Goal: Information Seeking & Learning: Check status

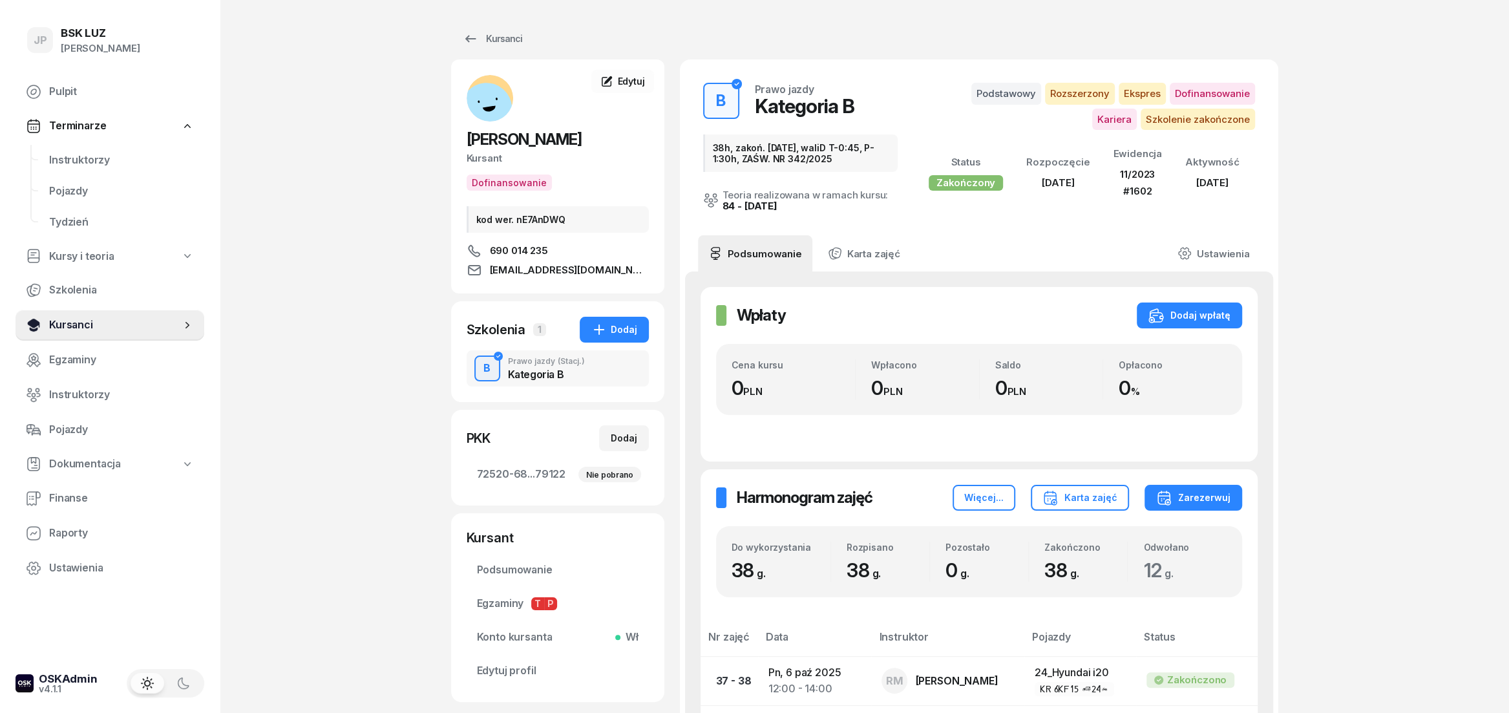
click at [61, 322] on span "Kursanci" at bounding box center [115, 325] width 132 height 17
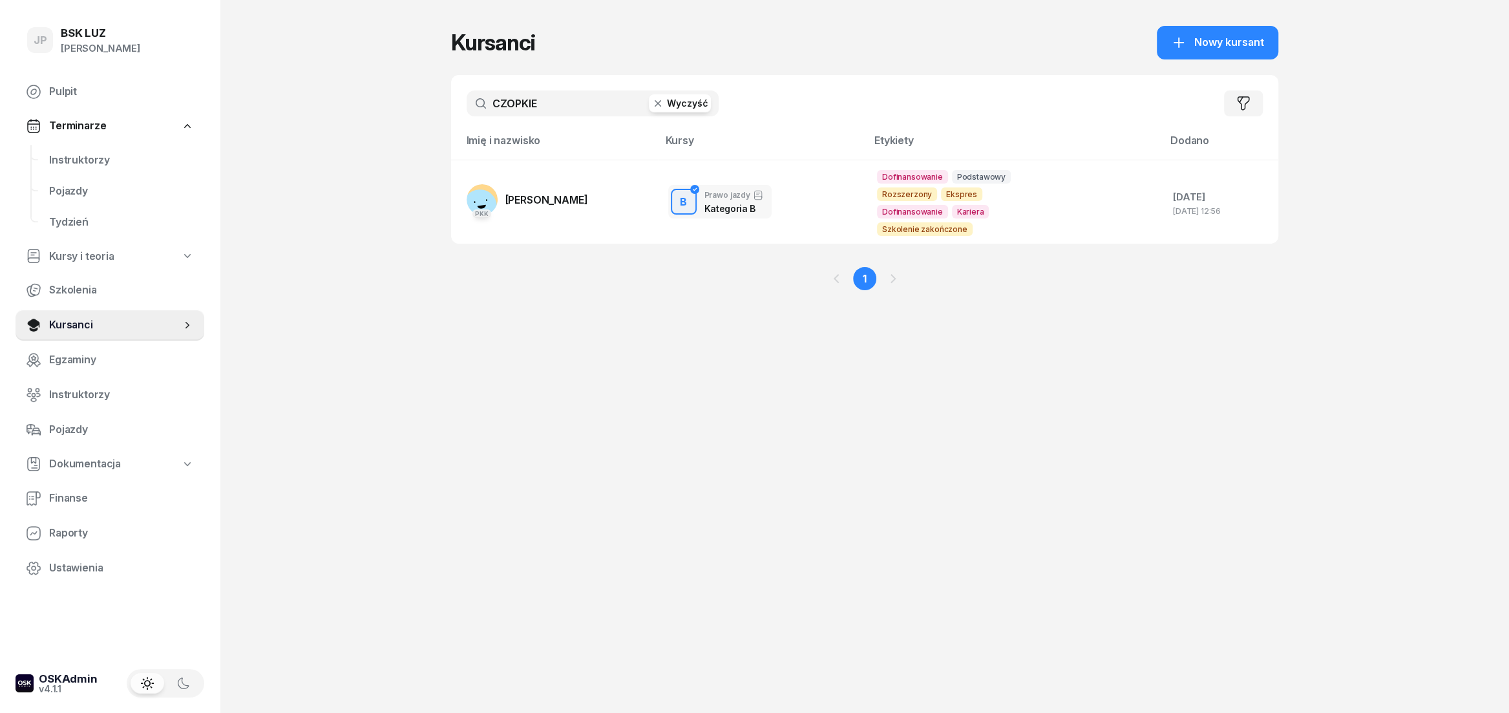
click at [679, 100] on button "Wyczyść" at bounding box center [680, 103] width 62 height 18
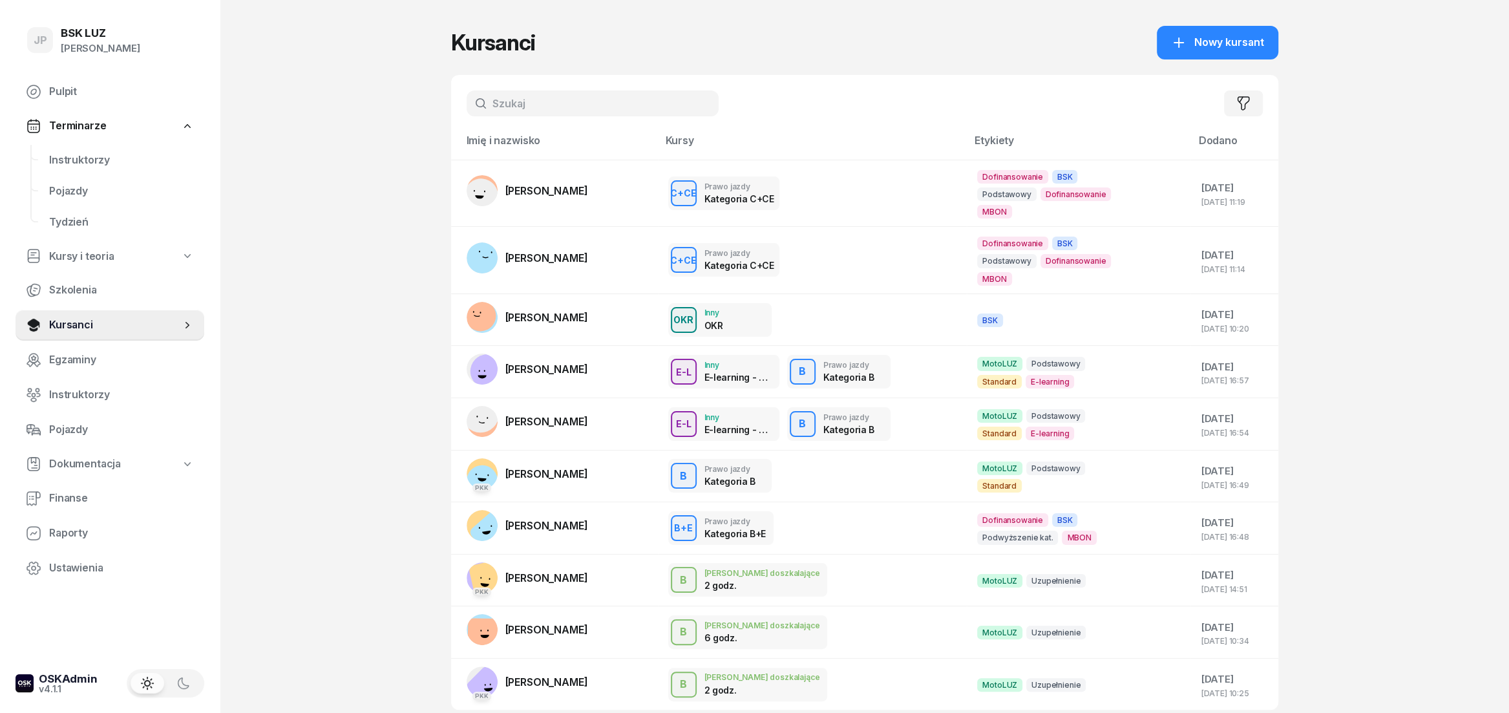
click at [500, 100] on input "text" at bounding box center [593, 103] width 252 height 26
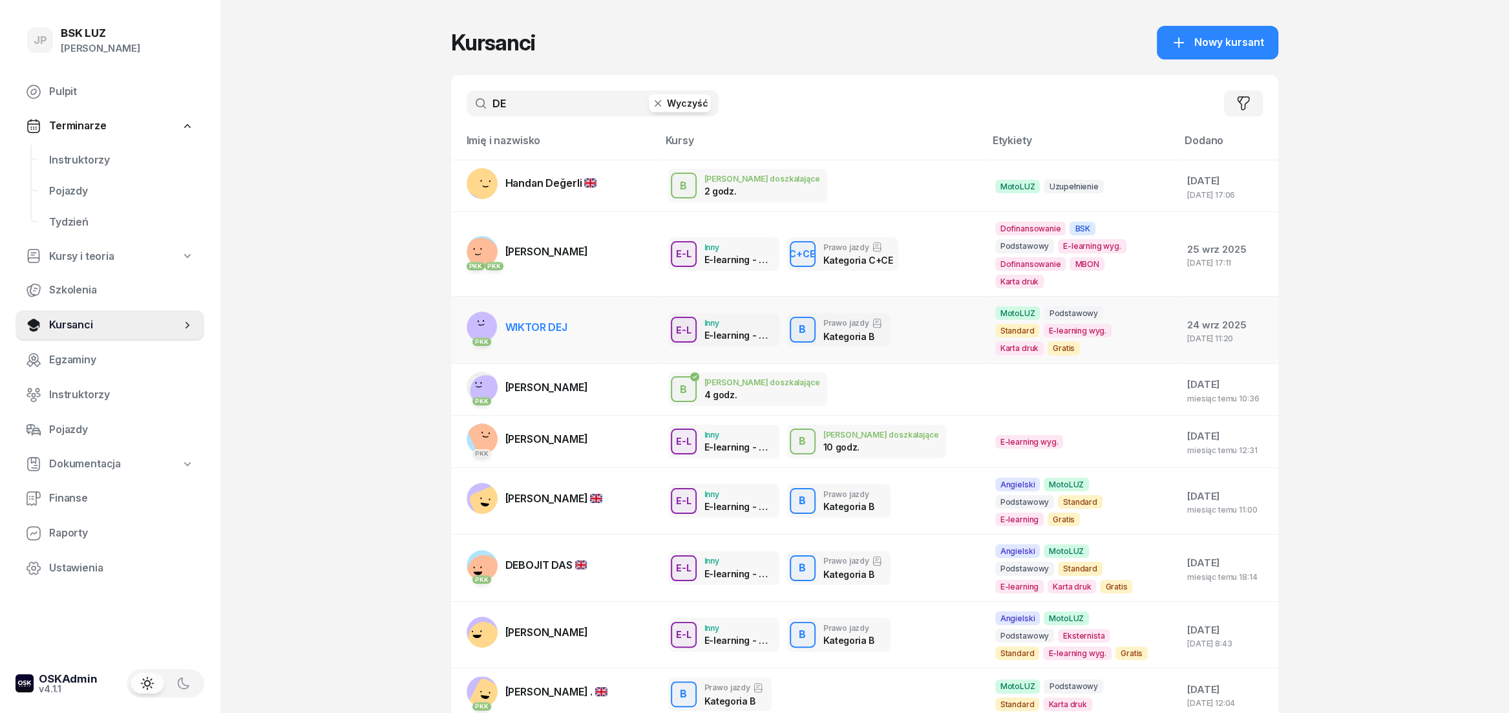
type input "DE"
click at [533, 321] on span "WIKTOR DEJ" at bounding box center [536, 327] width 62 height 13
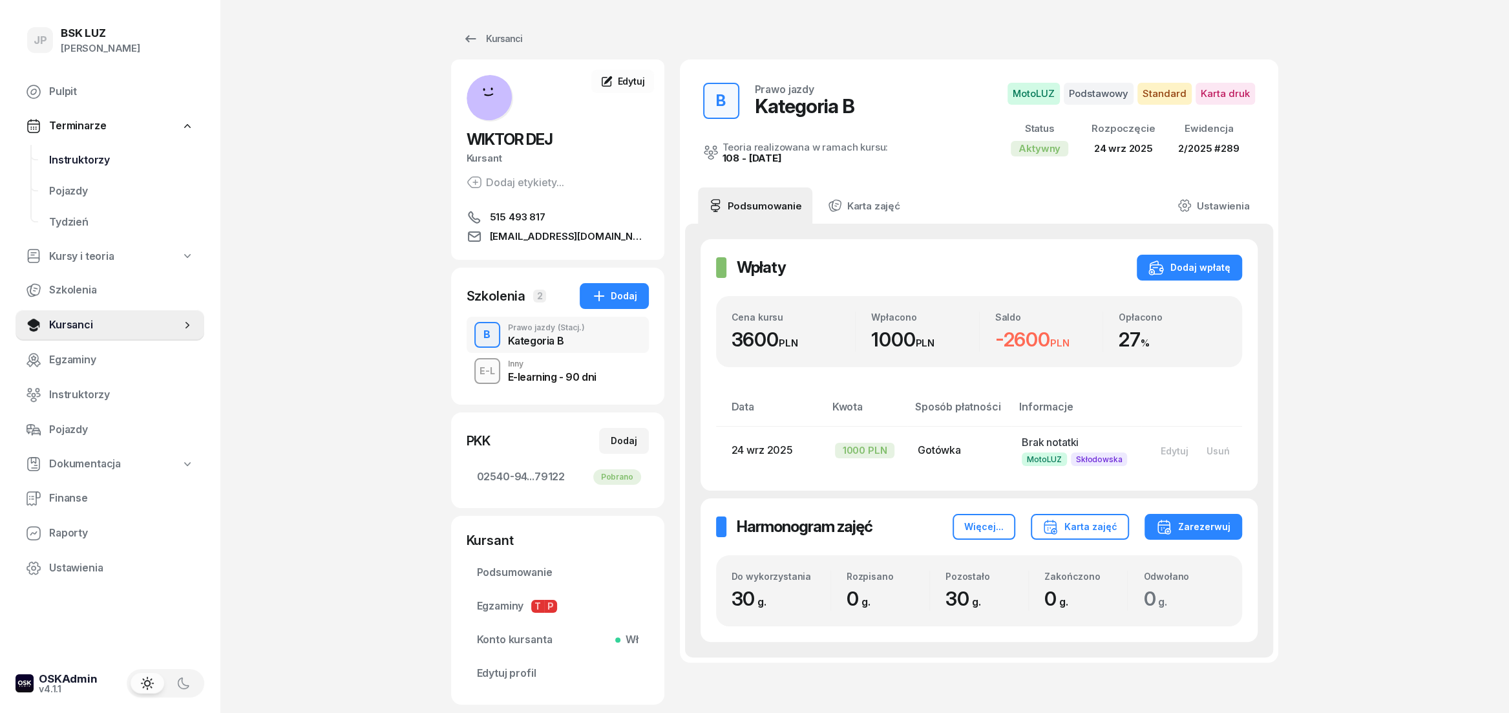
click at [85, 158] on span "Instruktorzy" at bounding box center [121, 160] width 145 height 17
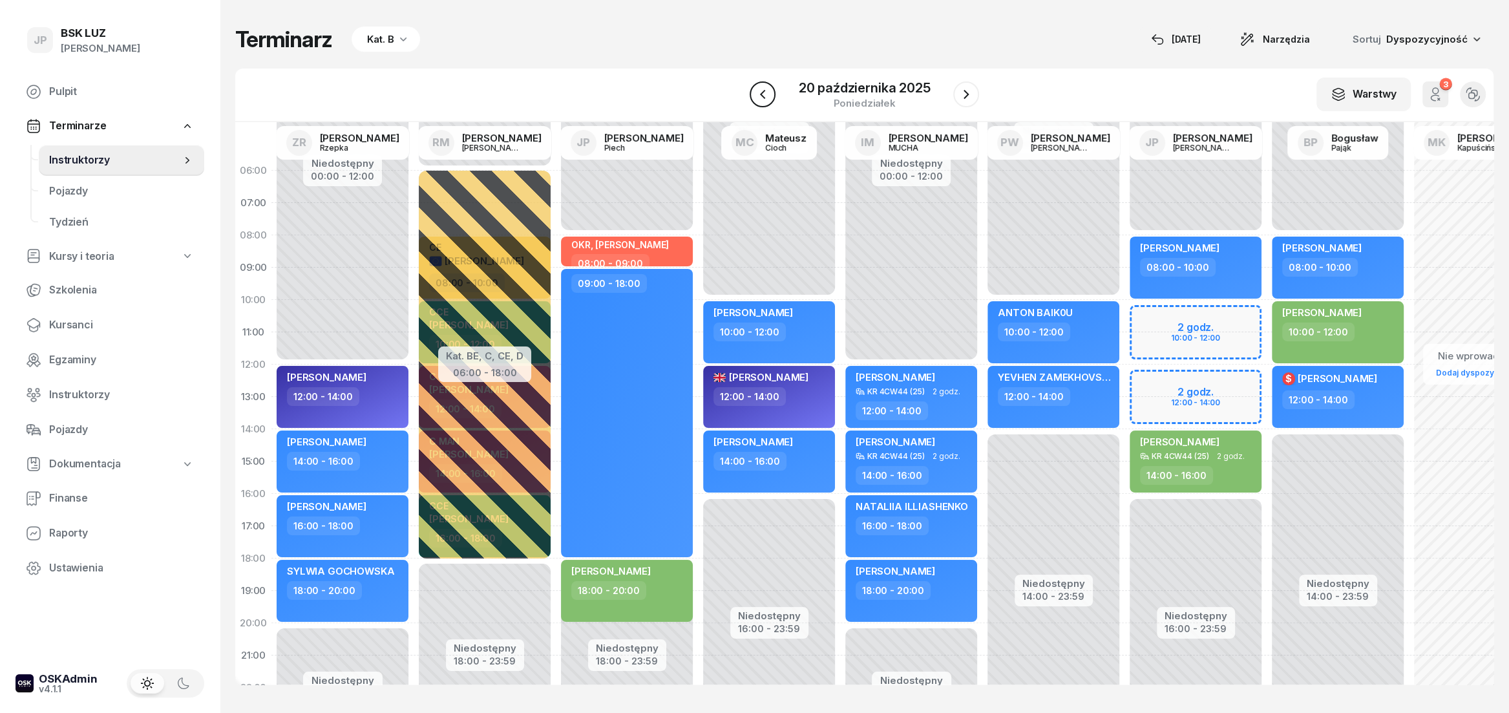
click at [769, 106] on button "button" at bounding box center [763, 94] width 26 height 26
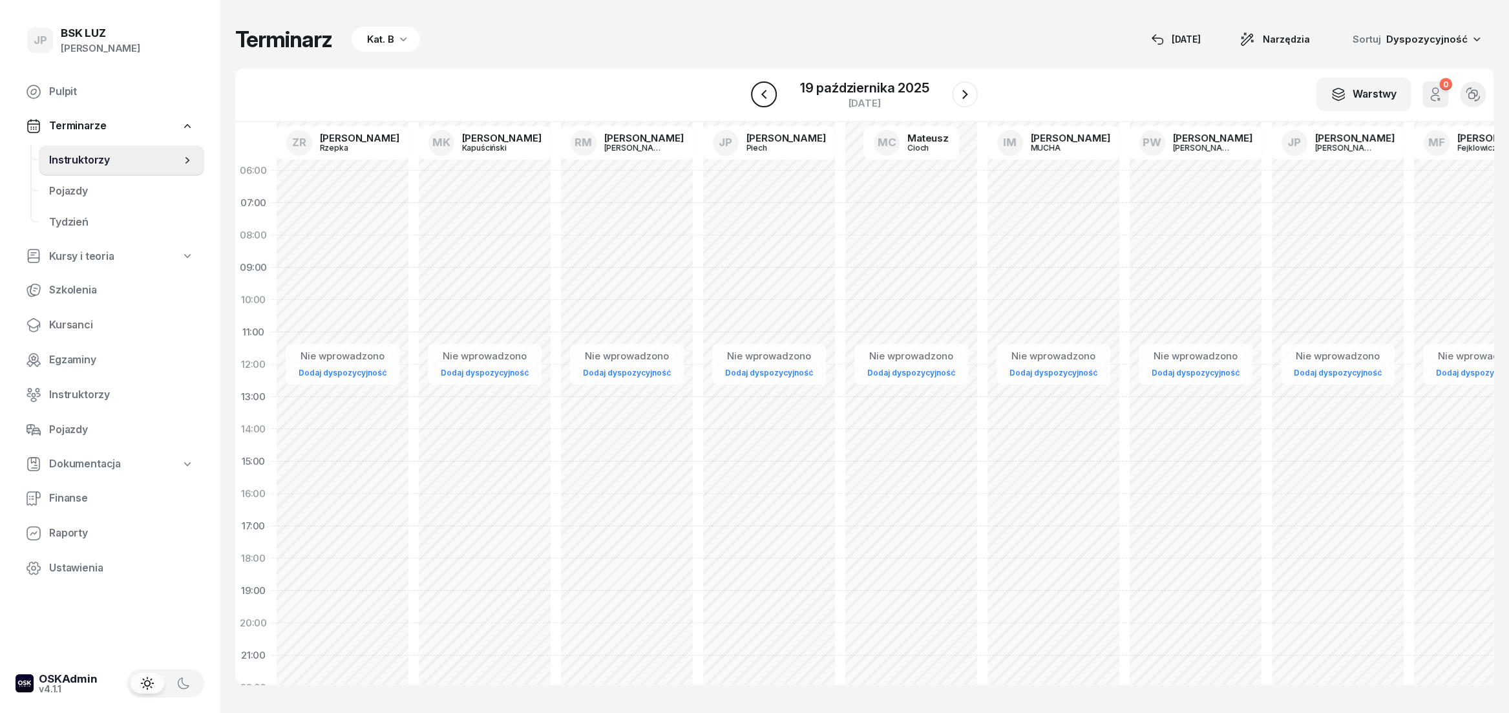
click at [766, 105] on button "button" at bounding box center [764, 94] width 26 height 26
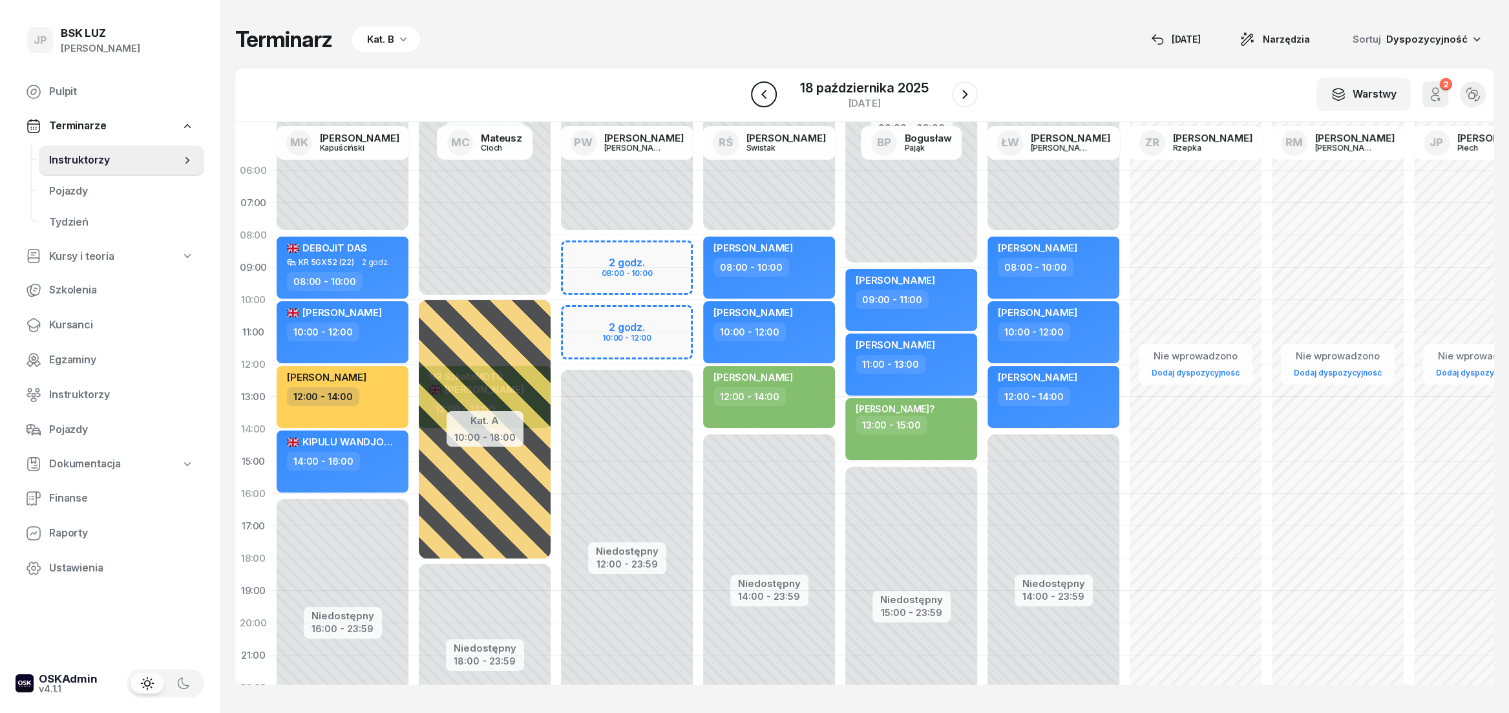
click at [765, 103] on button "button" at bounding box center [764, 94] width 26 height 26
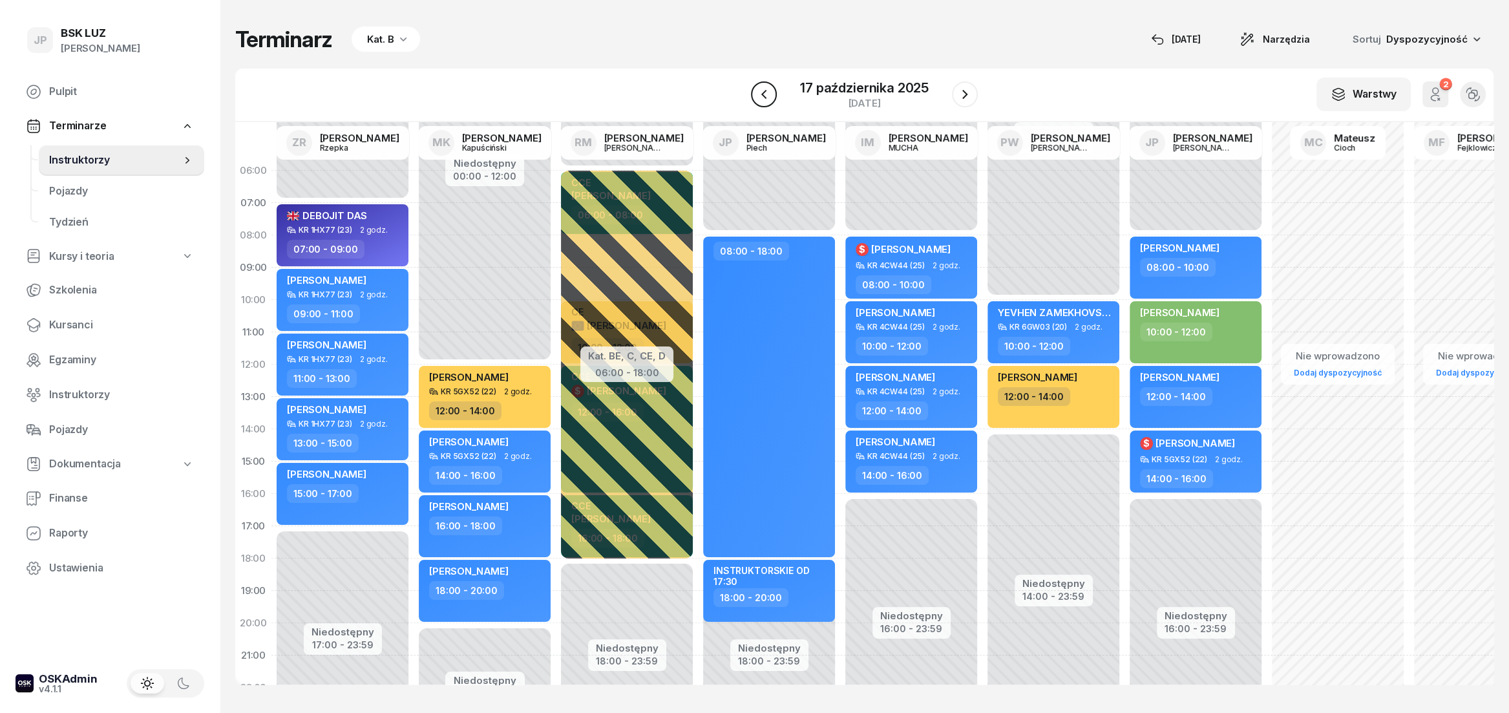
click at [765, 103] on button "button" at bounding box center [764, 94] width 26 height 26
click at [765, 103] on button "button" at bounding box center [778, 94] width 26 height 26
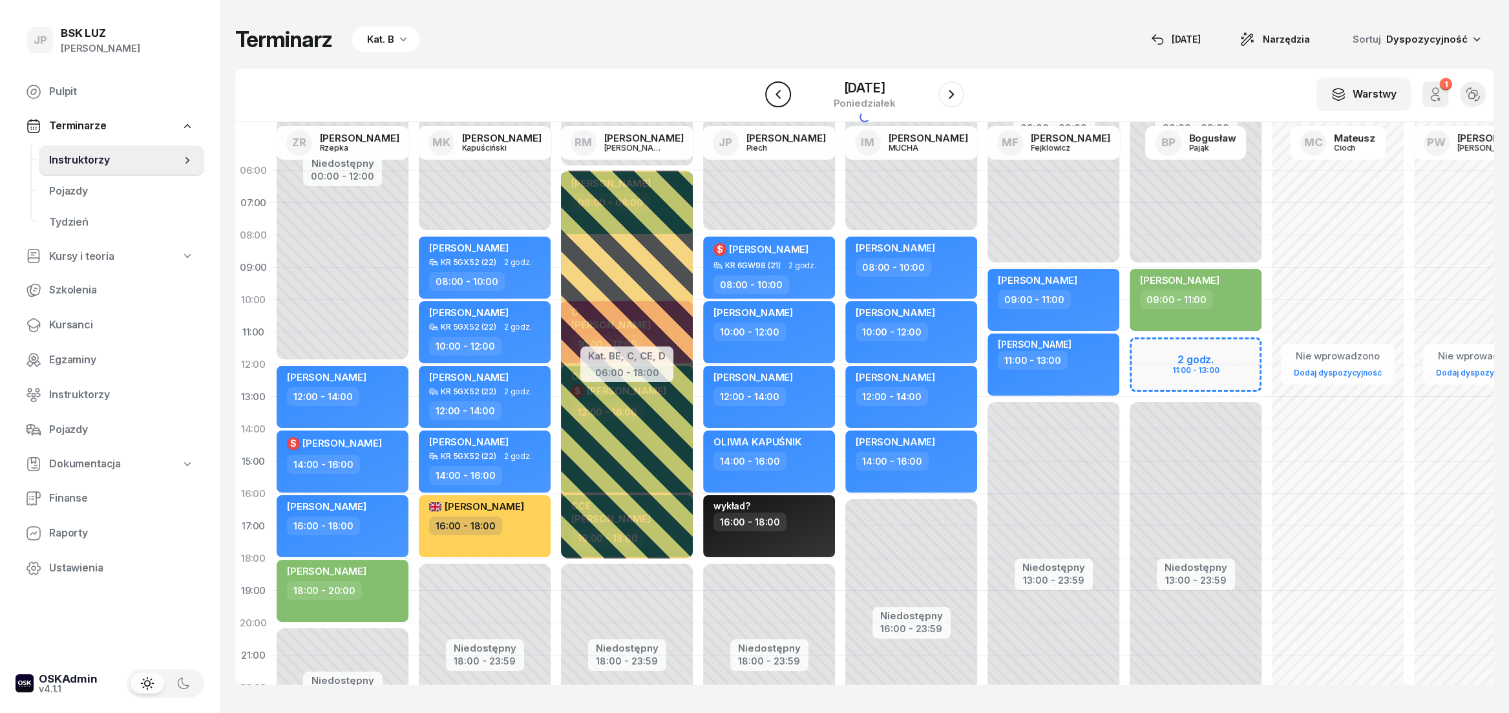
click at [765, 103] on button "button" at bounding box center [778, 94] width 26 height 26
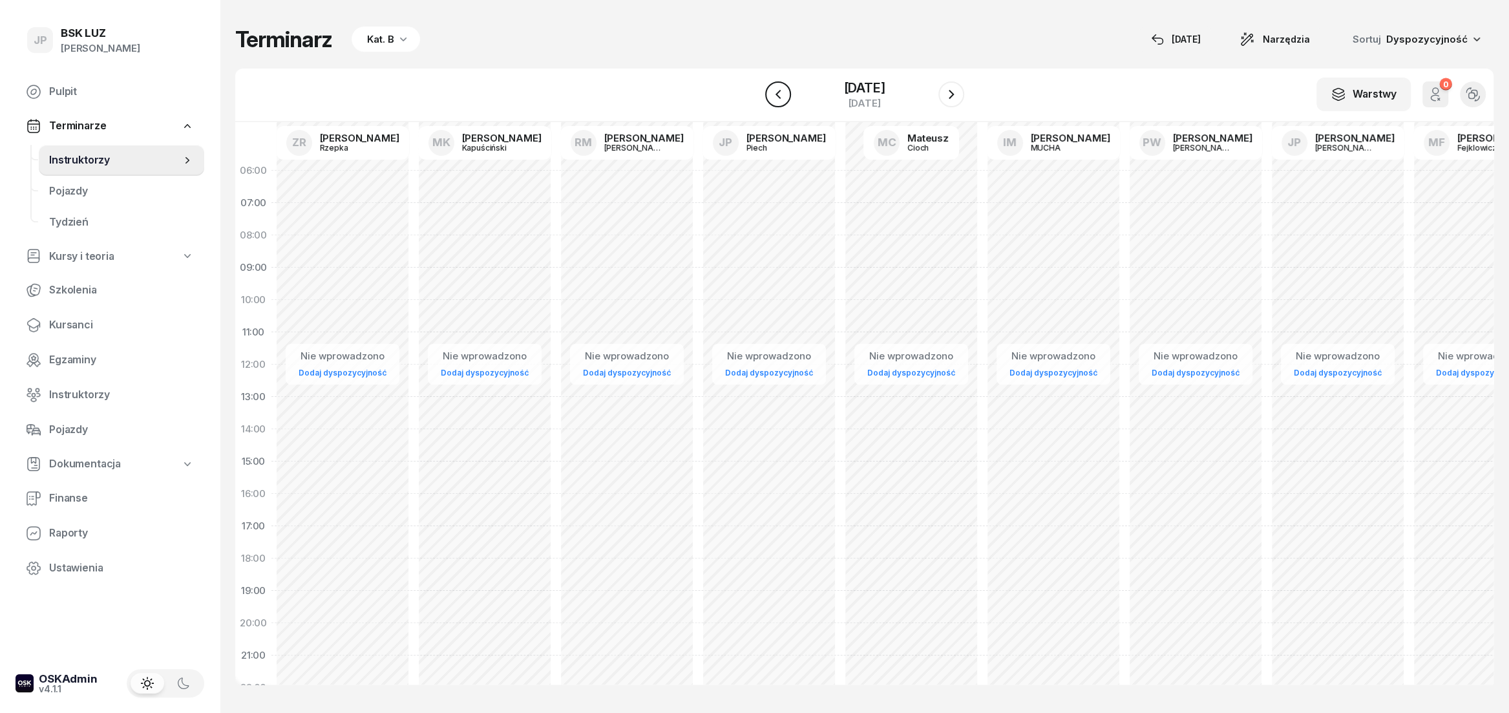
click at [765, 103] on button "button" at bounding box center [778, 94] width 26 height 26
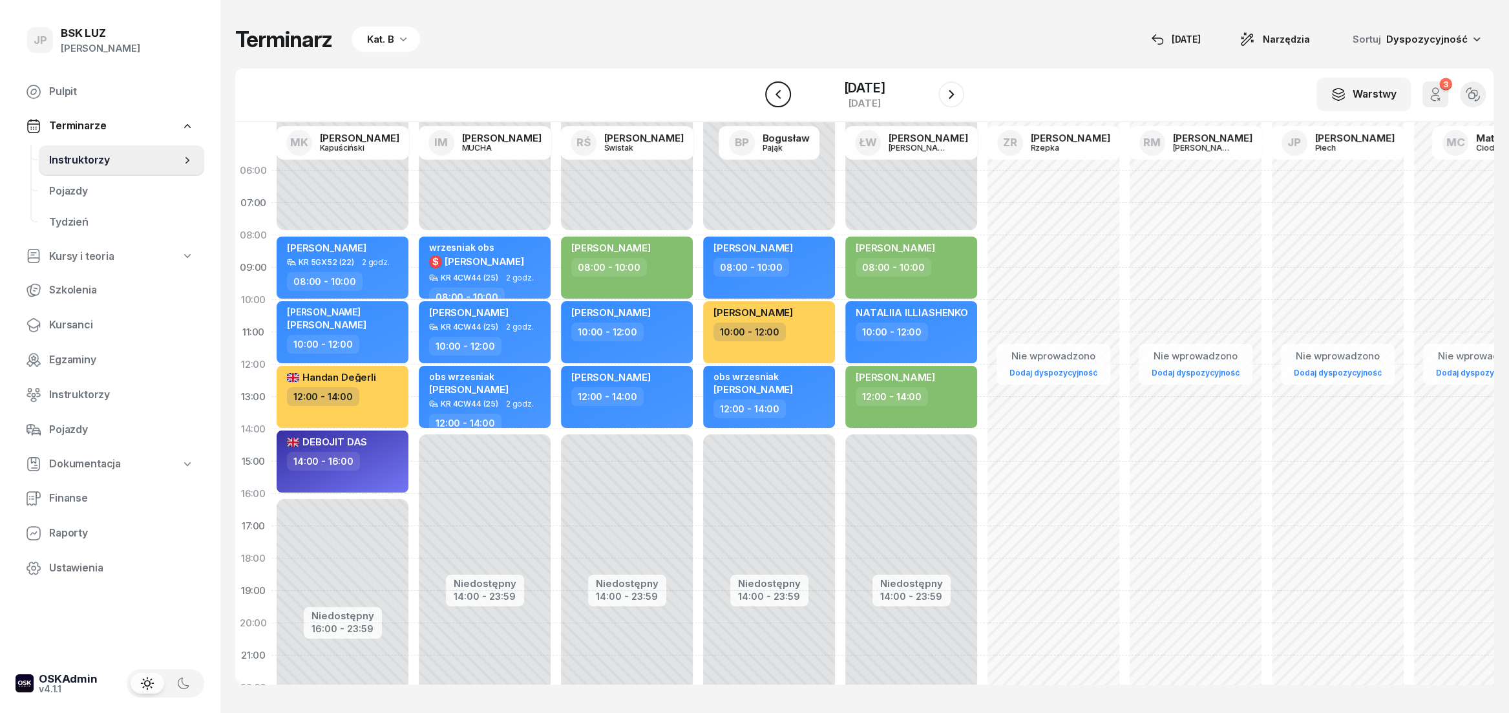
click at [765, 103] on button "button" at bounding box center [778, 94] width 26 height 26
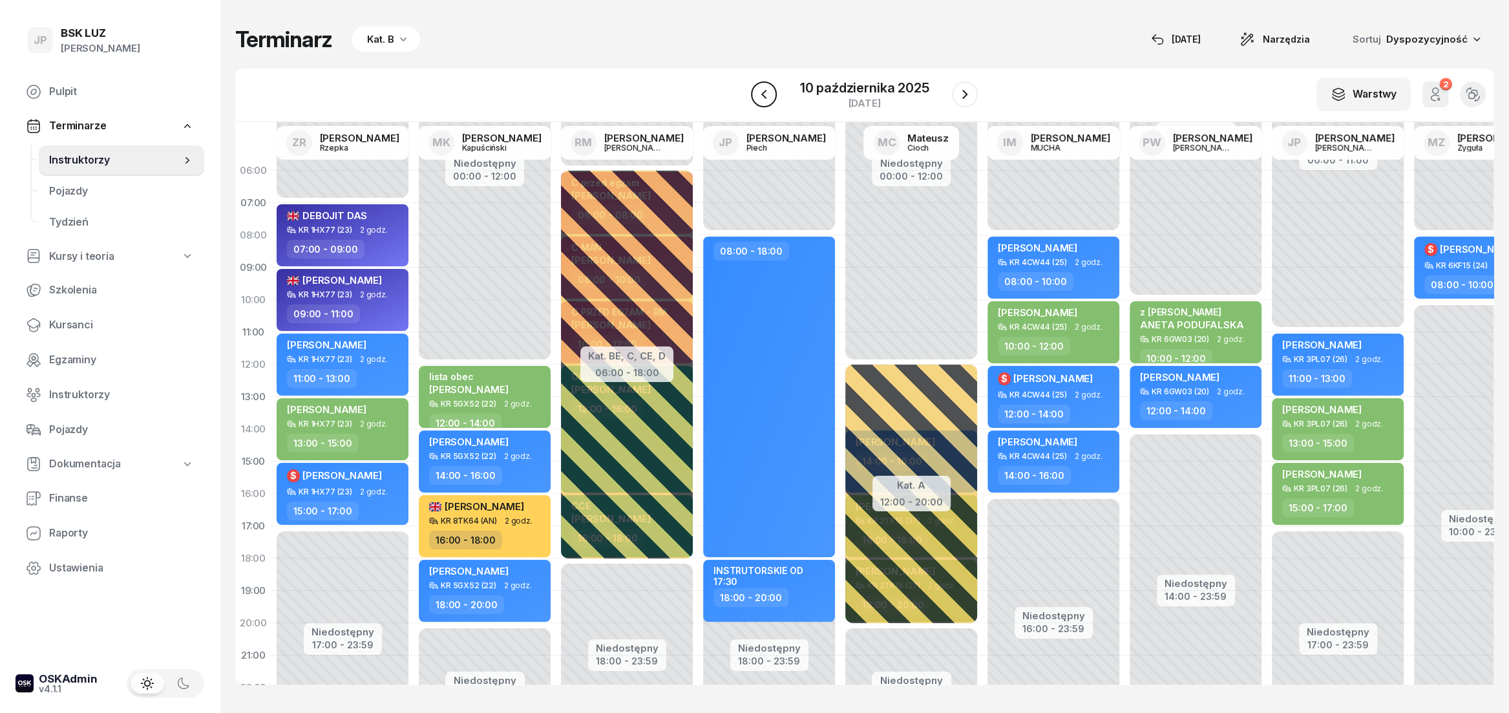
click at [765, 103] on button "button" at bounding box center [764, 94] width 26 height 26
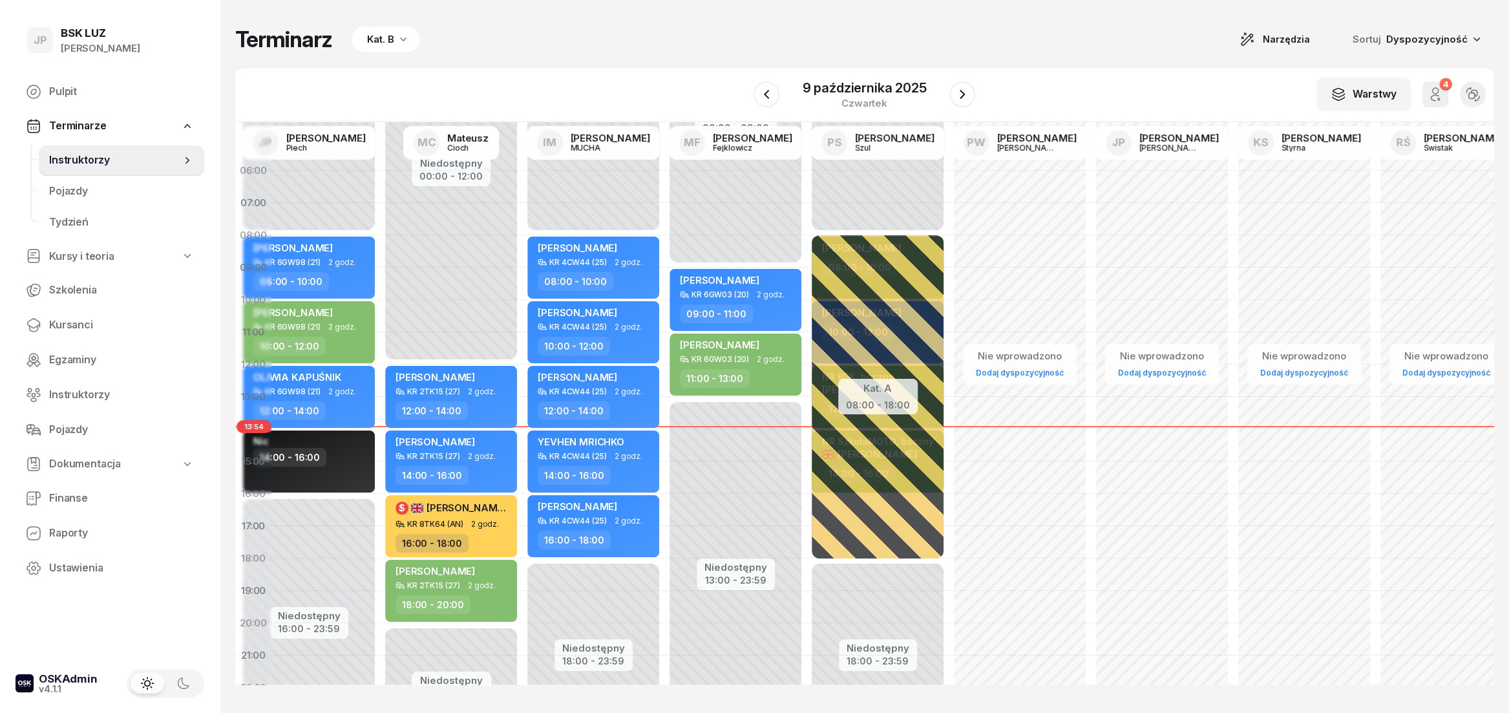
scroll to position [0, 490]
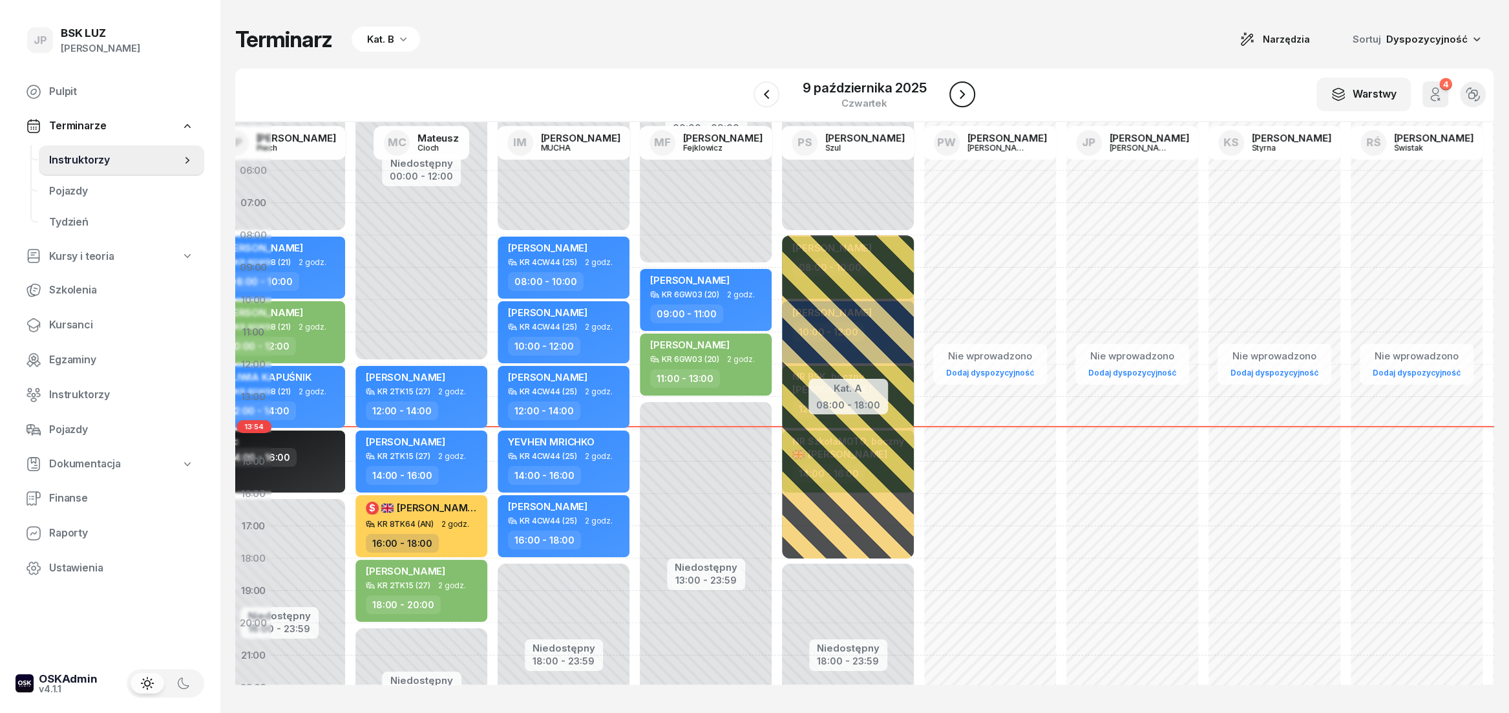
click at [962, 96] on icon "button" at bounding box center [962, 94] width 5 height 9
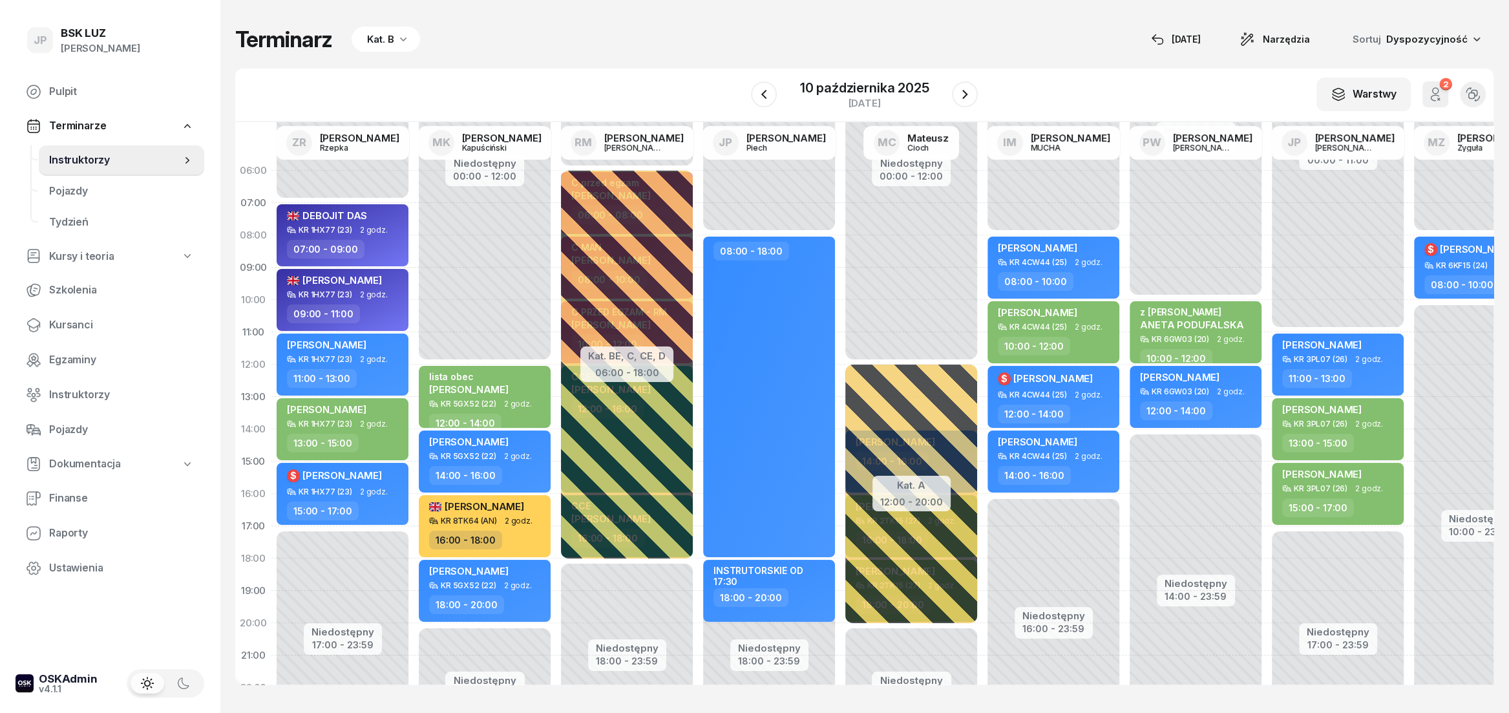
scroll to position [0, 392]
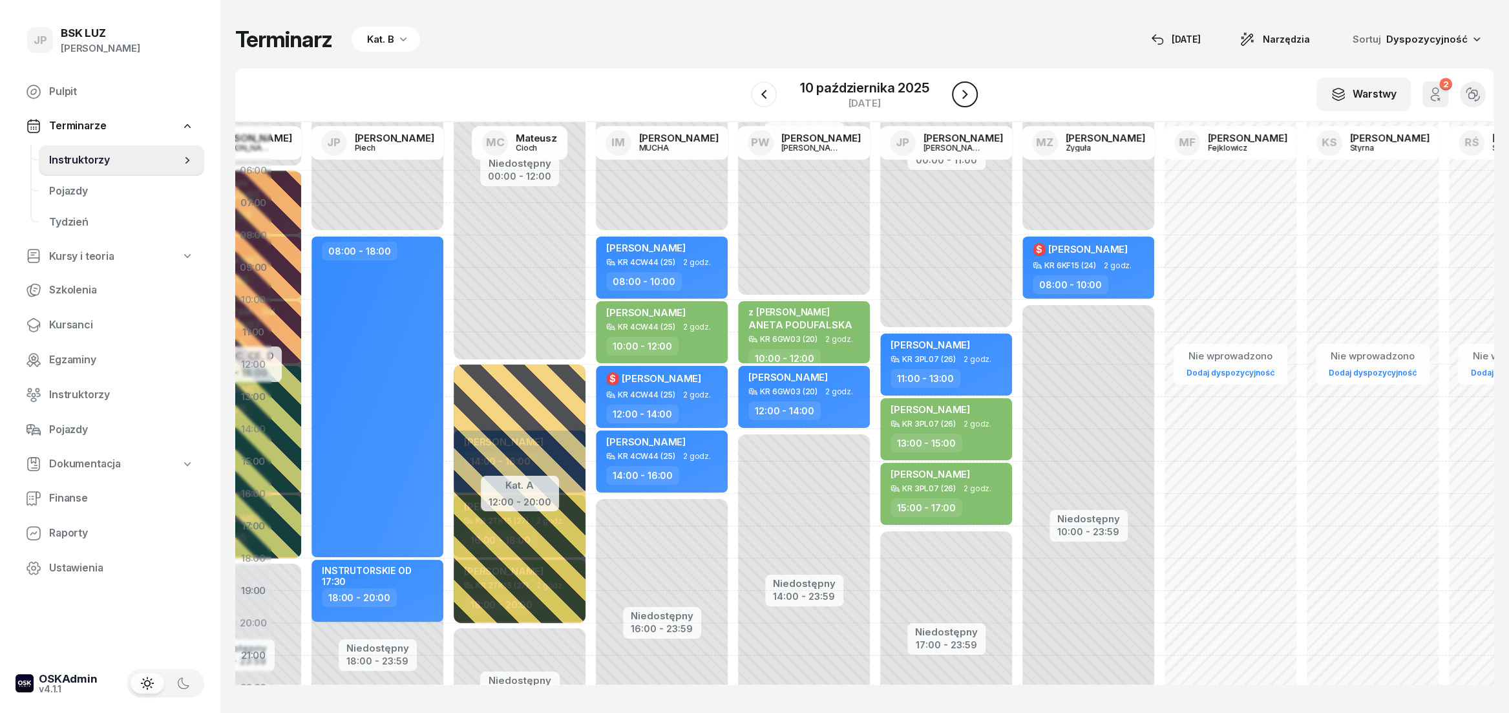
click at [969, 102] on icon "button" at bounding box center [965, 95] width 16 height 16
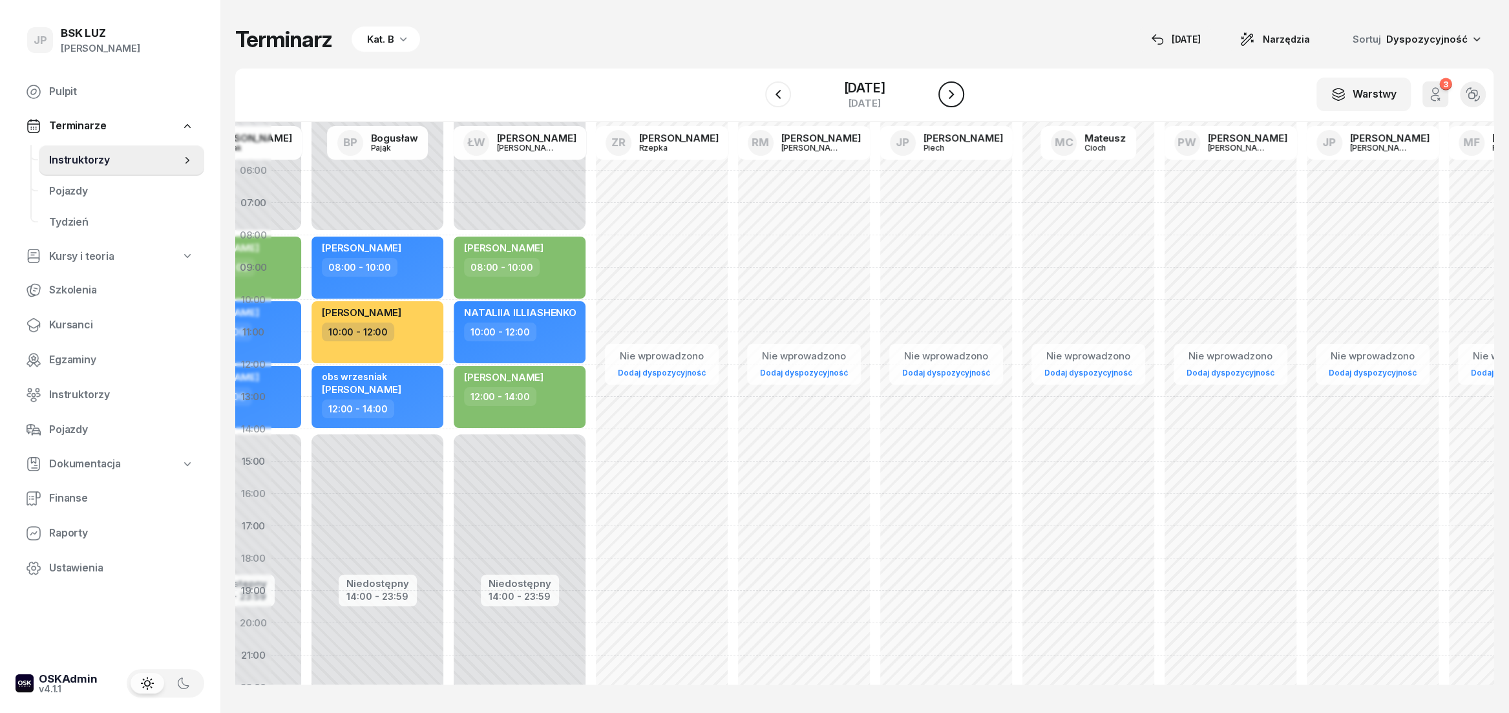
click at [959, 102] on icon "button" at bounding box center [952, 95] width 16 height 16
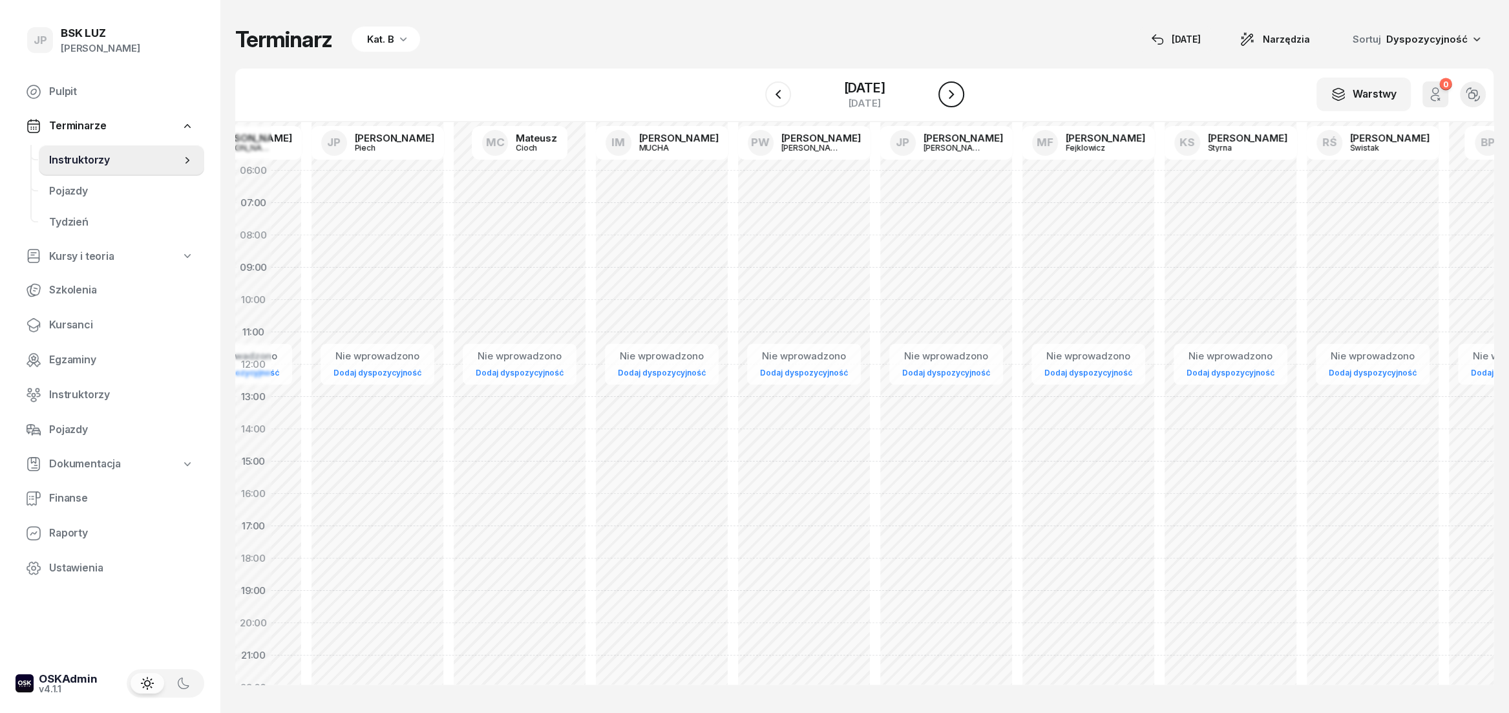
click at [959, 95] on icon "button" at bounding box center [952, 95] width 16 height 16
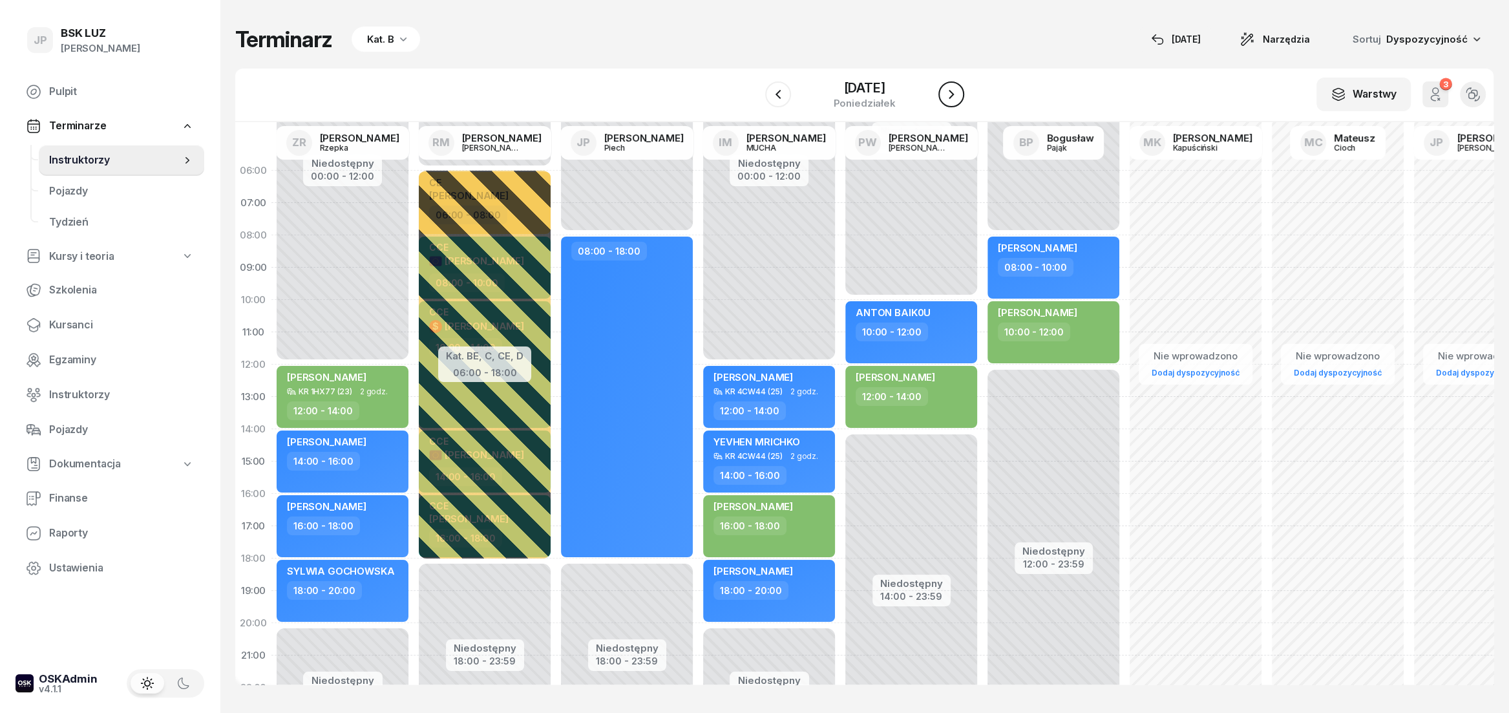
click at [959, 98] on icon "button" at bounding box center [952, 95] width 16 height 16
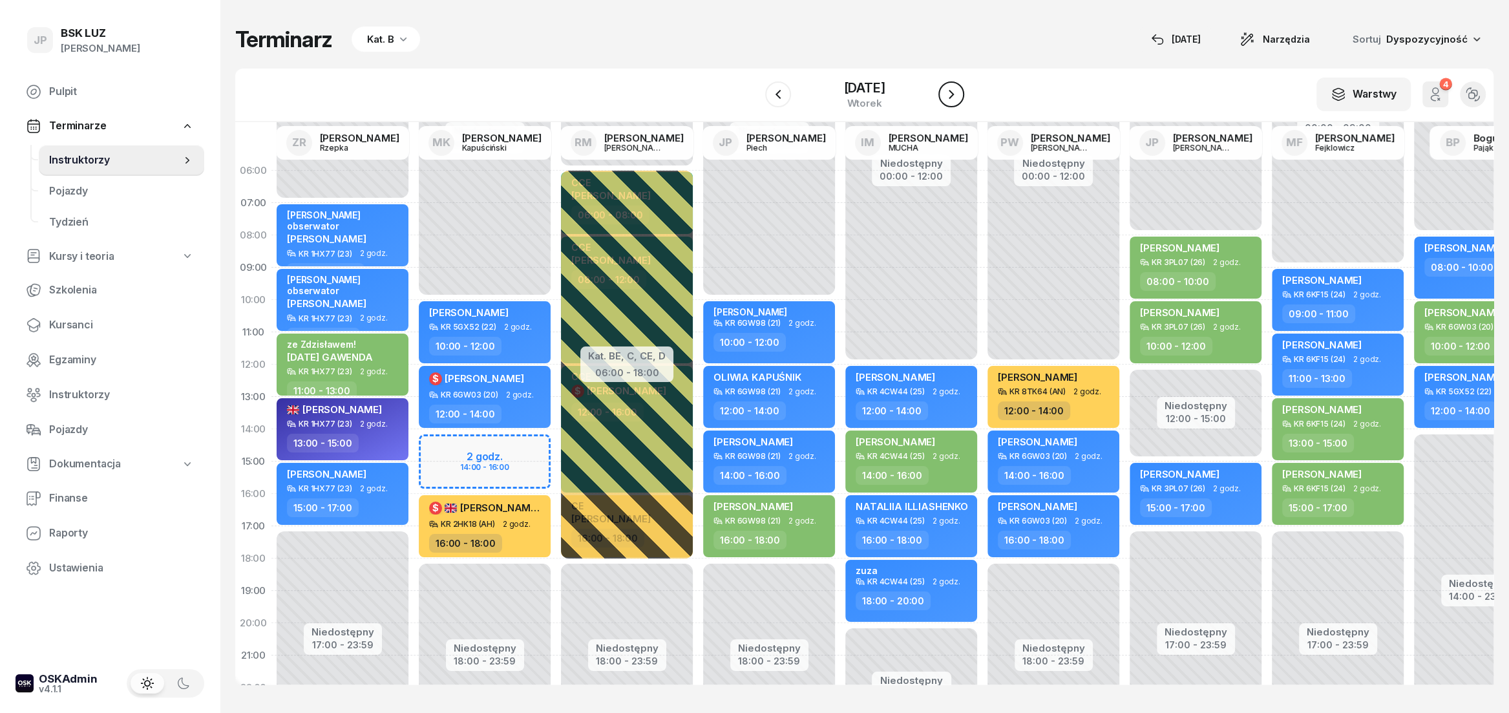
click at [959, 100] on icon "button" at bounding box center [952, 95] width 16 height 16
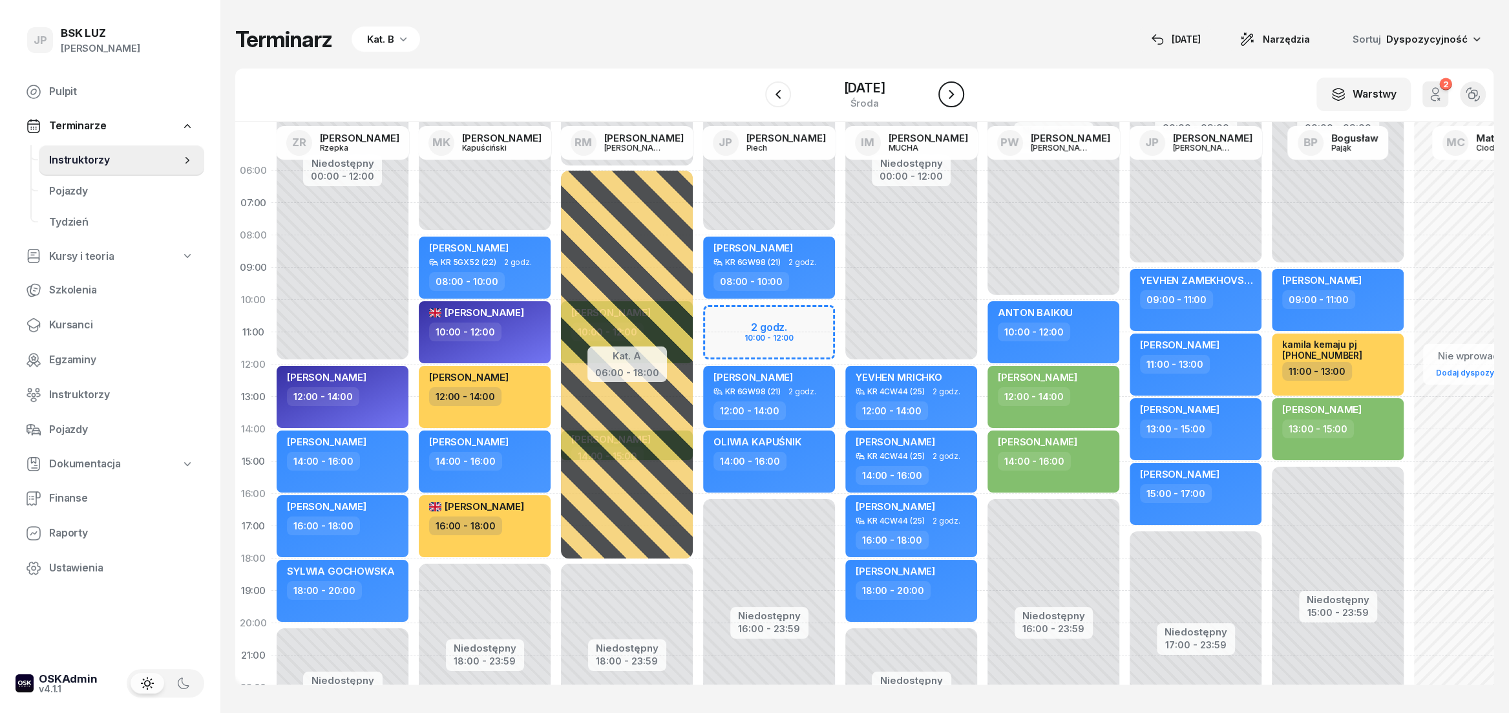
click at [959, 94] on icon "button" at bounding box center [952, 95] width 16 height 16
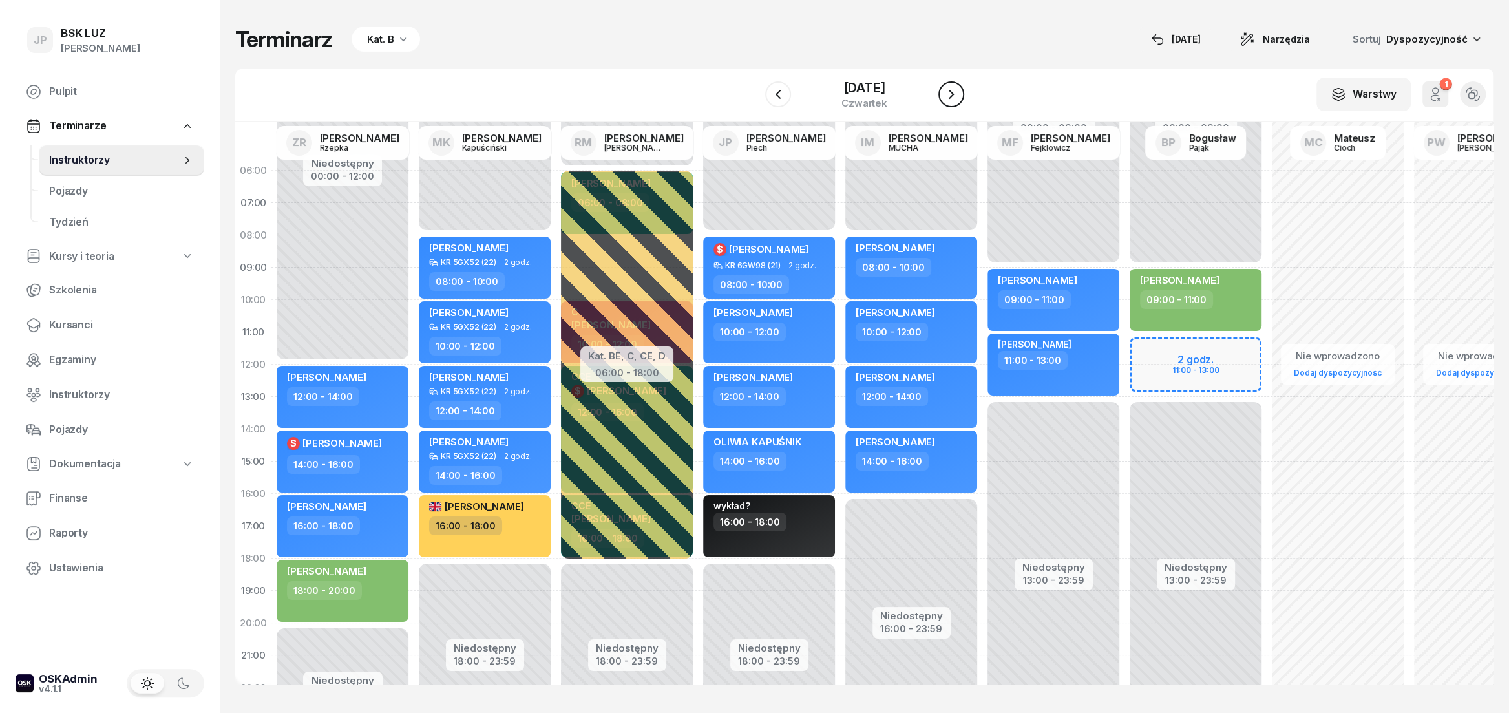
click at [959, 98] on icon "button" at bounding box center [952, 95] width 16 height 16
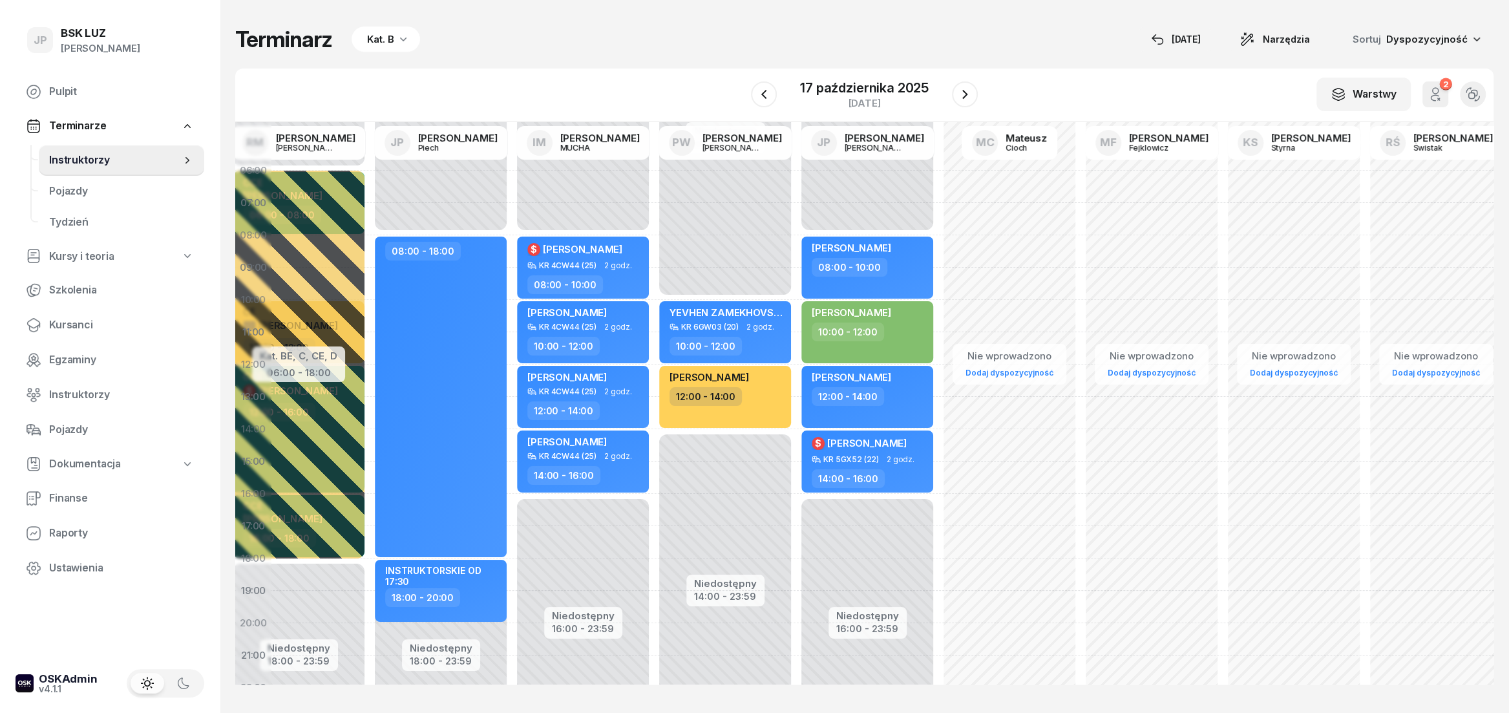
scroll to position [0, 440]
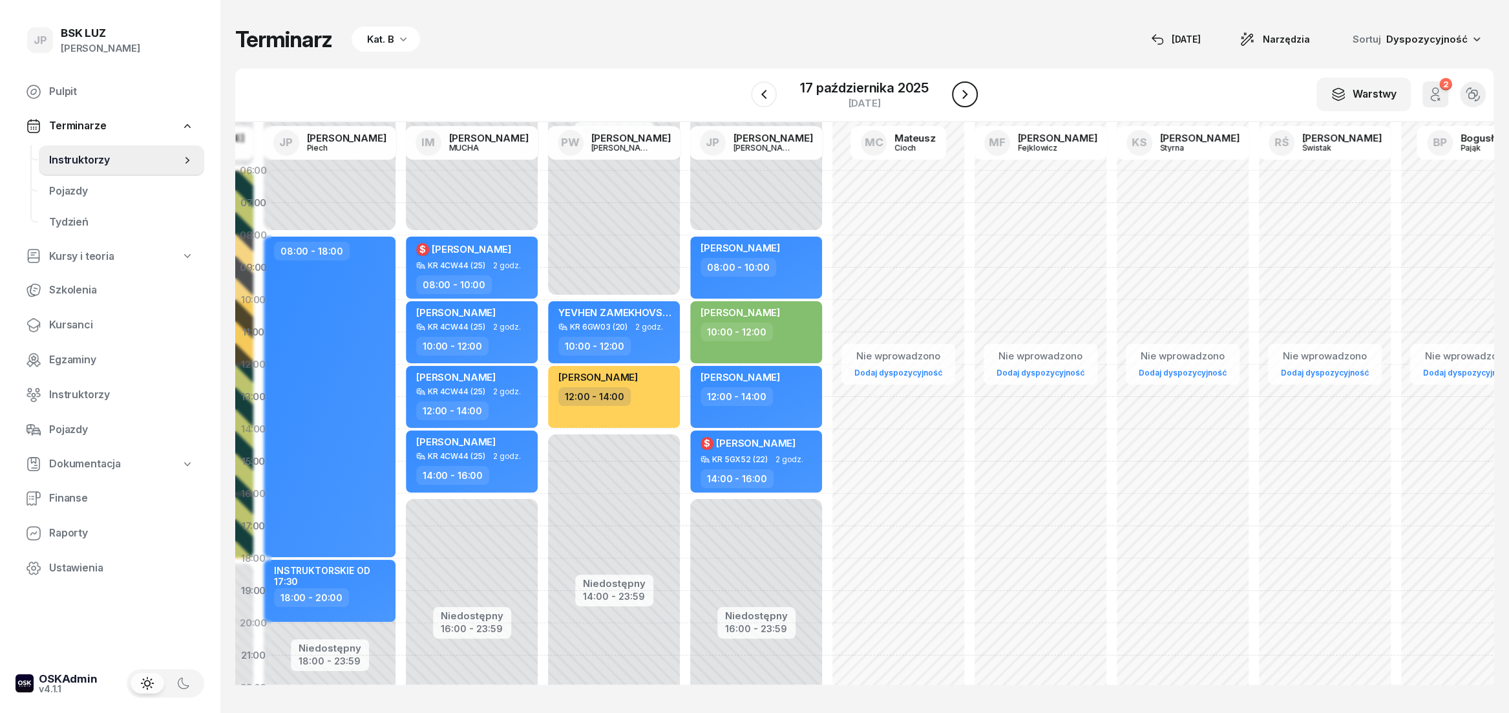
click at [964, 102] on icon "button" at bounding box center [965, 95] width 16 height 16
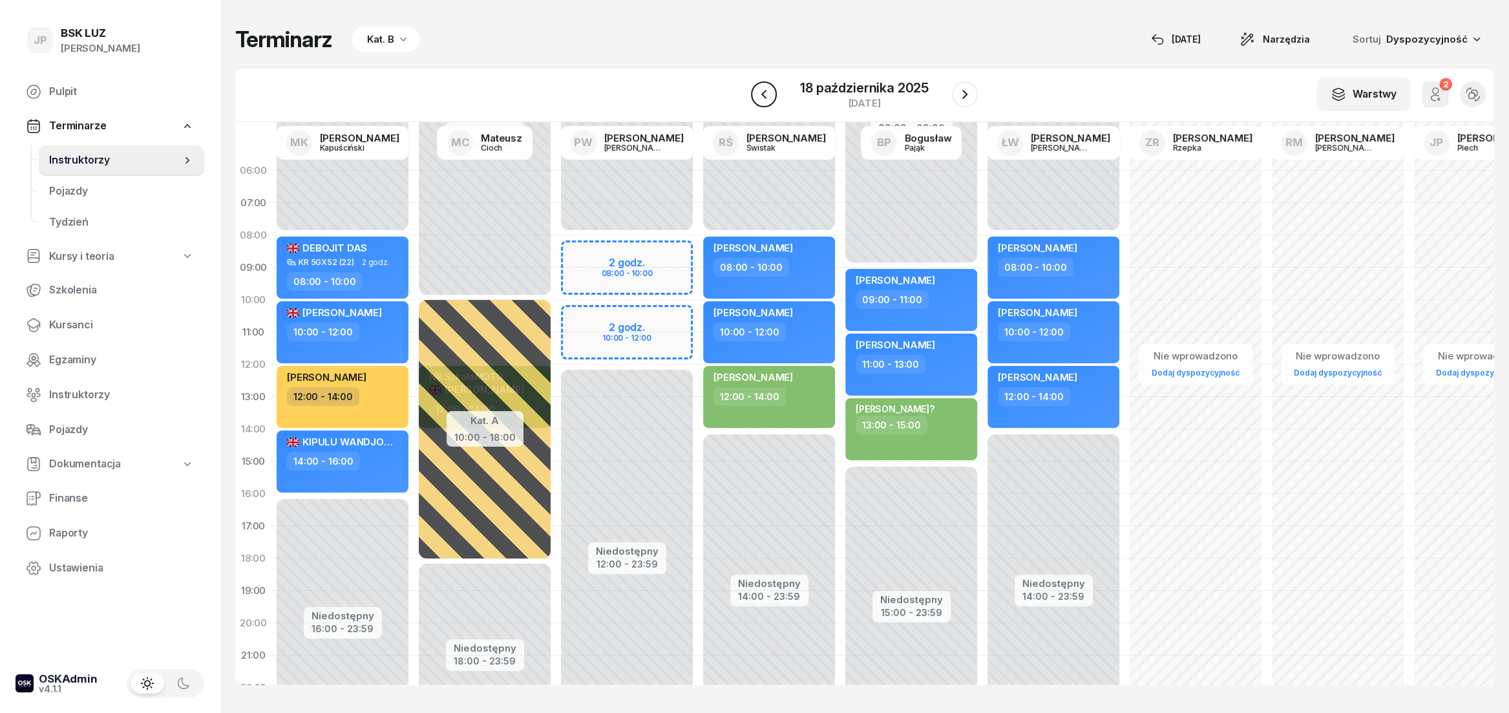
click at [767, 102] on icon "button" at bounding box center [764, 95] width 16 height 16
click at [765, 101] on icon "button" at bounding box center [764, 95] width 16 height 16
click at [771, 101] on icon "button" at bounding box center [779, 95] width 16 height 16
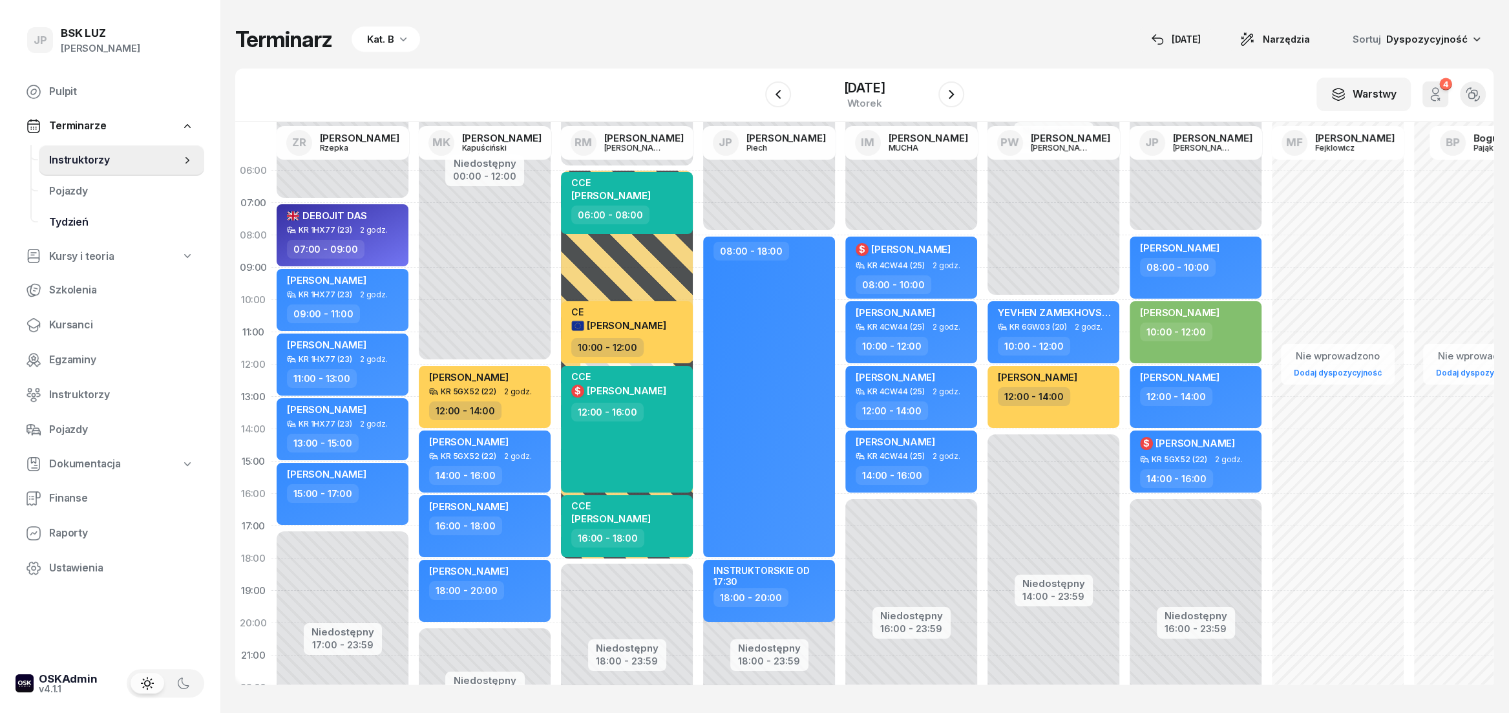
click at [51, 219] on span "Tydzień" at bounding box center [121, 222] width 145 height 17
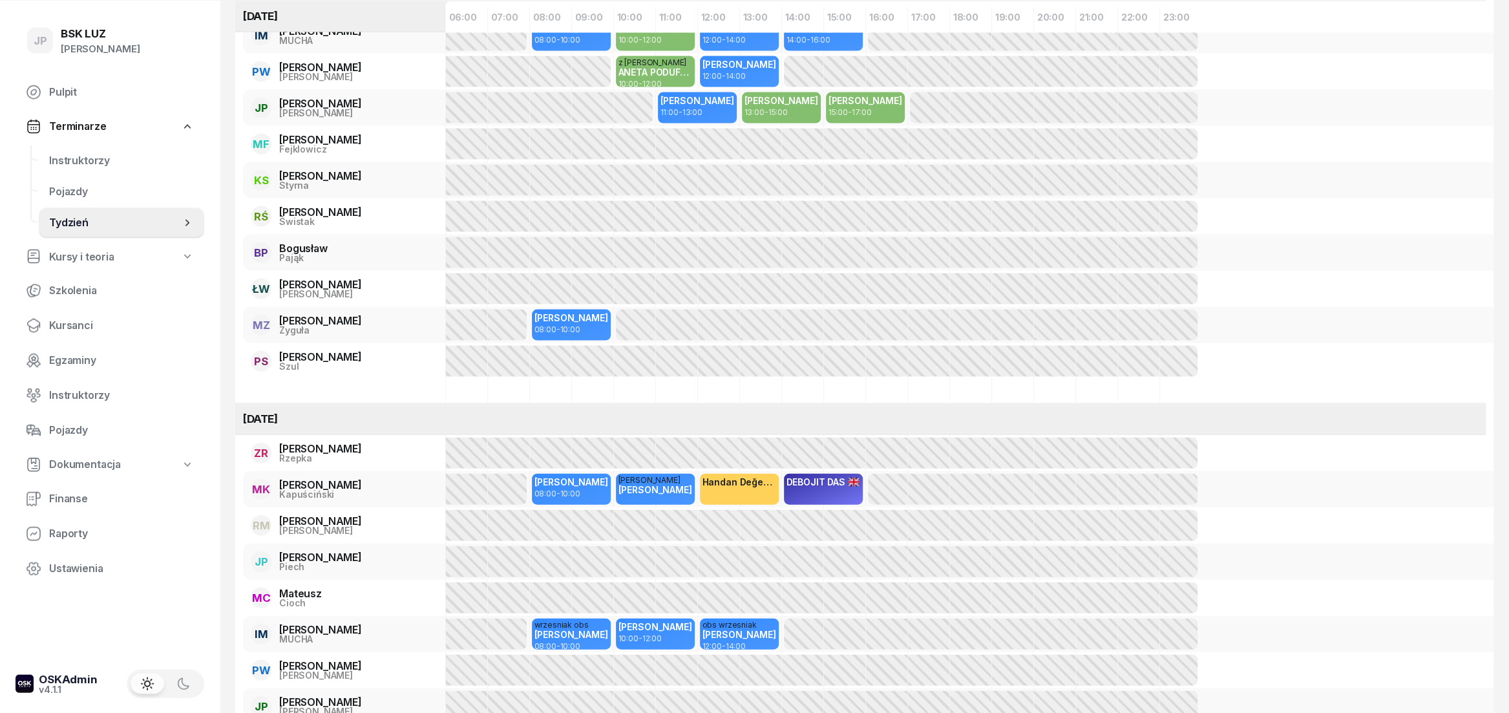
scroll to position [2697, 0]
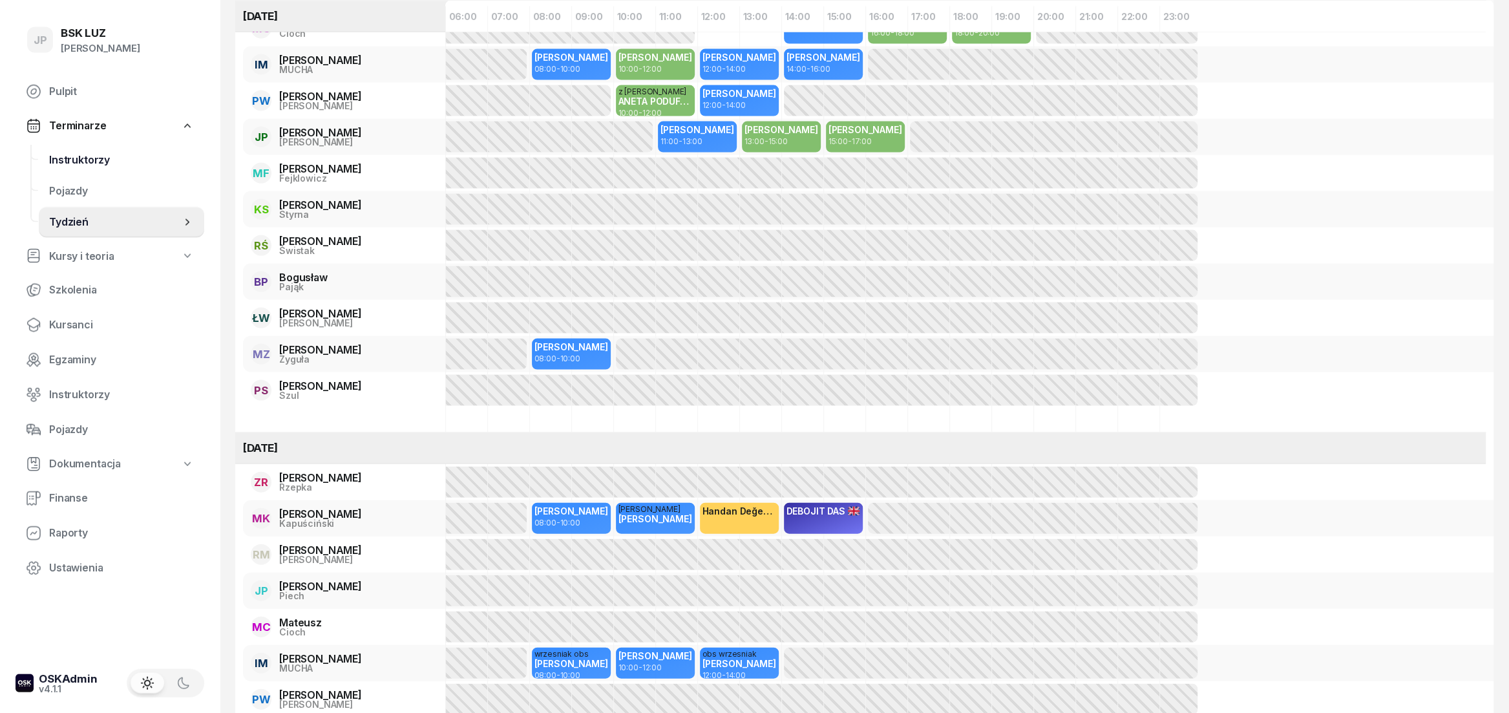
click at [98, 156] on span "Instruktorzy" at bounding box center [121, 160] width 145 height 17
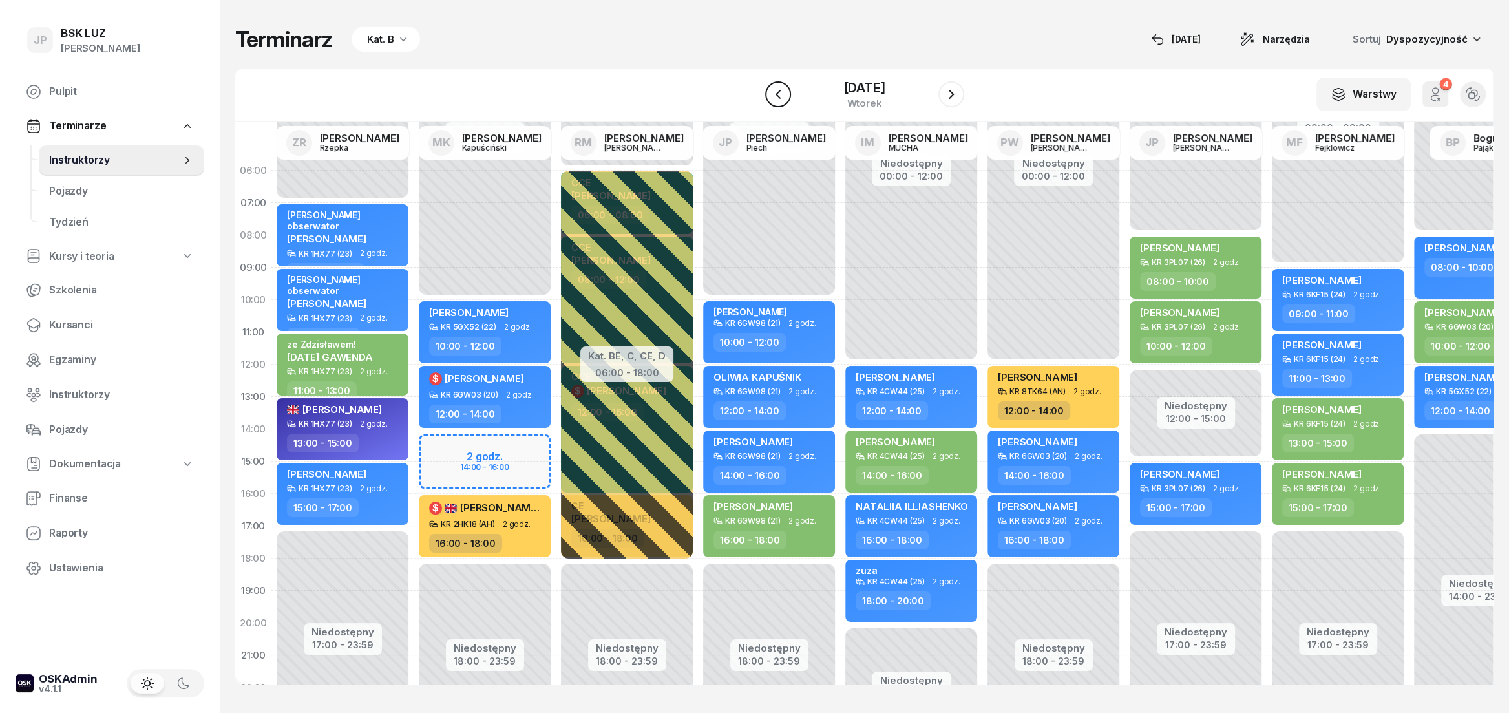
click at [771, 96] on icon "button" at bounding box center [779, 95] width 16 height 16
click at [771, 95] on icon "button" at bounding box center [779, 95] width 16 height 16
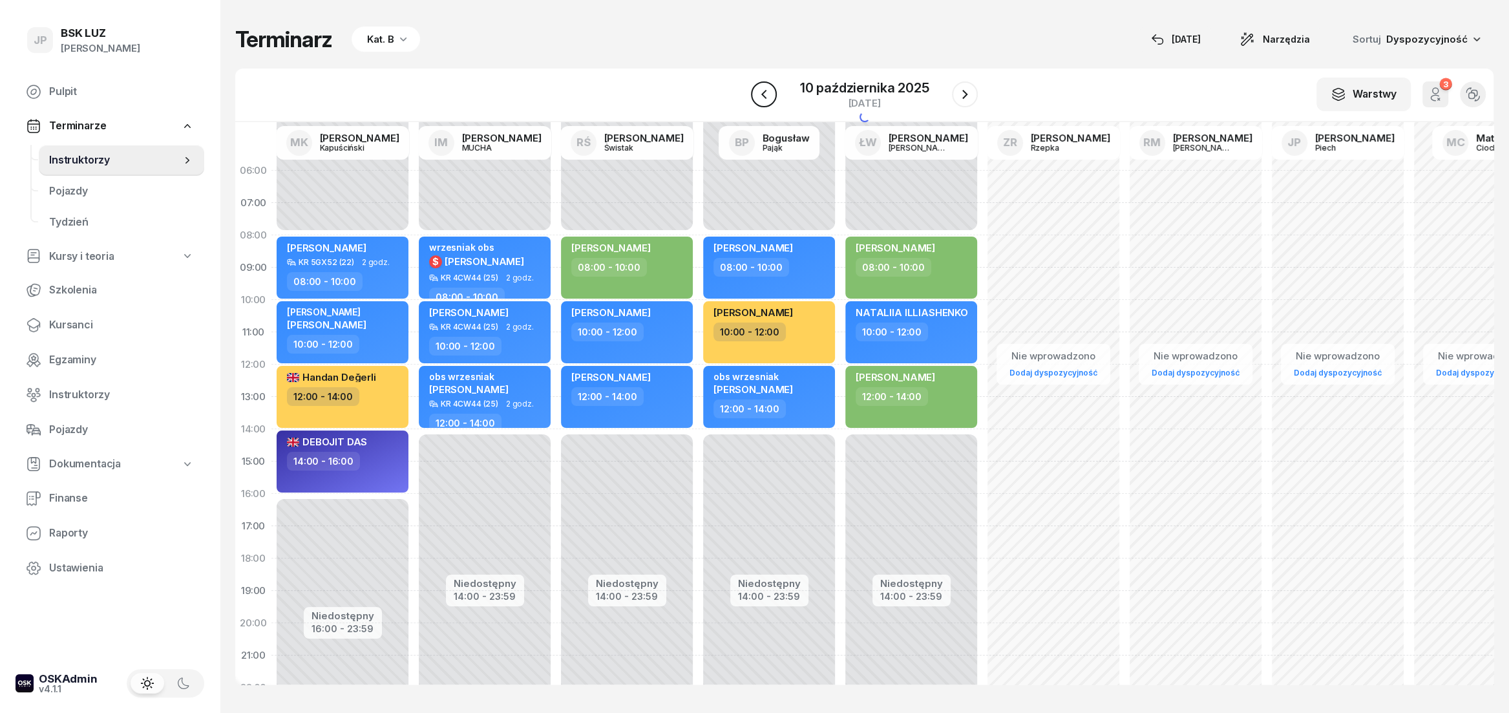
click at [761, 95] on icon "button" at bounding box center [764, 95] width 16 height 16
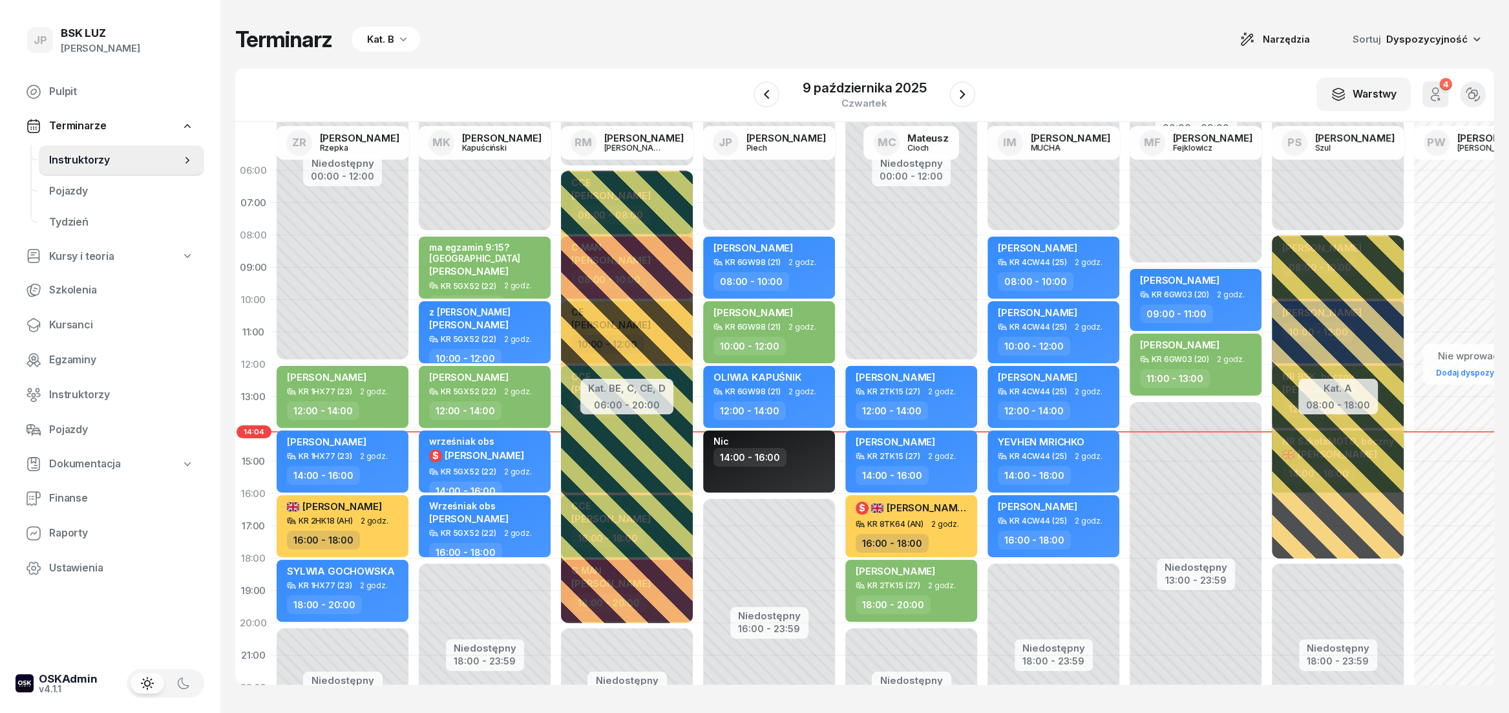
scroll to position [0, 265]
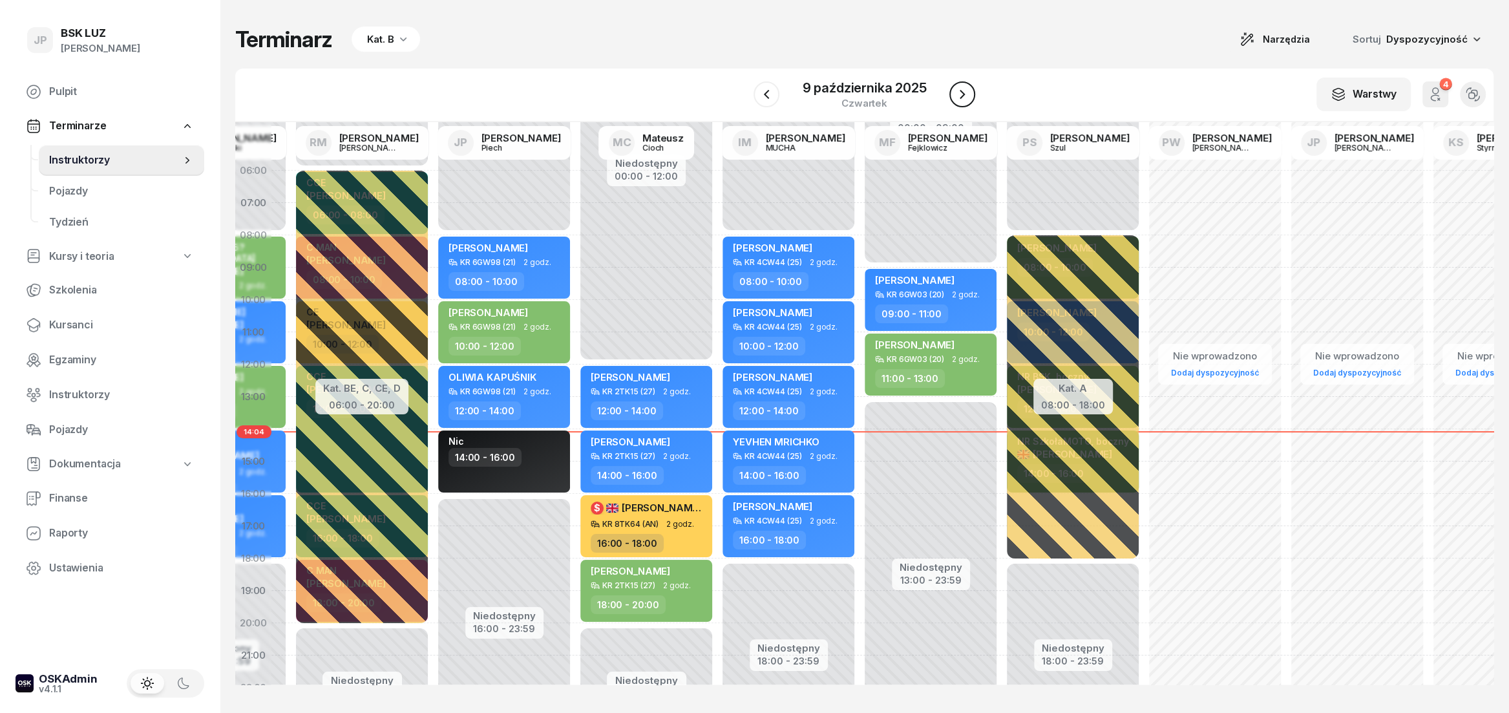
click at [957, 96] on icon "button" at bounding box center [963, 95] width 16 height 16
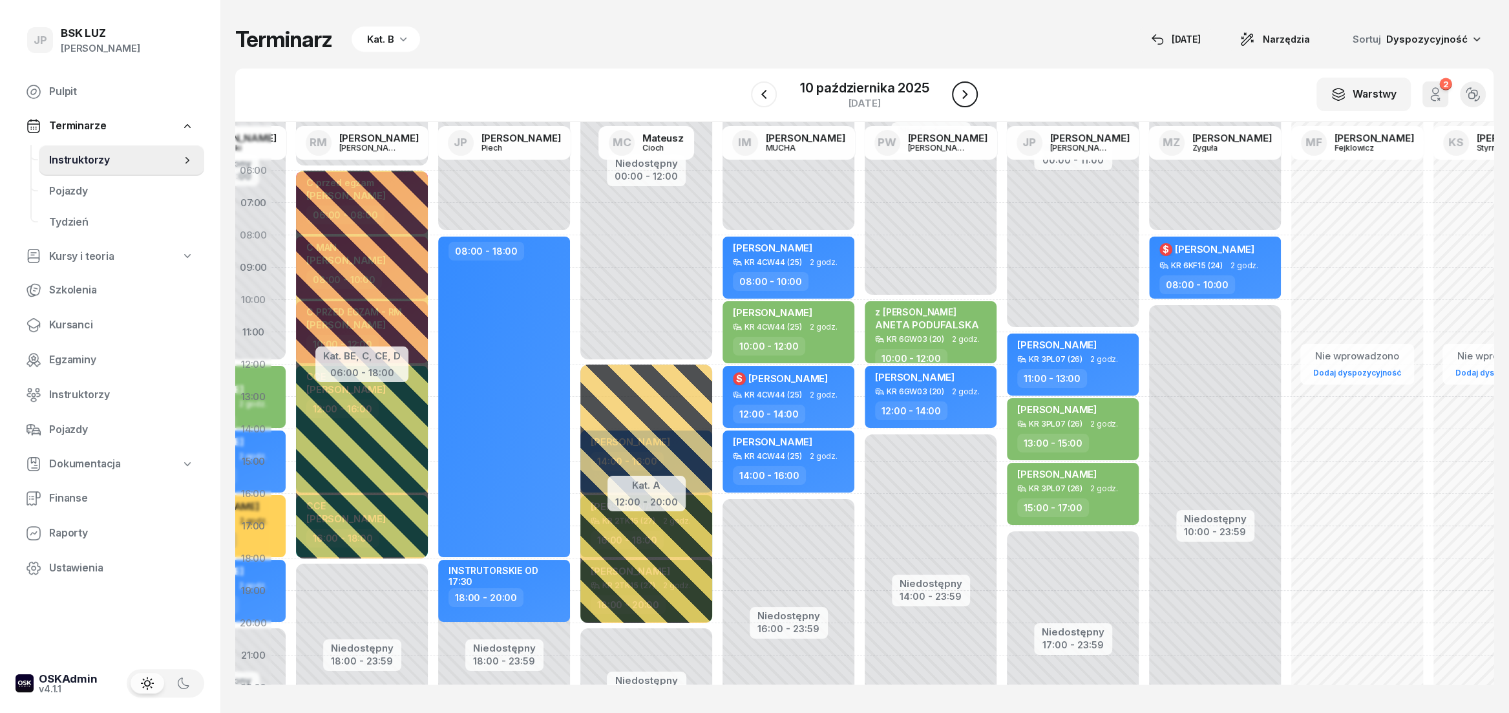
click at [957, 96] on icon "button" at bounding box center [965, 95] width 16 height 16
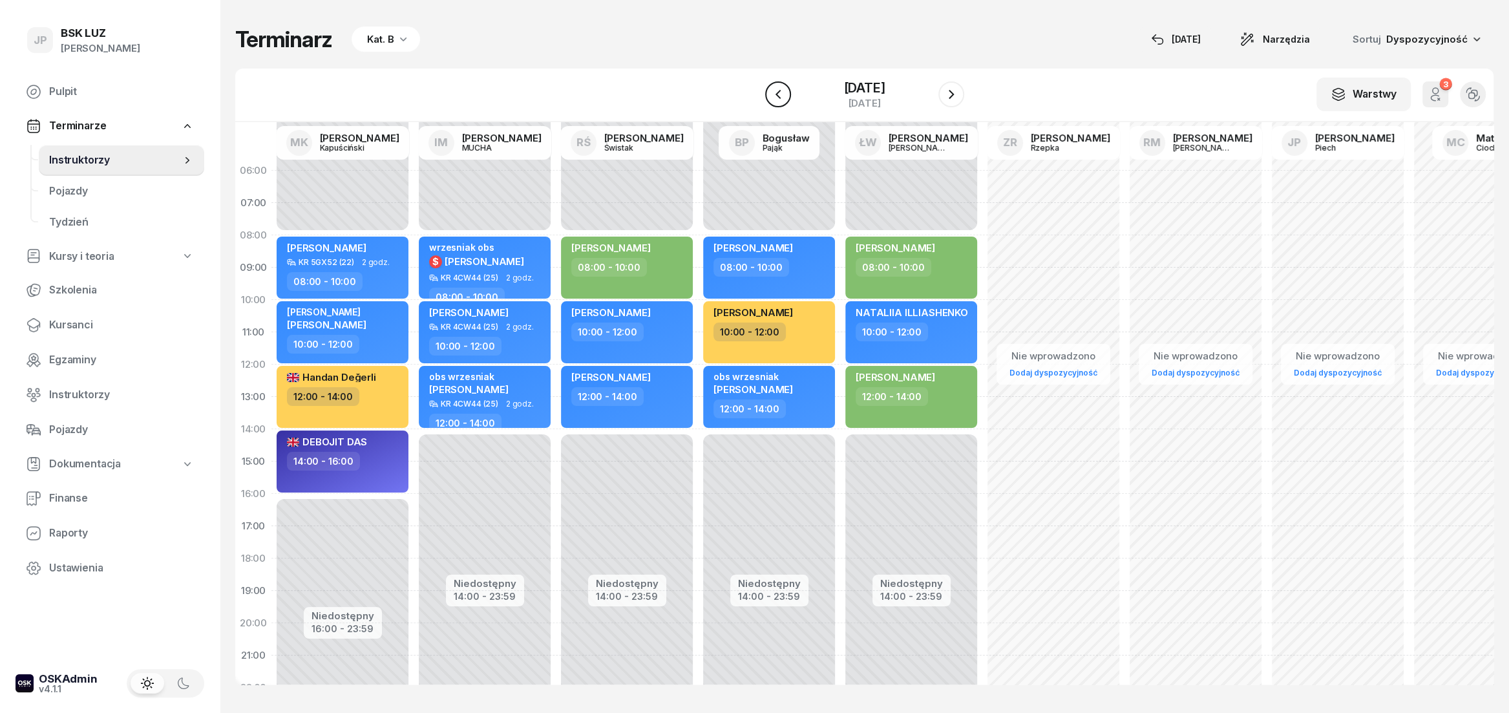
click at [771, 91] on icon "button" at bounding box center [779, 95] width 16 height 16
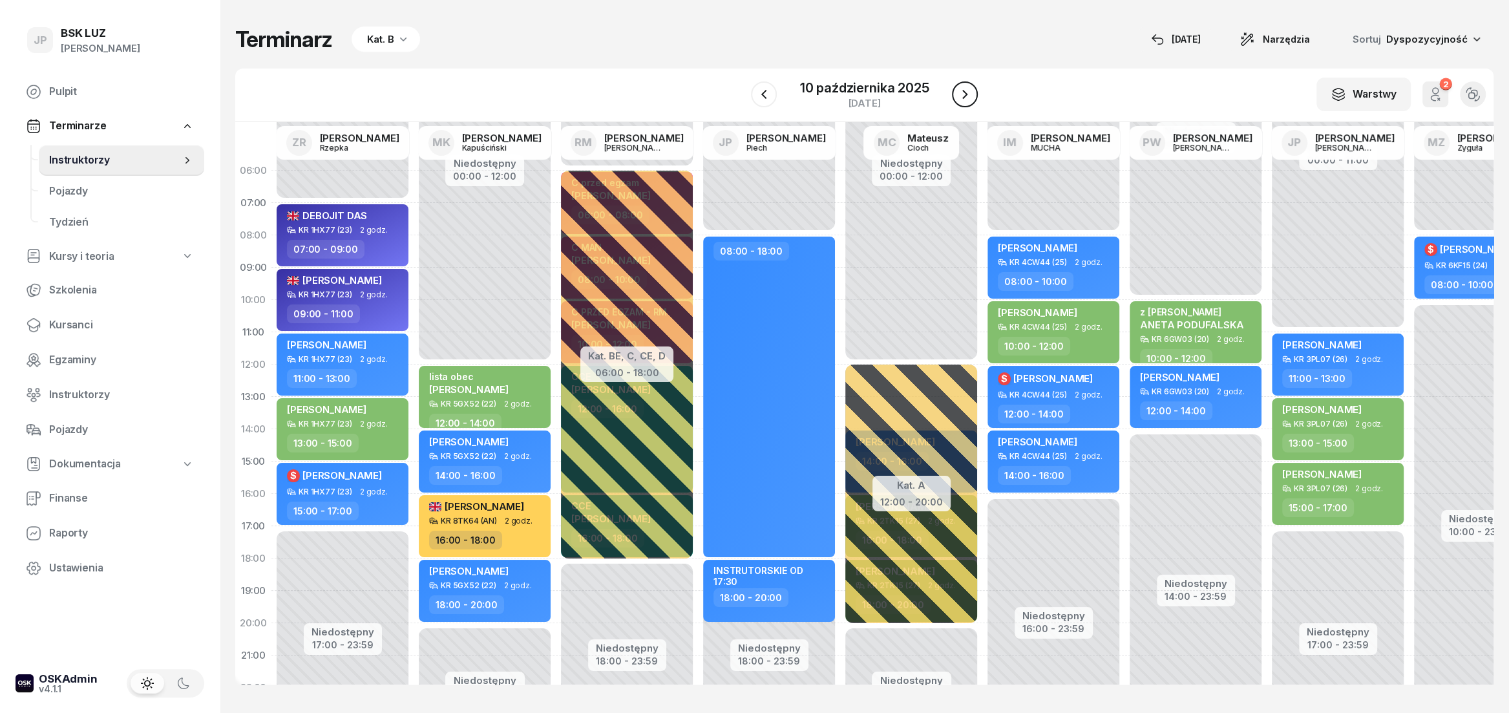
click at [967, 97] on icon "button" at bounding box center [965, 95] width 16 height 16
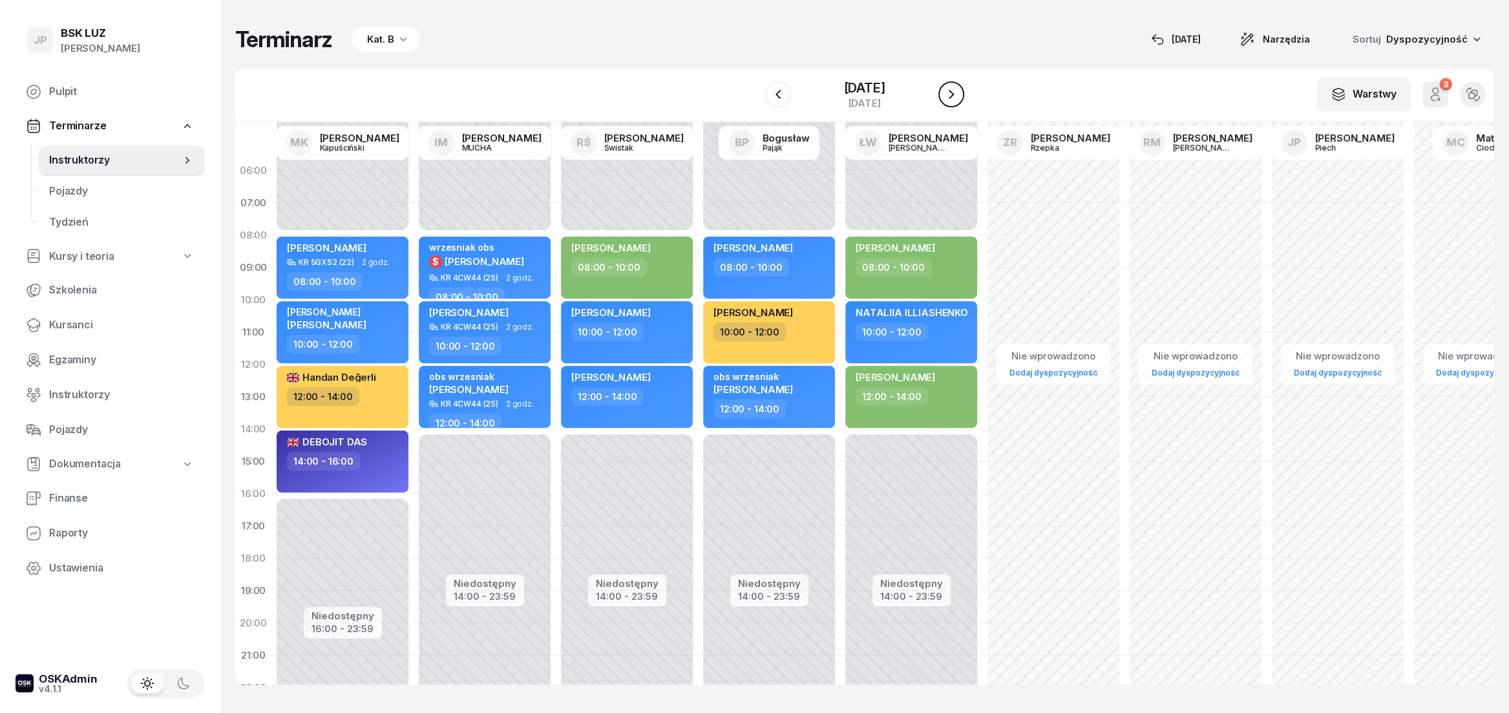
click at [959, 97] on icon "button" at bounding box center [952, 95] width 16 height 16
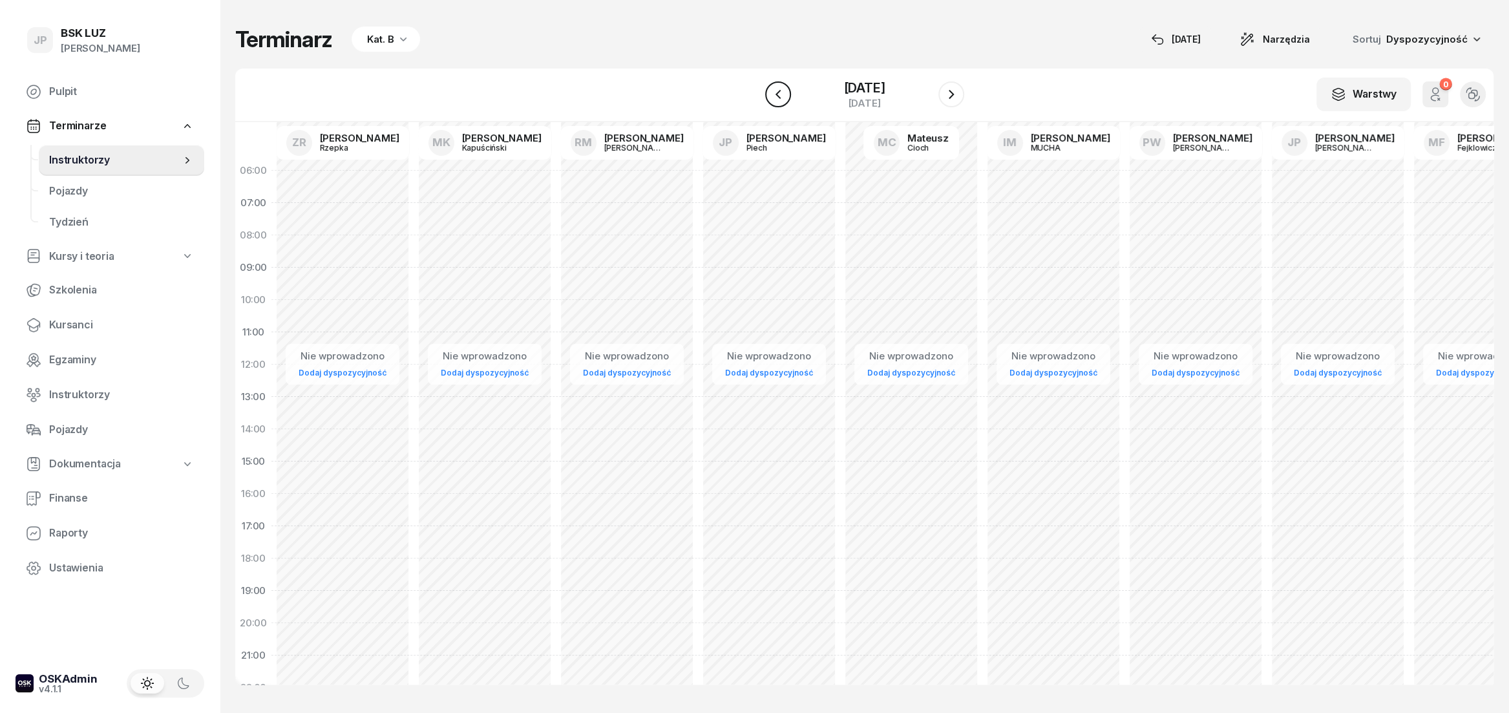
click at [771, 98] on icon "button" at bounding box center [779, 95] width 16 height 16
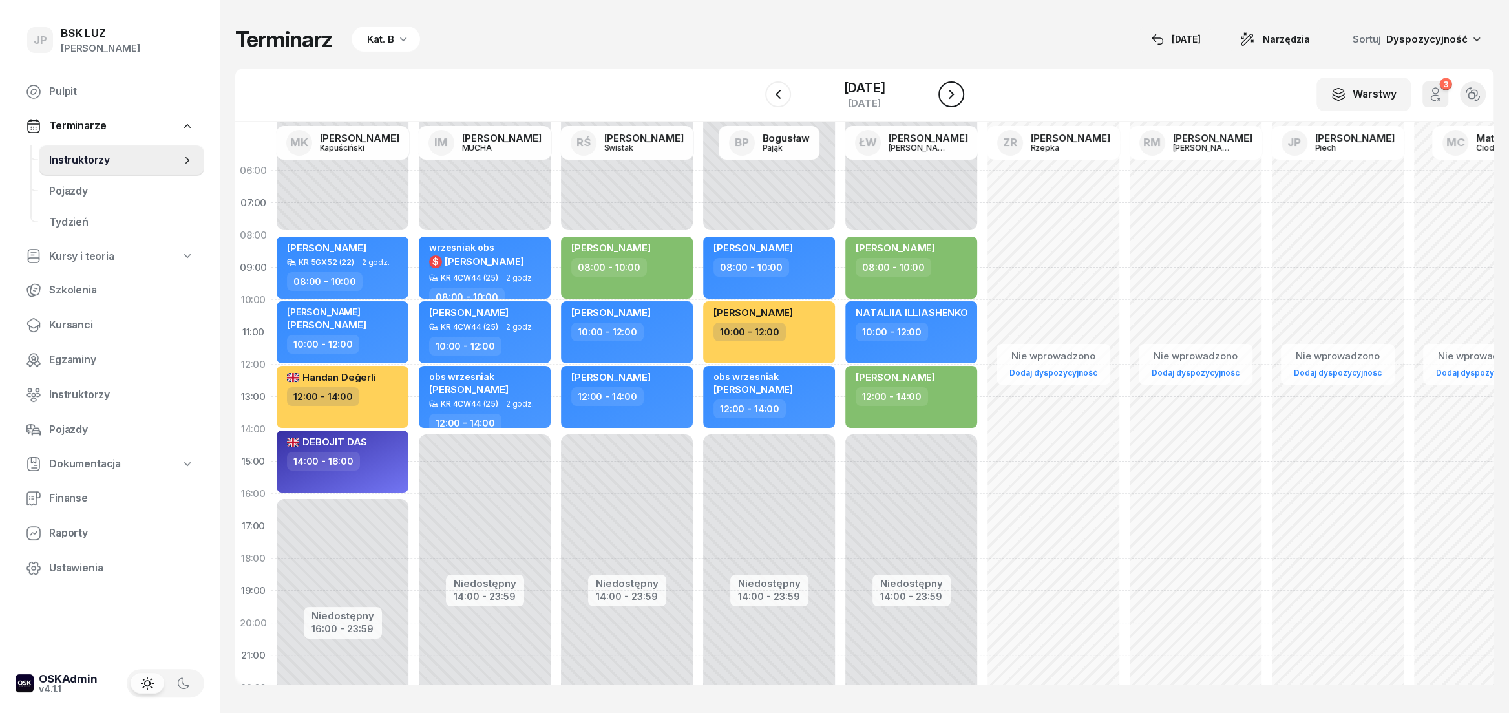
click at [959, 96] on icon "button" at bounding box center [952, 95] width 16 height 16
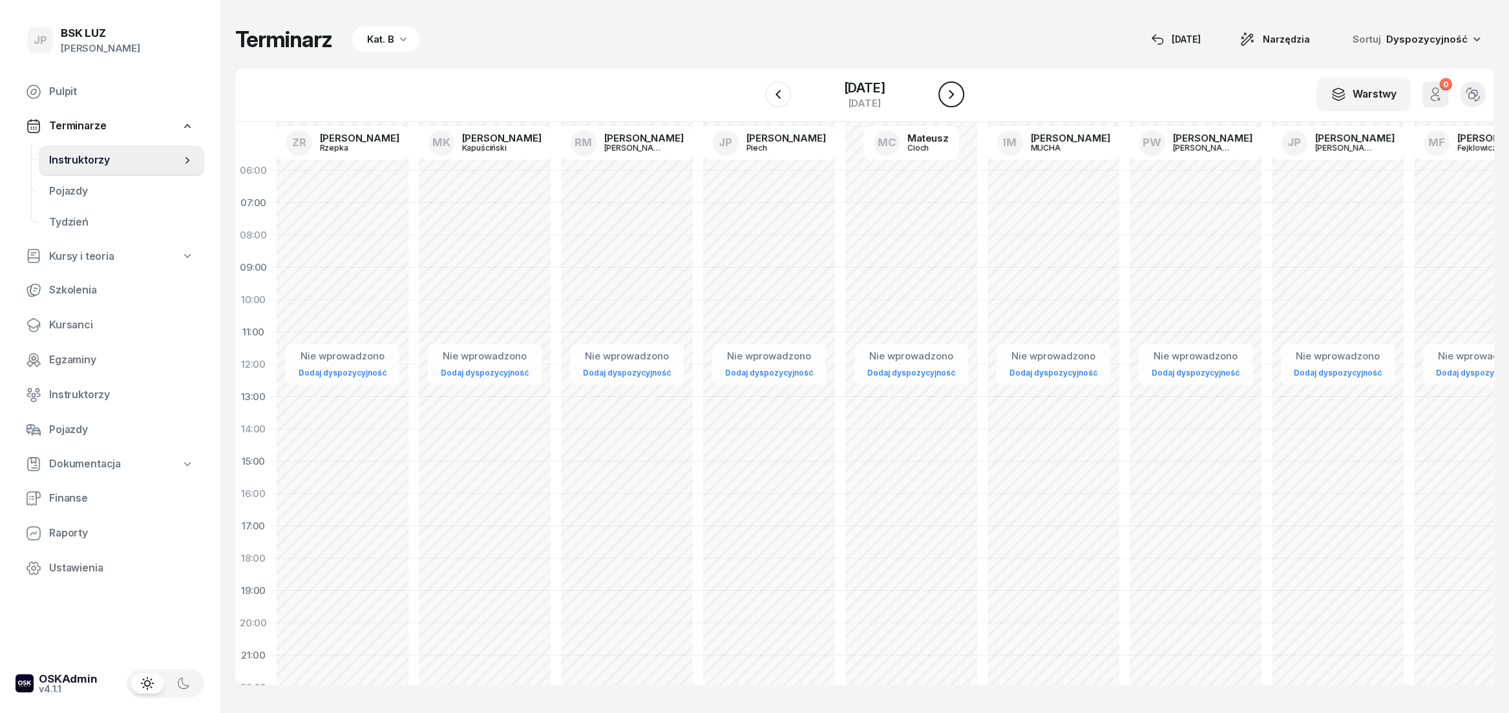
click at [959, 96] on icon "button" at bounding box center [952, 95] width 16 height 16
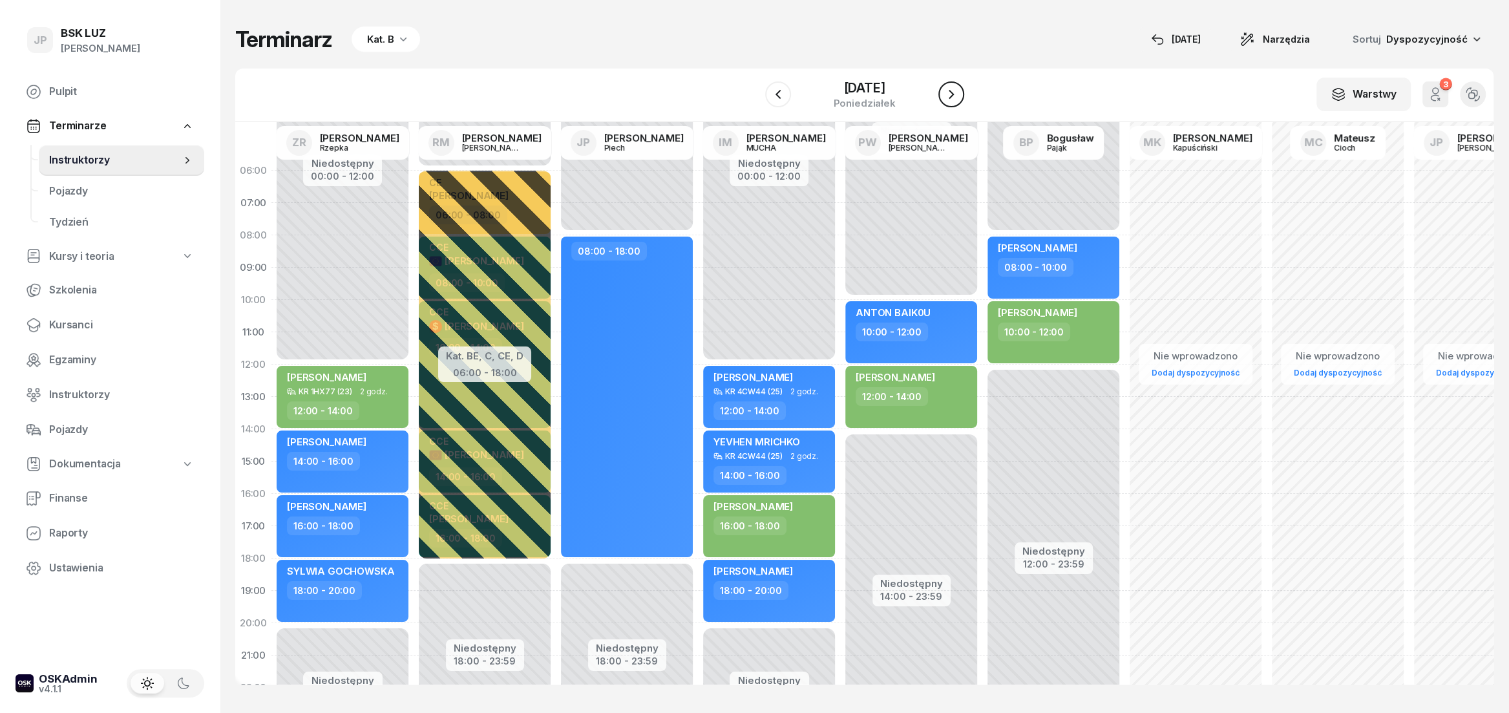
click at [959, 96] on icon "button" at bounding box center [952, 95] width 16 height 16
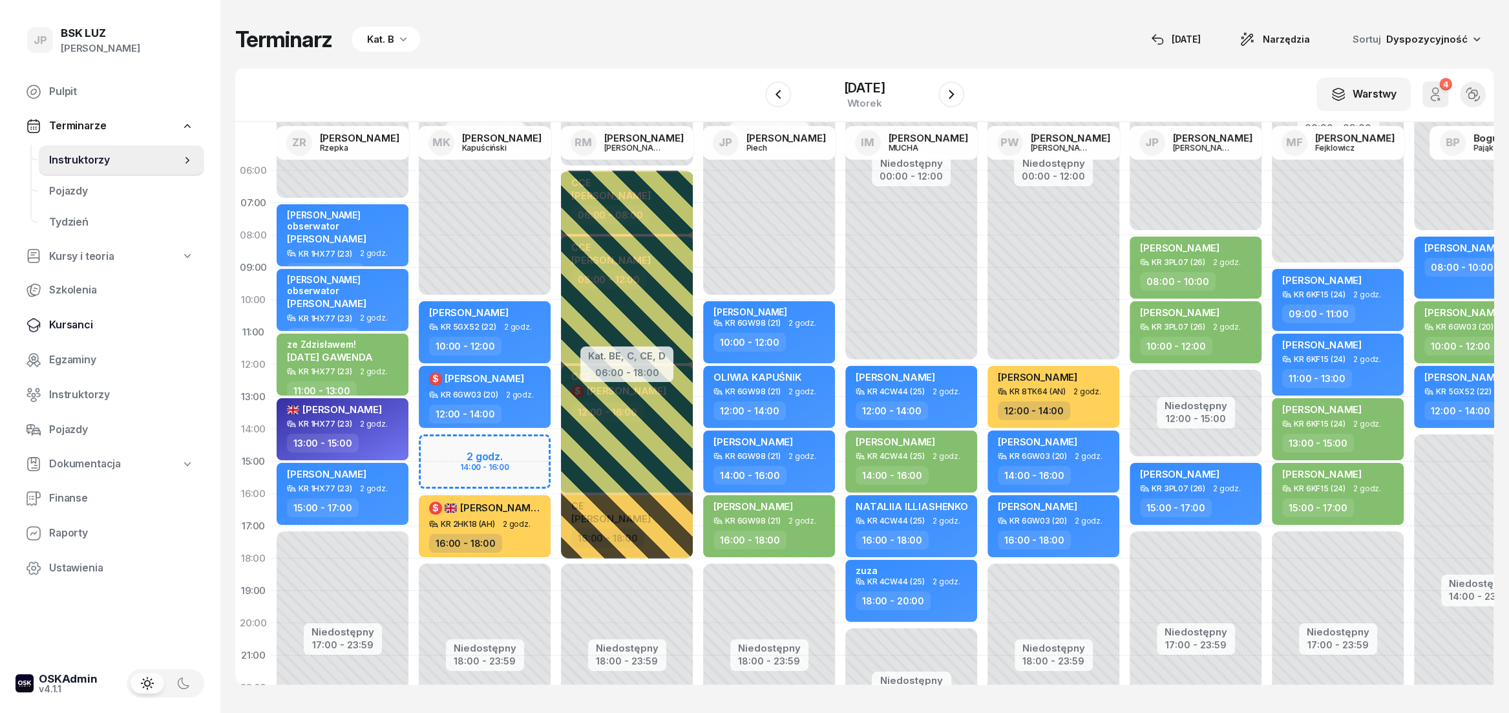
click at [66, 326] on span "Kursanci" at bounding box center [121, 325] width 145 height 17
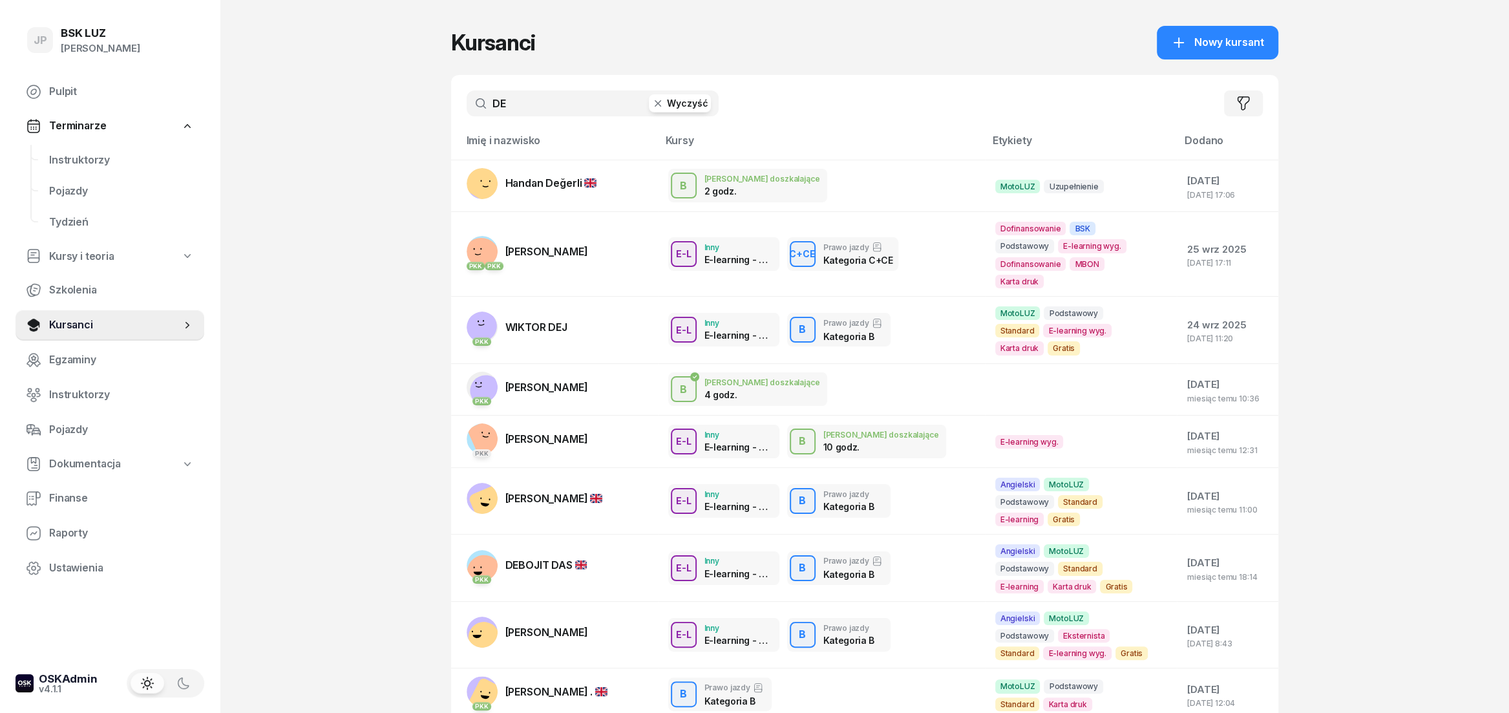
click at [660, 110] on button "Wyczyść" at bounding box center [680, 103] width 62 height 18
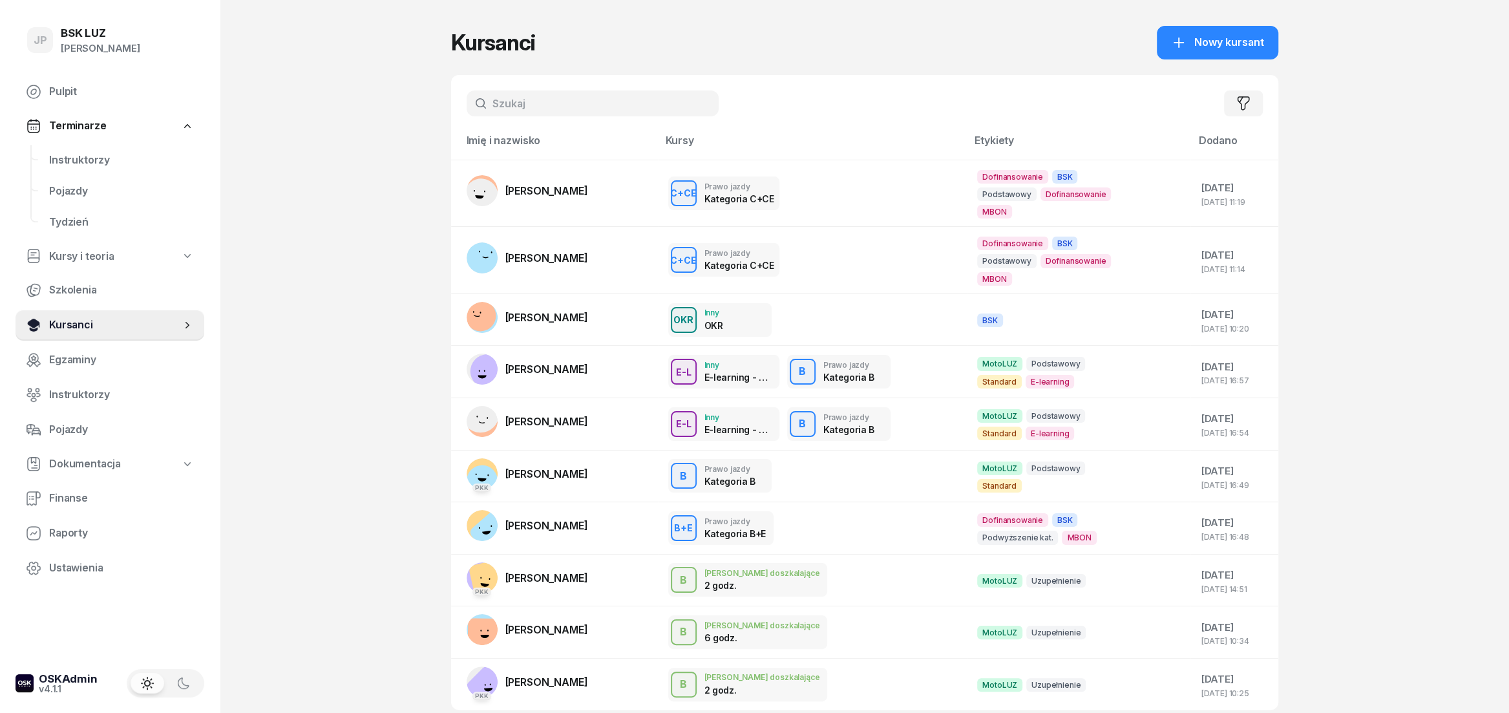
click at [76, 323] on span "Kursanci" at bounding box center [115, 325] width 132 height 17
click at [515, 102] on input "text" at bounding box center [593, 103] width 252 height 26
click at [82, 162] on span "Instruktorzy" at bounding box center [121, 160] width 145 height 17
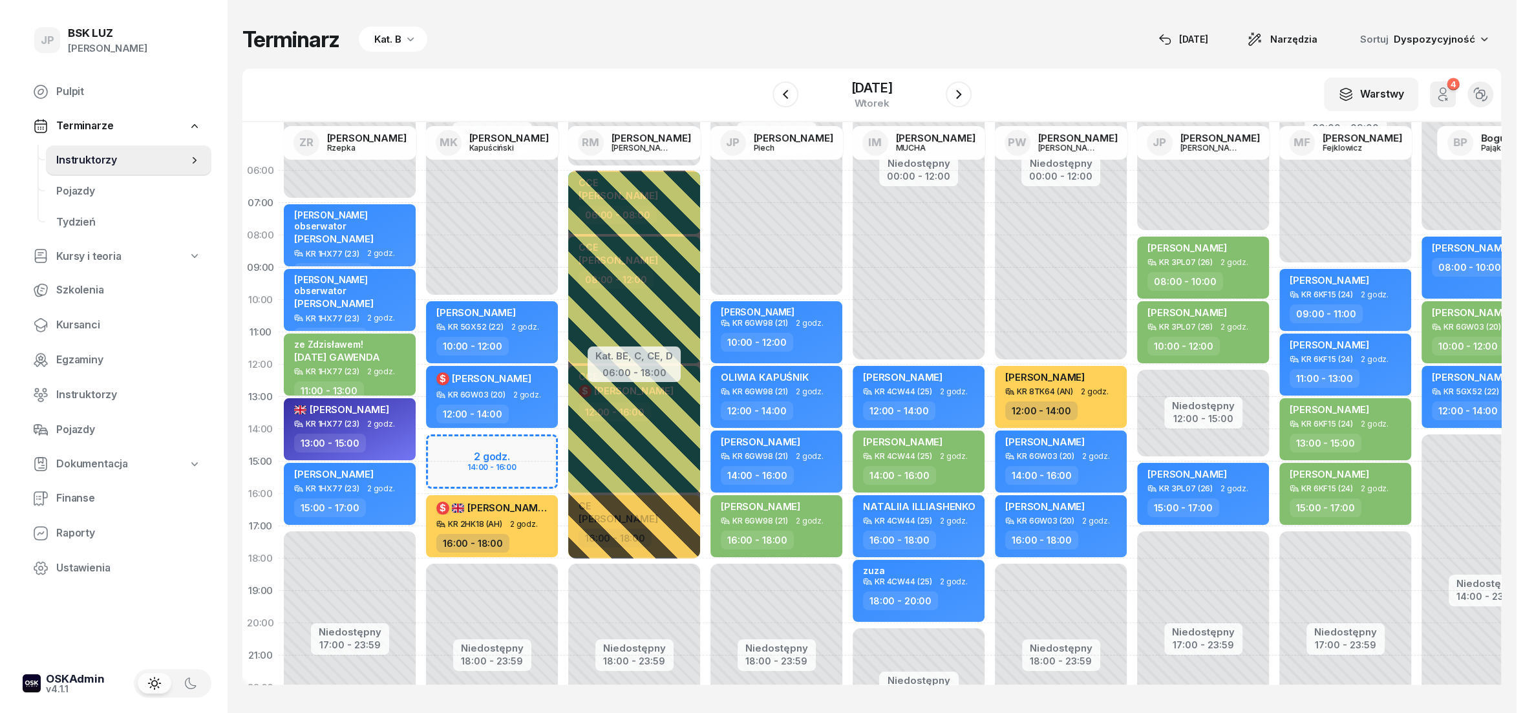
scroll to position [0, 176]
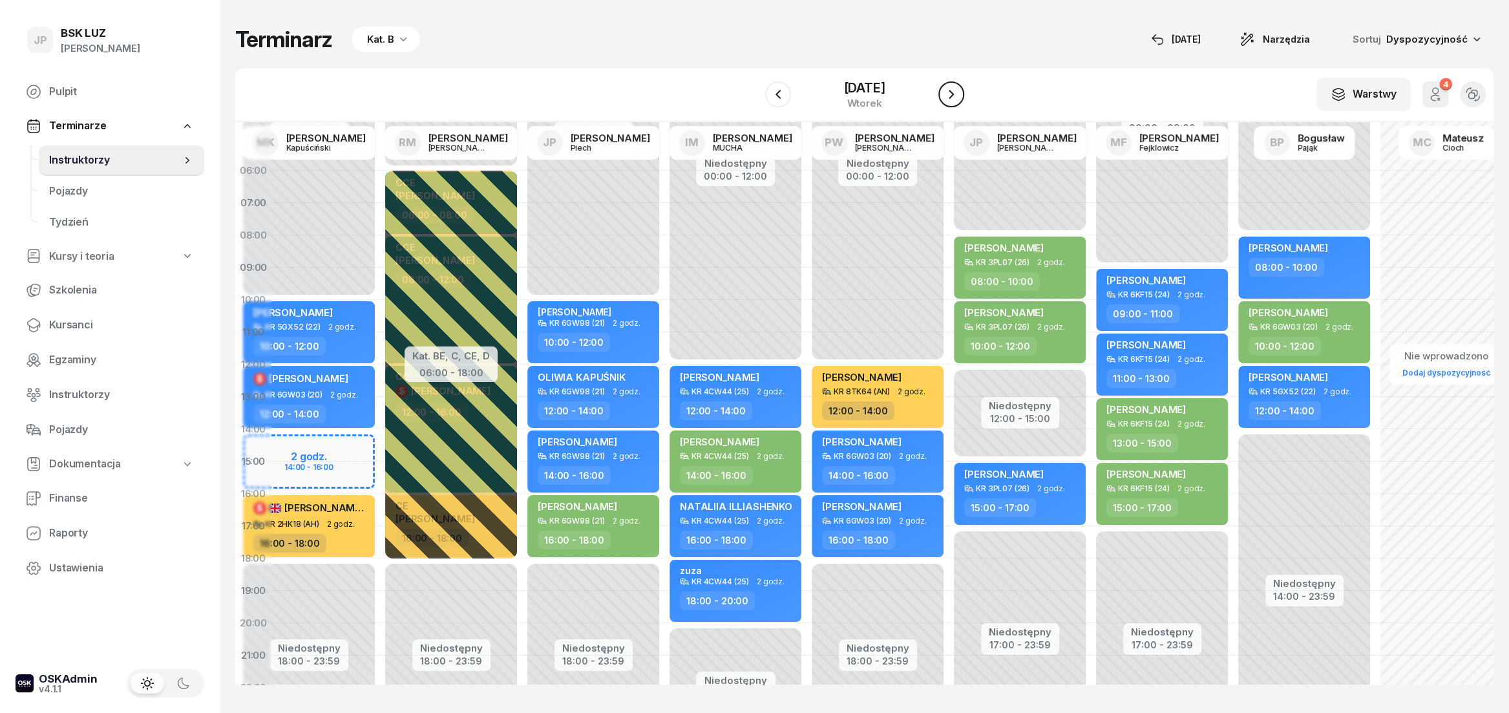
click at [959, 92] on icon "button" at bounding box center [952, 95] width 16 height 16
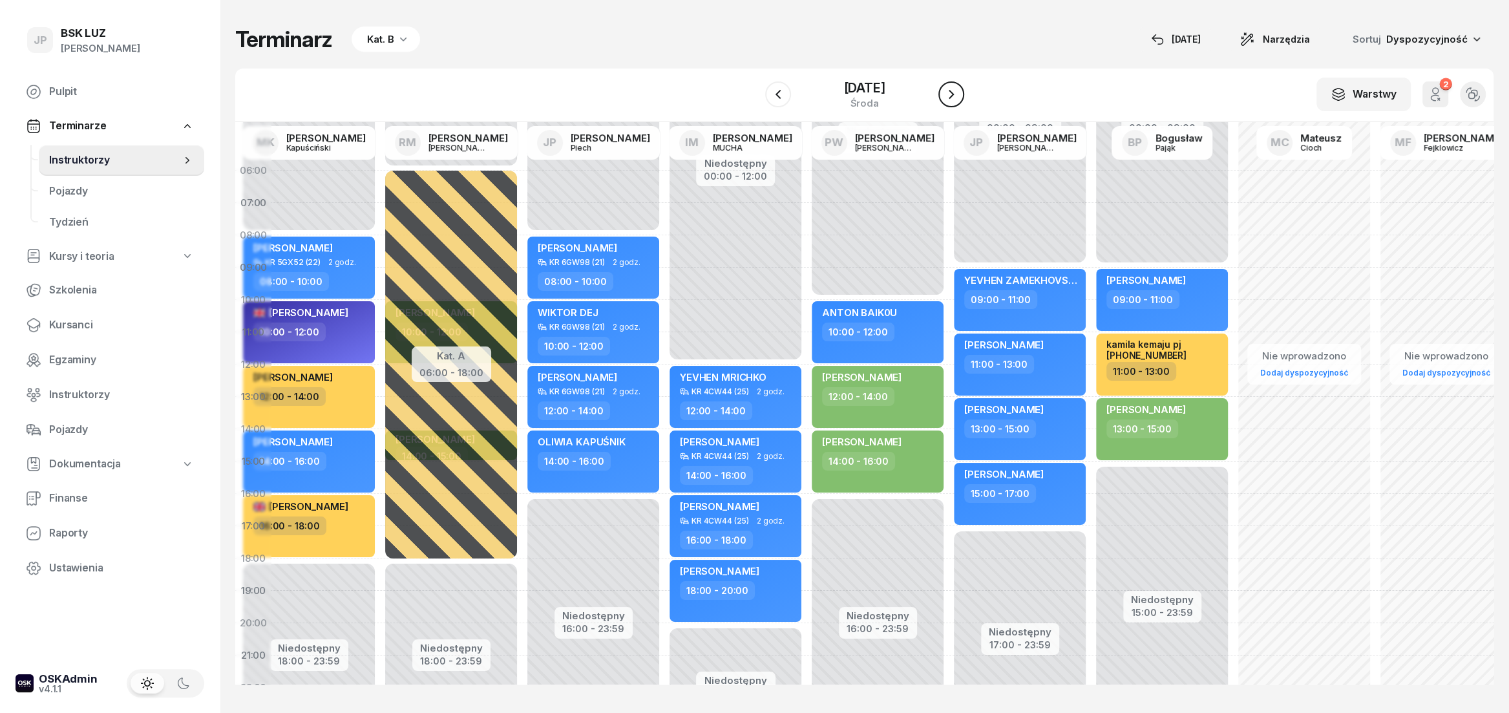
click at [954, 92] on icon "button" at bounding box center [951, 94] width 5 height 9
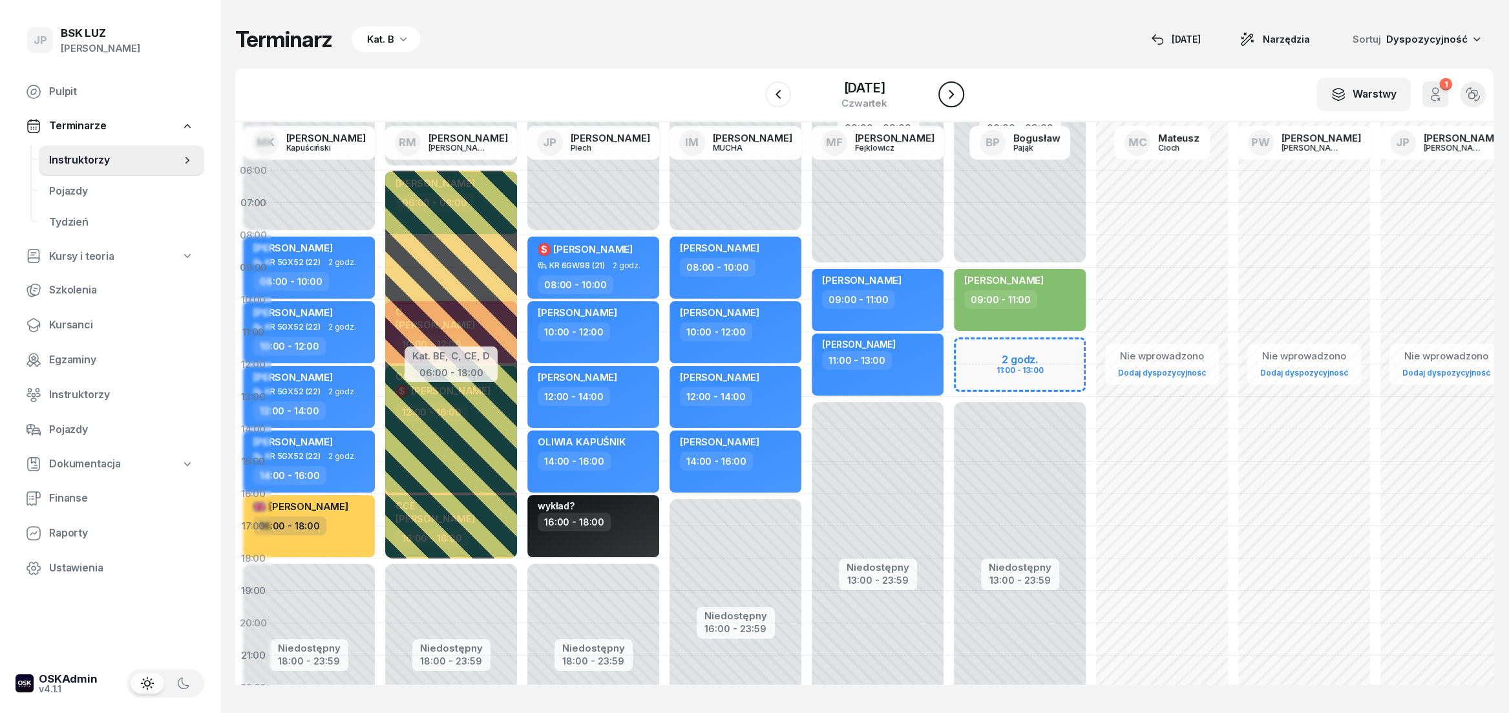
click at [954, 92] on icon "button" at bounding box center [951, 94] width 5 height 9
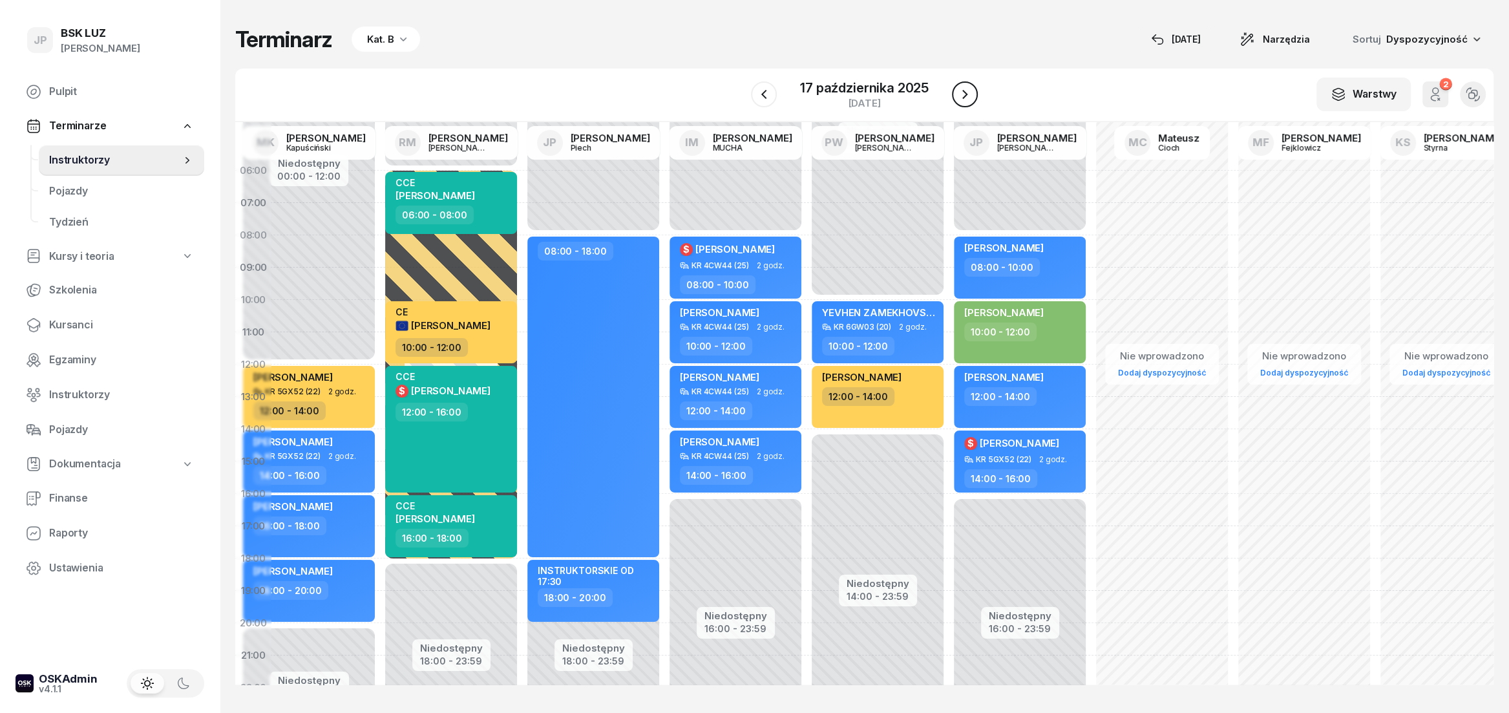
click at [964, 92] on icon "button" at bounding box center [964, 94] width 5 height 9
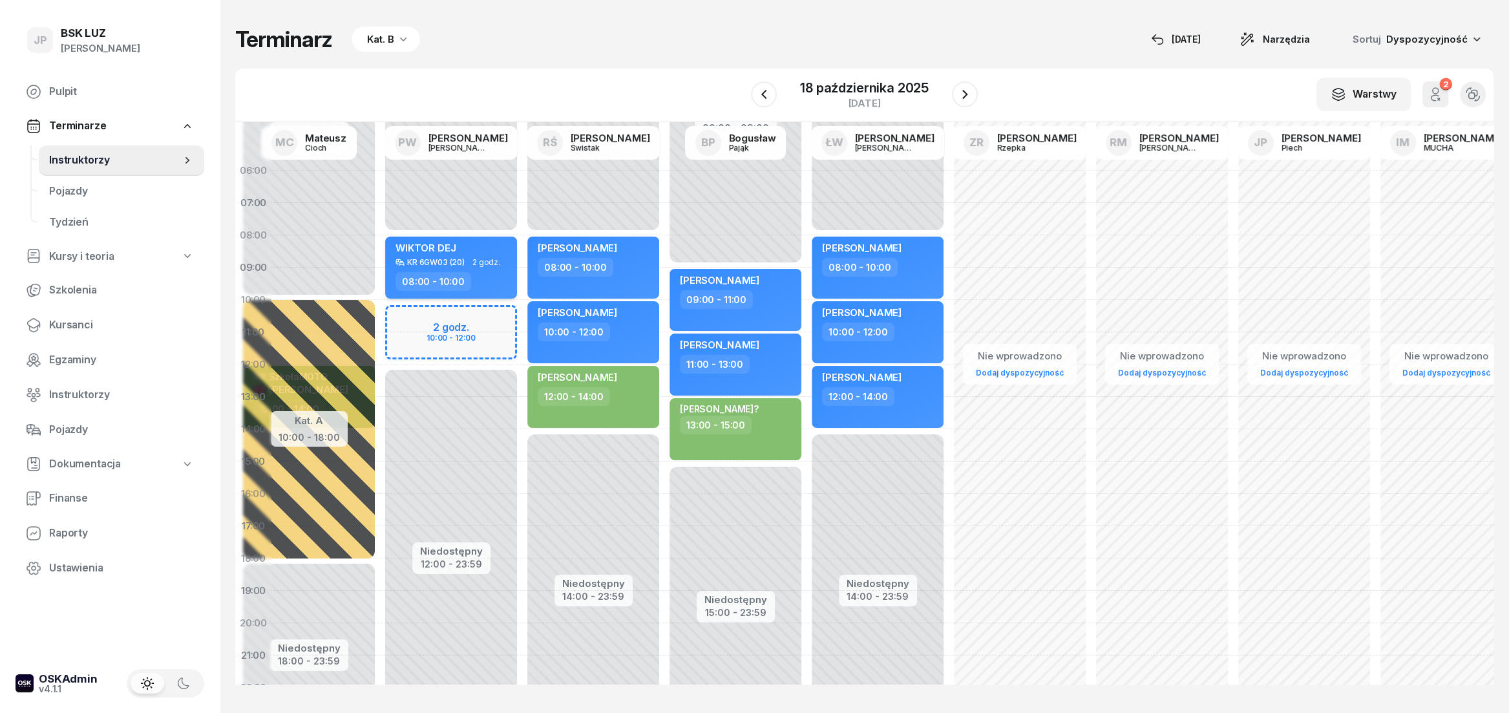
click at [435, 237] on div "WIKTOR DEJ KR 6GW03 (20) 2 godz. 08:00 - 10:00" at bounding box center [451, 268] width 132 height 62
select select "08"
select select "10"
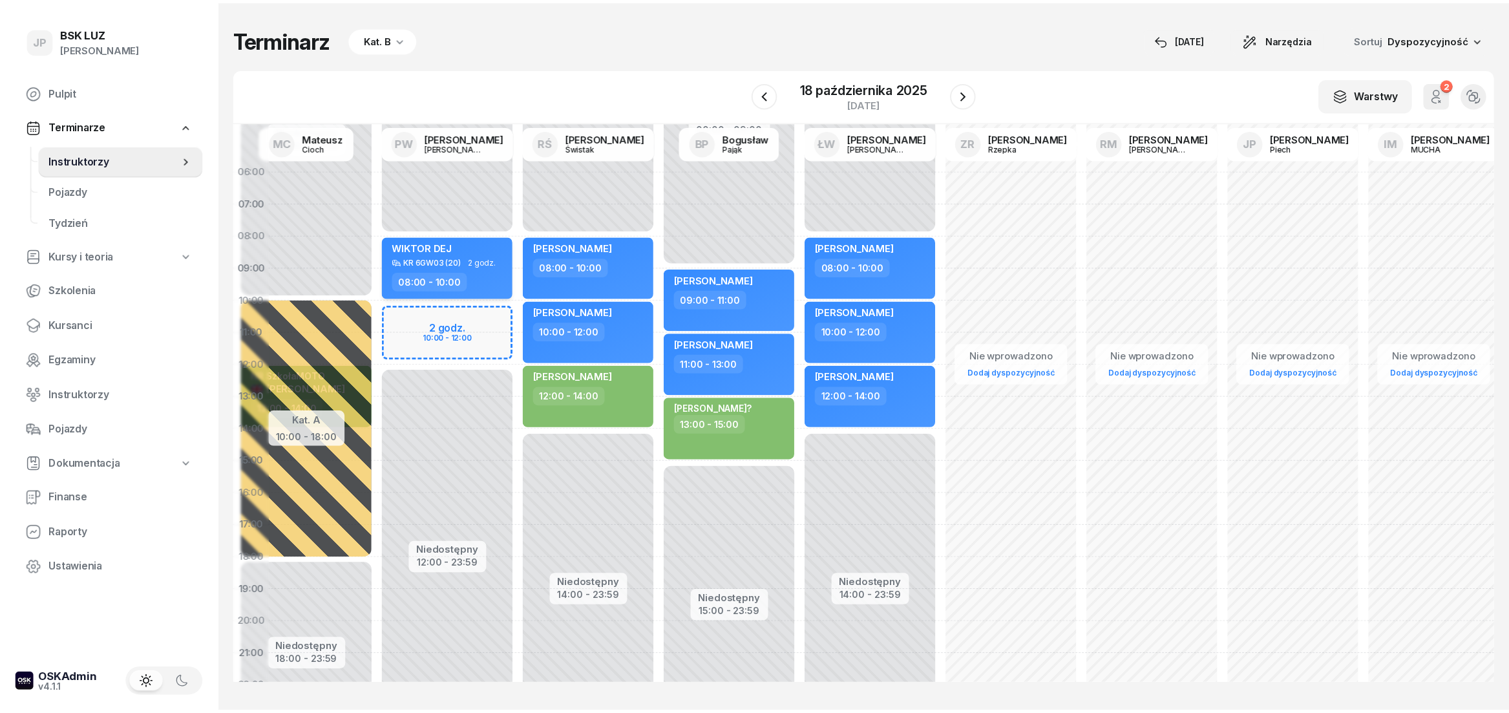
scroll to position [0, 176]
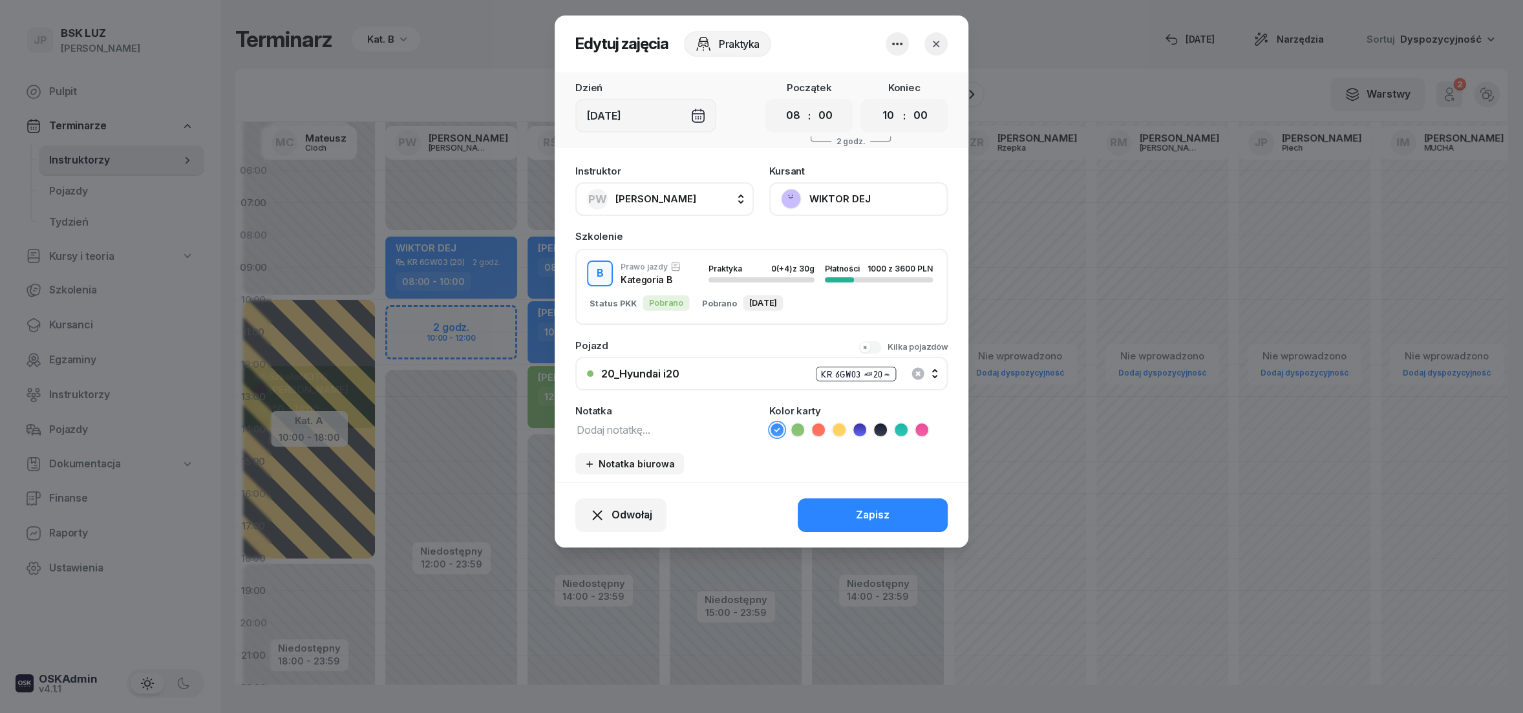
click at [794, 199] on button "WIKTOR DEJ" at bounding box center [858, 199] width 178 height 34
click at [798, 242] on div "Otwórz profil" at bounding box center [811, 242] width 63 height 17
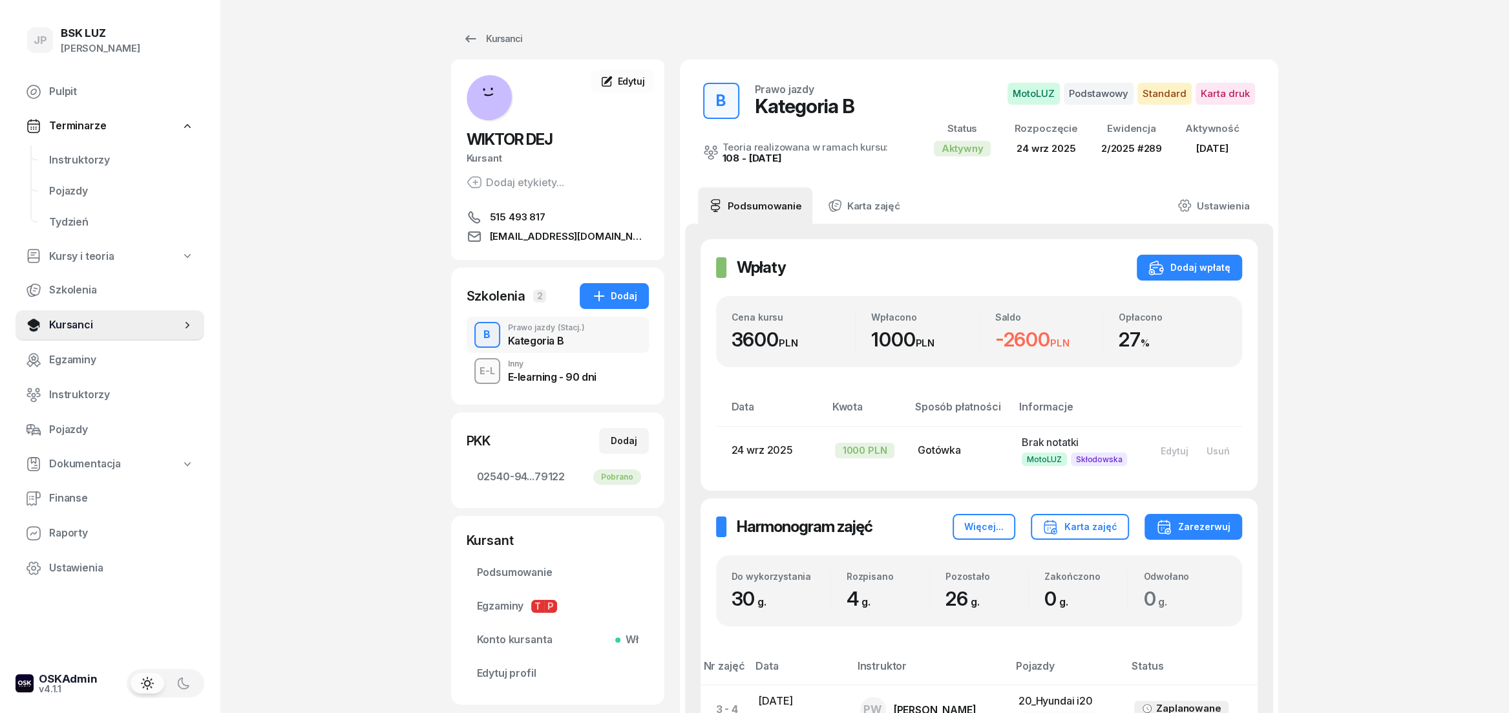
scroll to position [233, 0]
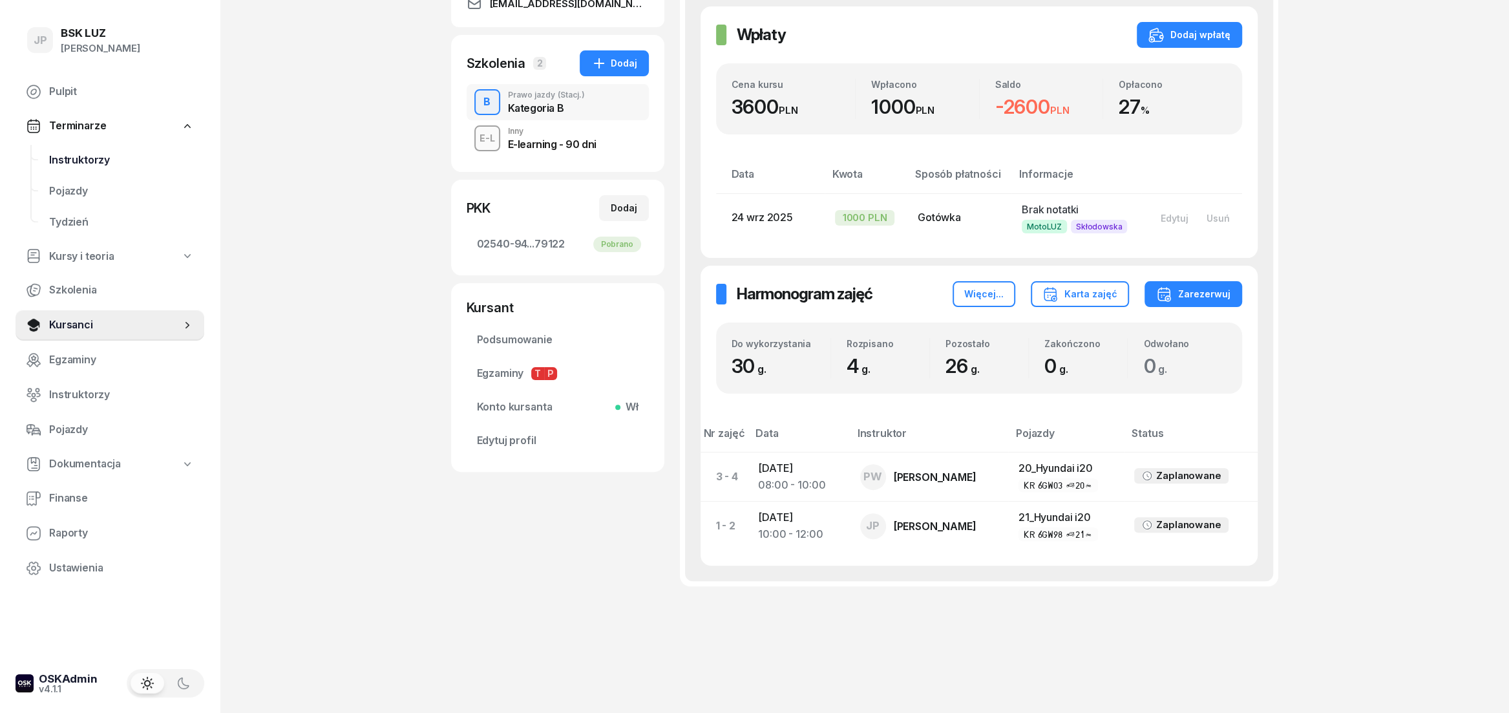
click at [82, 160] on span "Instruktorzy" at bounding box center [121, 160] width 145 height 17
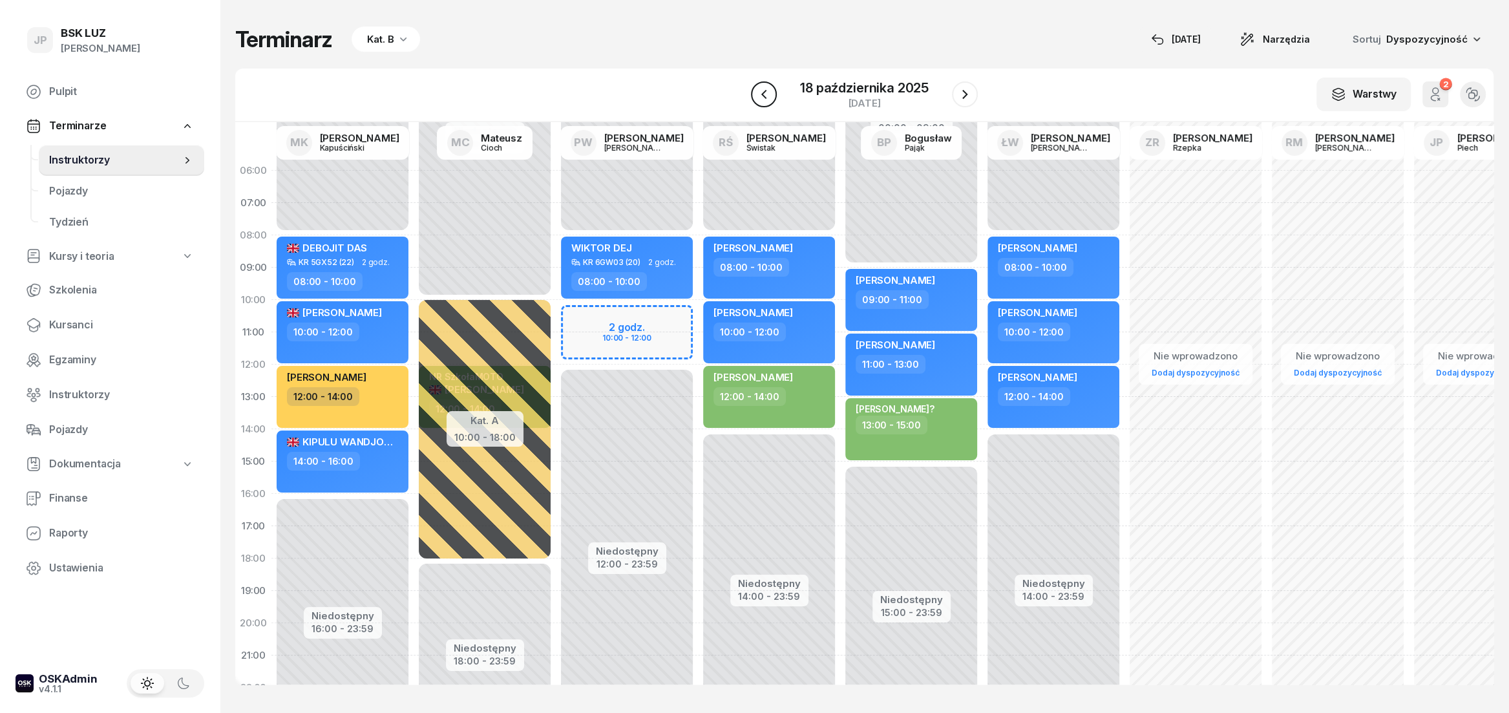
click at [759, 92] on icon "button" at bounding box center [764, 95] width 16 height 16
click at [761, 92] on icon "button" at bounding box center [764, 95] width 16 height 16
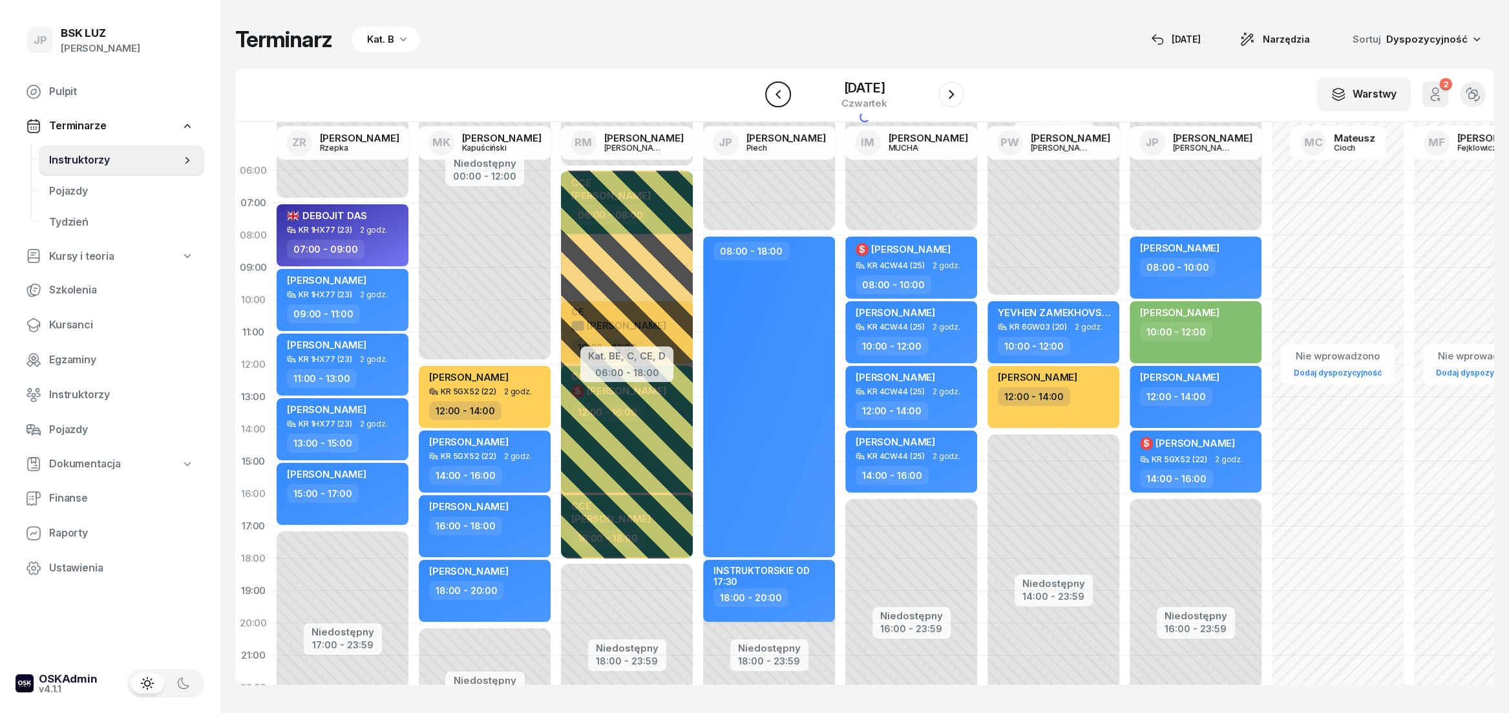
click at [771, 92] on icon "button" at bounding box center [779, 95] width 16 height 16
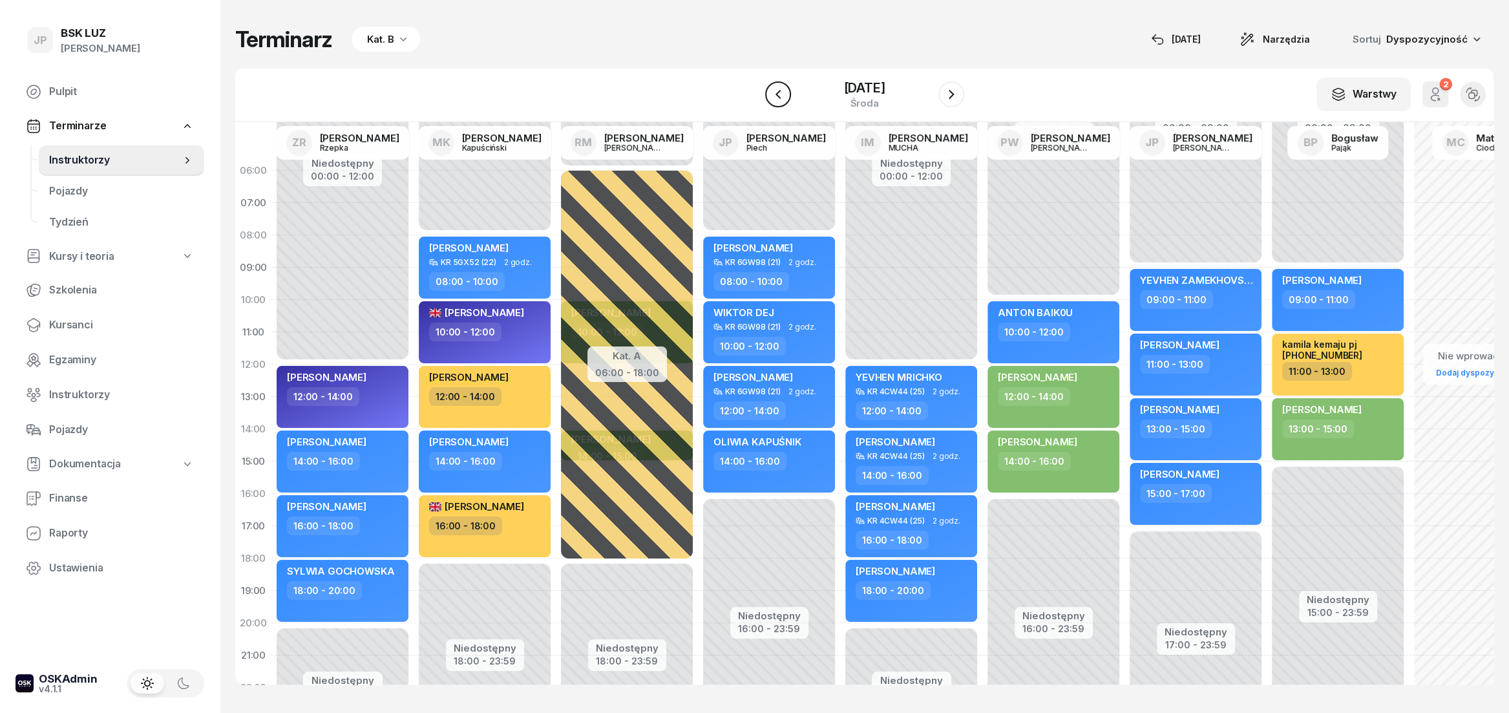
click at [771, 92] on icon "button" at bounding box center [779, 95] width 16 height 16
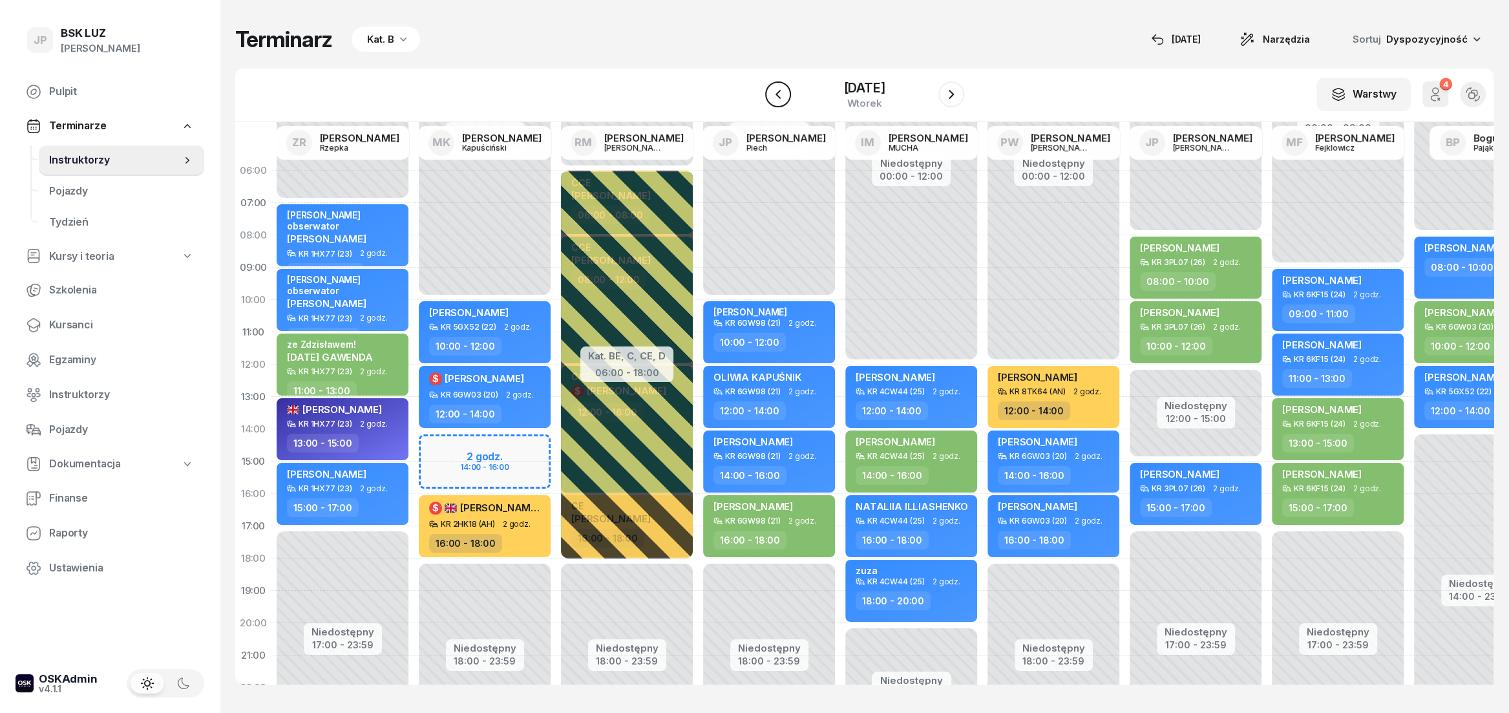
click at [771, 92] on icon "button" at bounding box center [779, 95] width 16 height 16
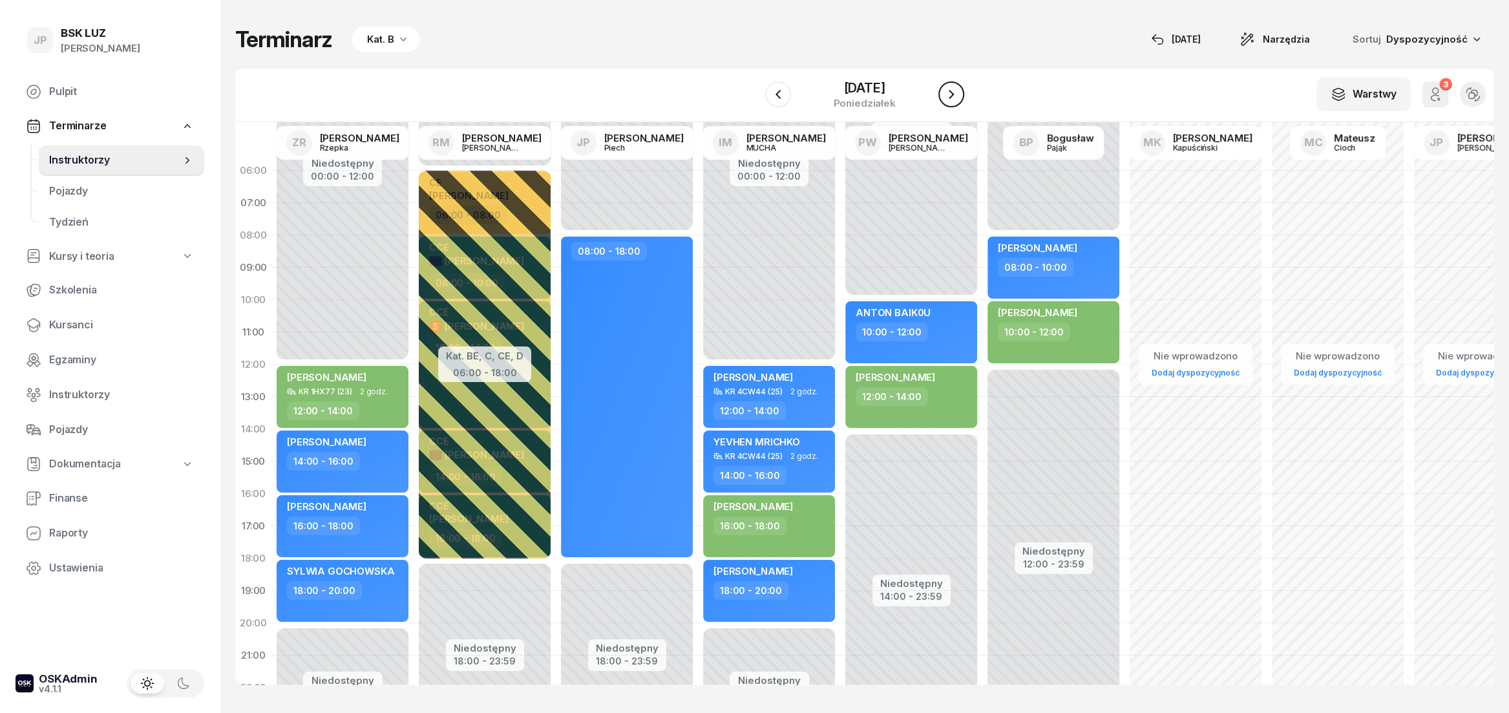
click at [954, 97] on icon "button" at bounding box center [951, 94] width 5 height 9
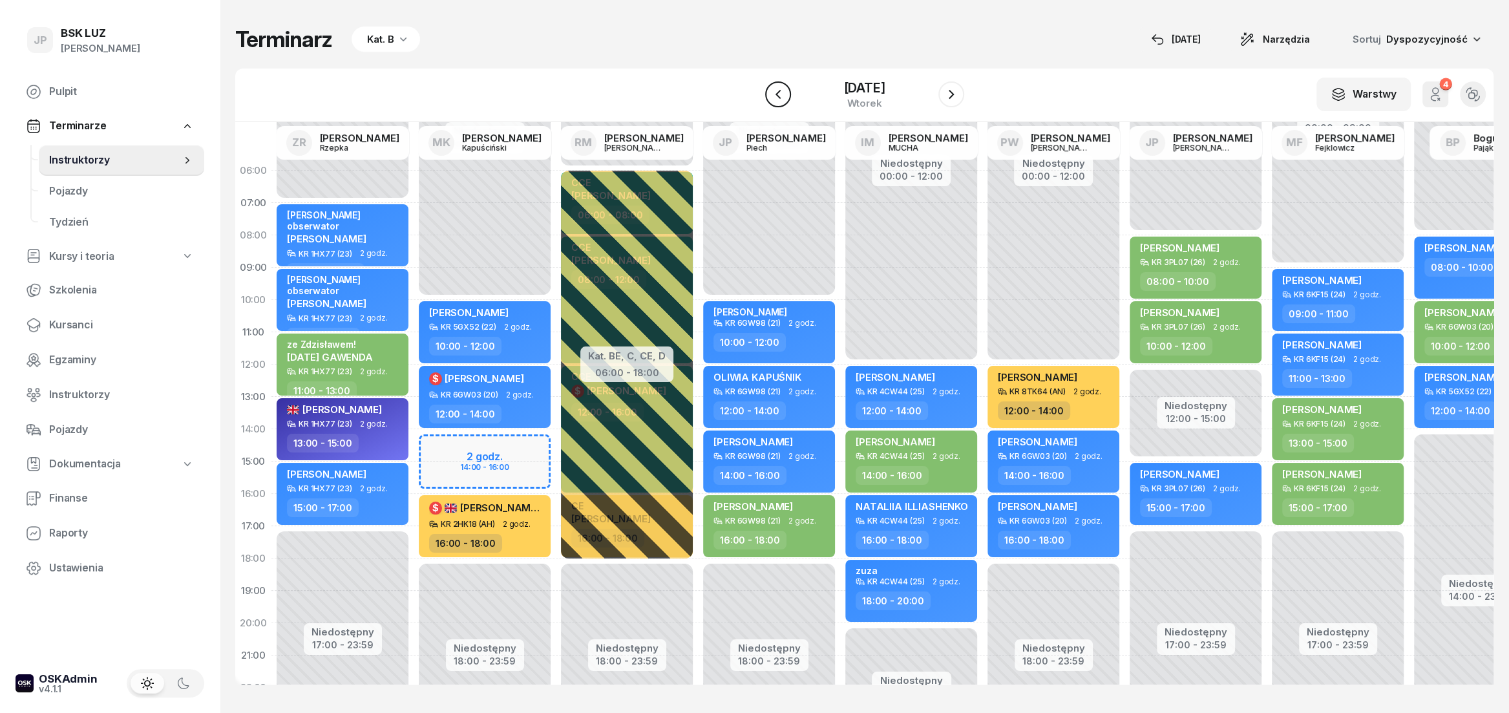
click at [771, 101] on icon "button" at bounding box center [779, 95] width 16 height 16
click at [771, 100] on icon "button" at bounding box center [779, 95] width 16 height 16
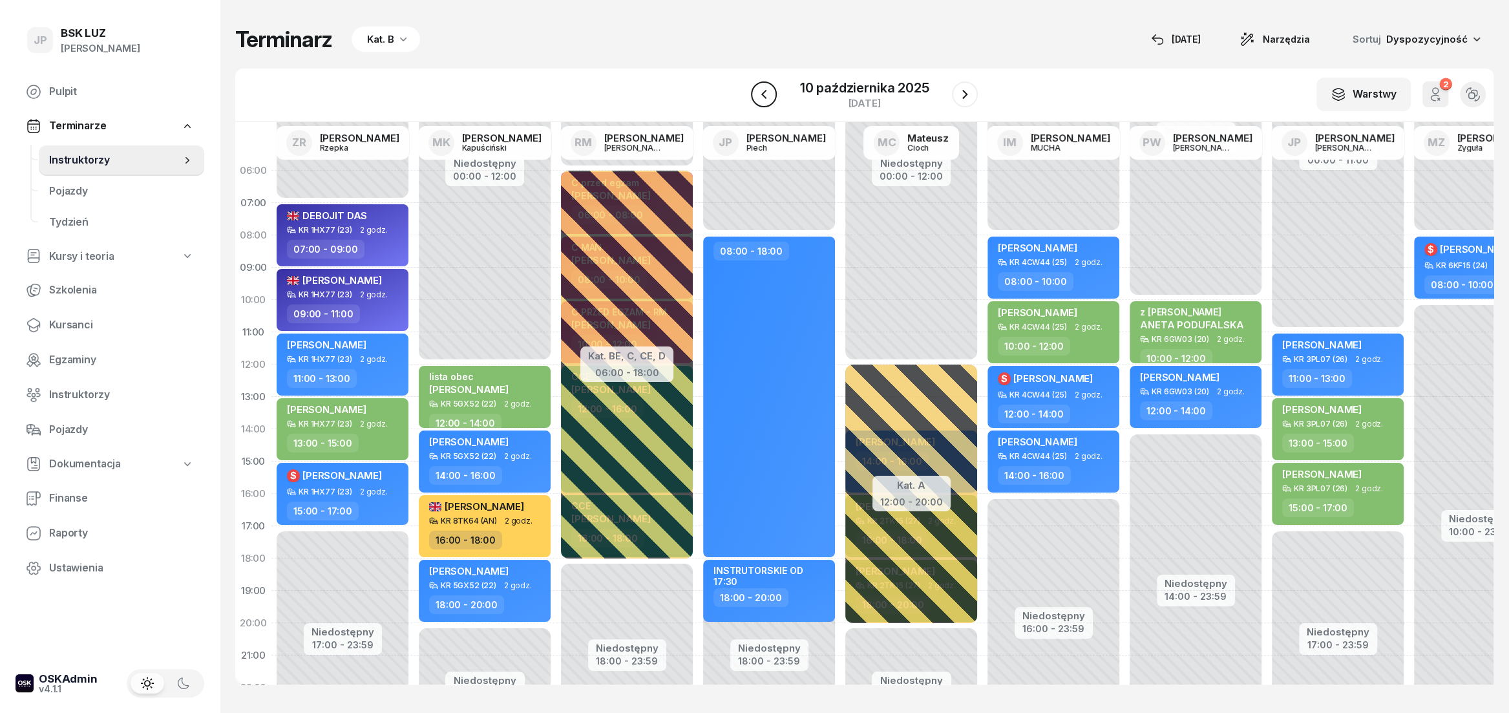
click at [769, 100] on icon "button" at bounding box center [764, 95] width 16 height 16
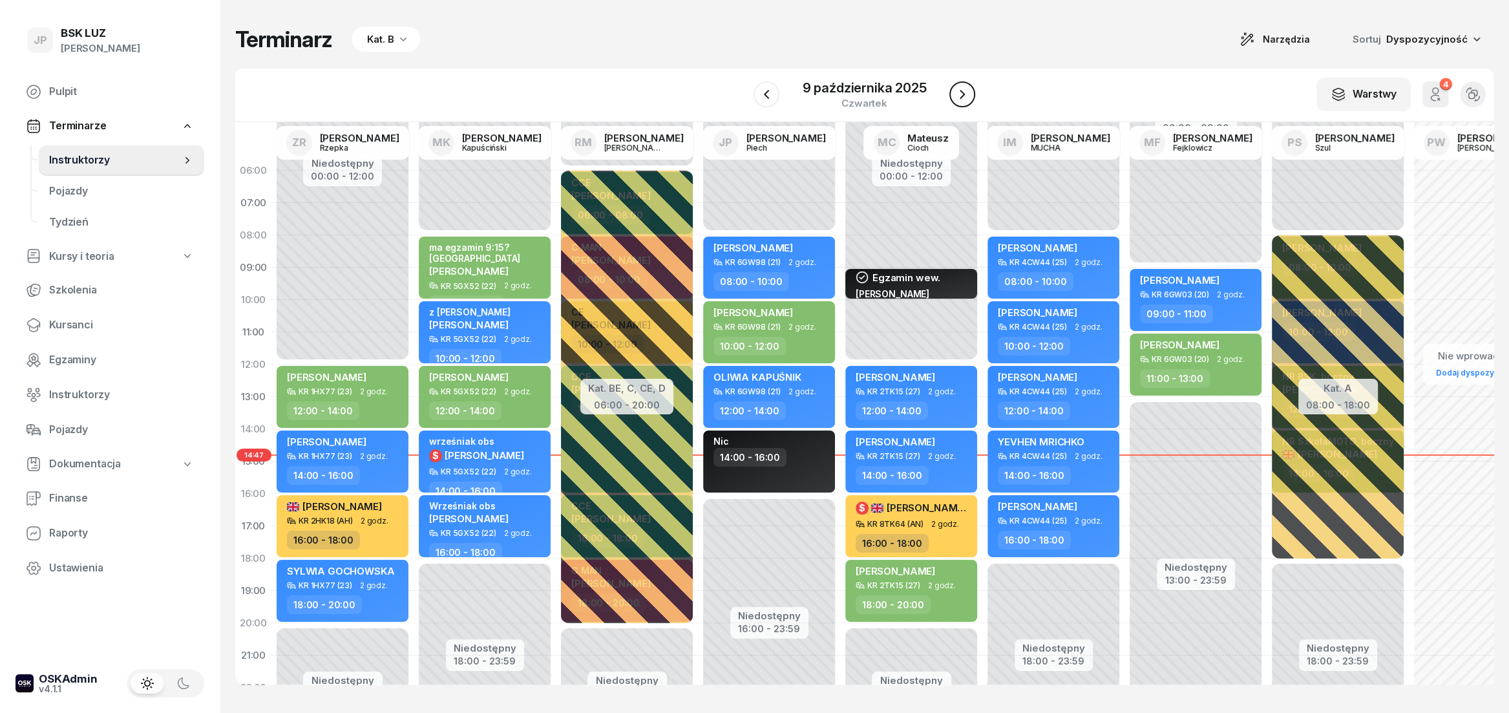
click at [962, 98] on icon "button" at bounding box center [963, 95] width 16 height 16
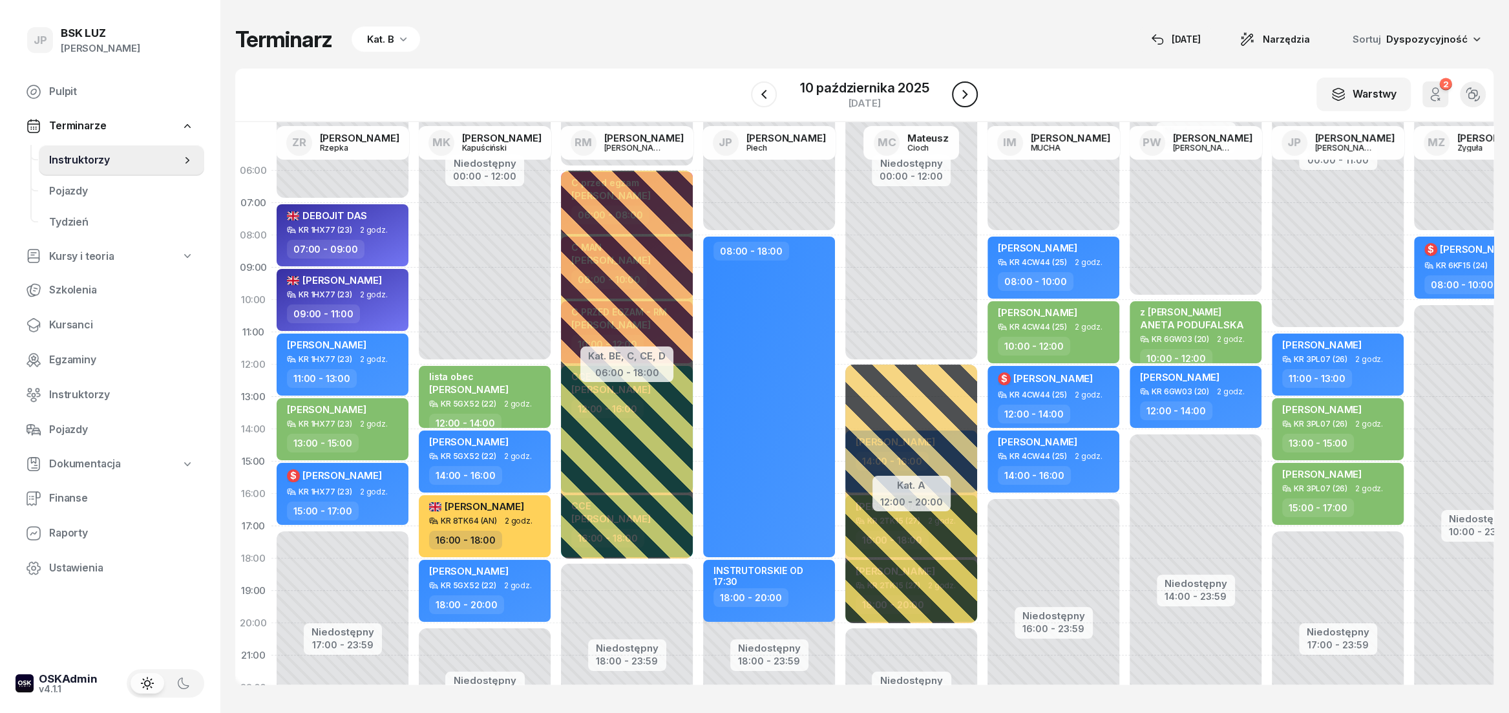
click at [962, 98] on icon "button" at bounding box center [964, 94] width 5 height 9
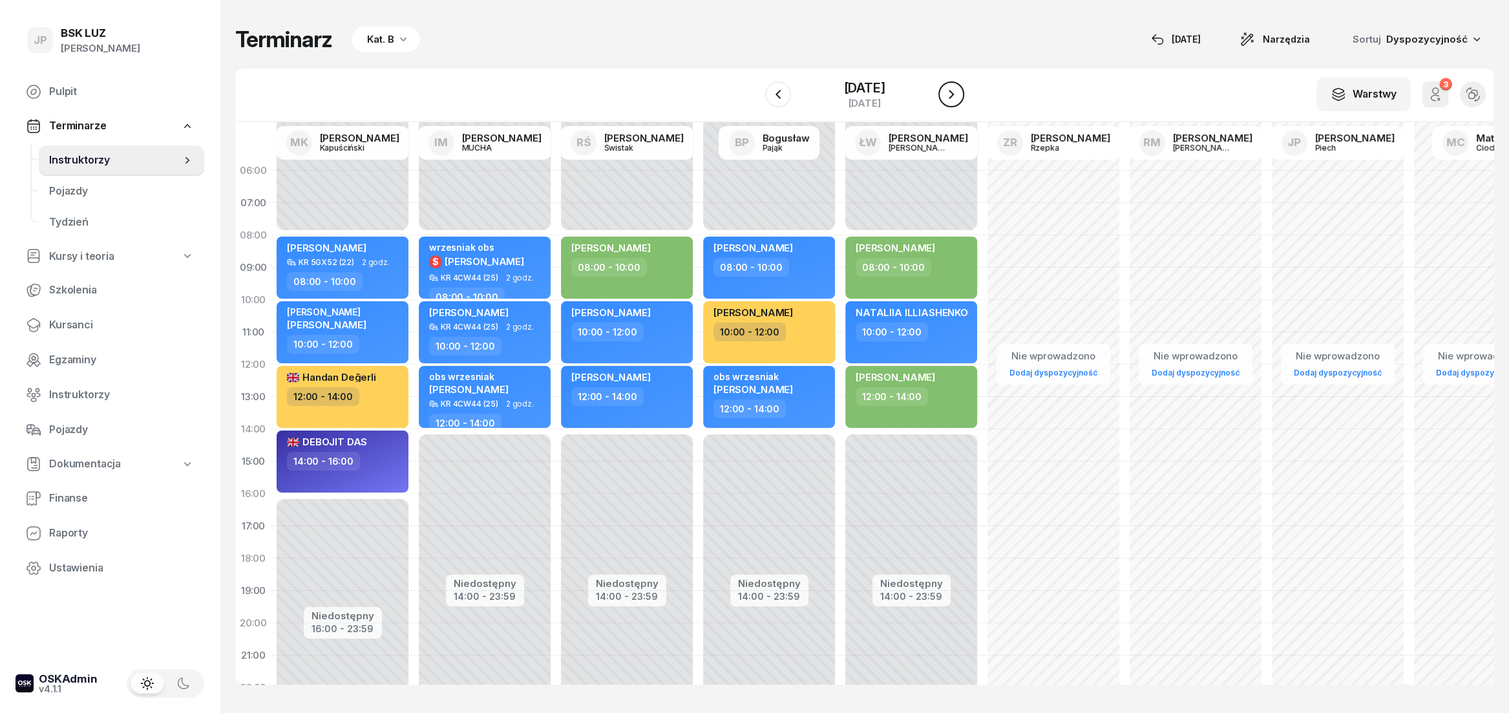
click at [954, 98] on icon "button" at bounding box center [951, 94] width 5 height 9
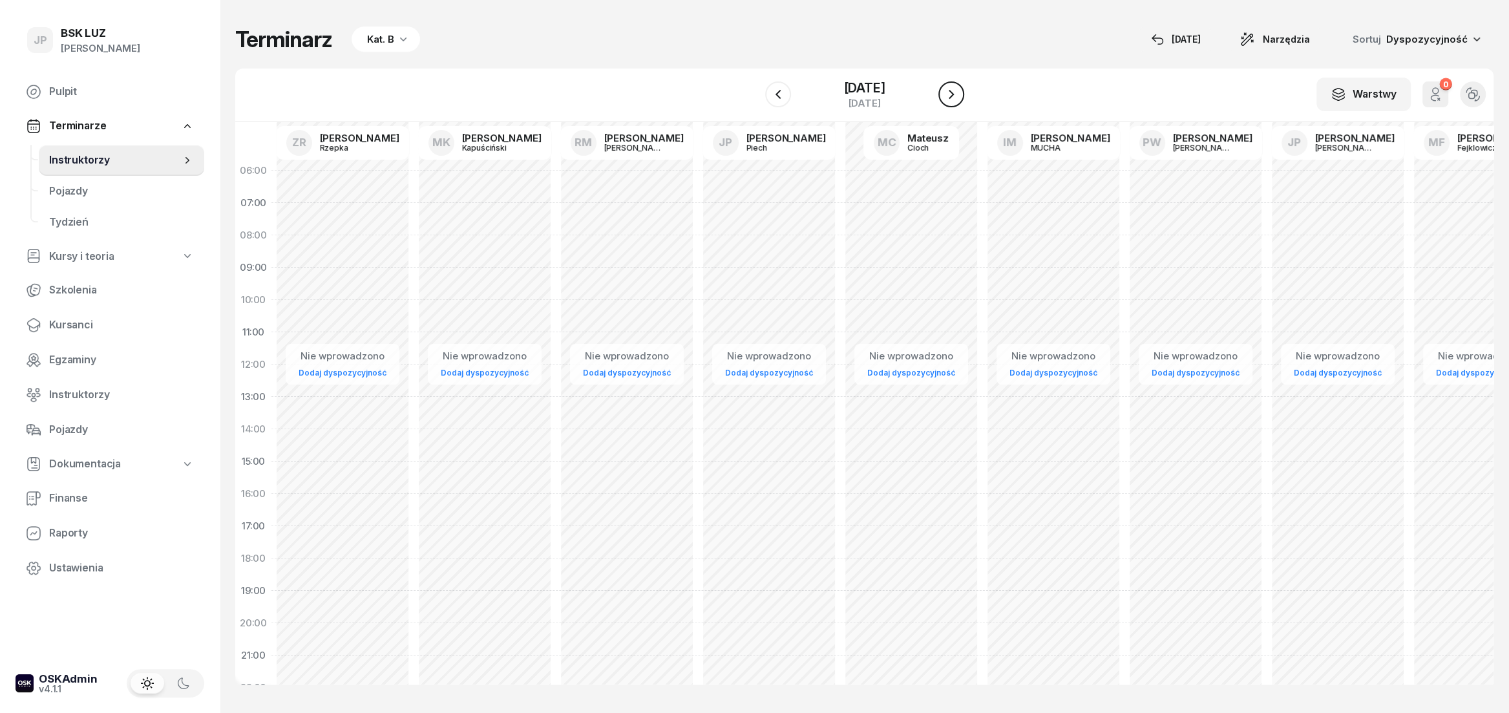
click at [954, 98] on icon "button" at bounding box center [951, 94] width 5 height 9
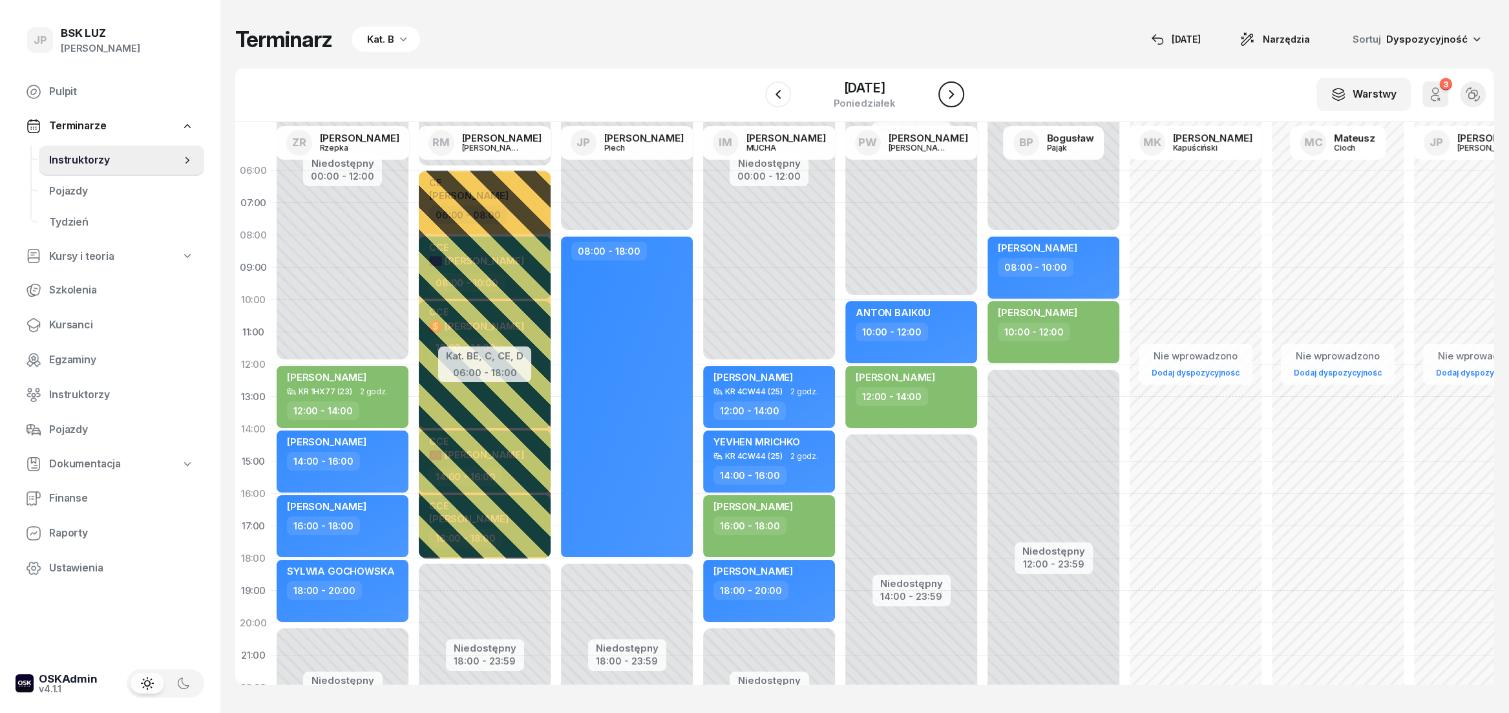
click at [954, 98] on icon "button" at bounding box center [951, 94] width 5 height 9
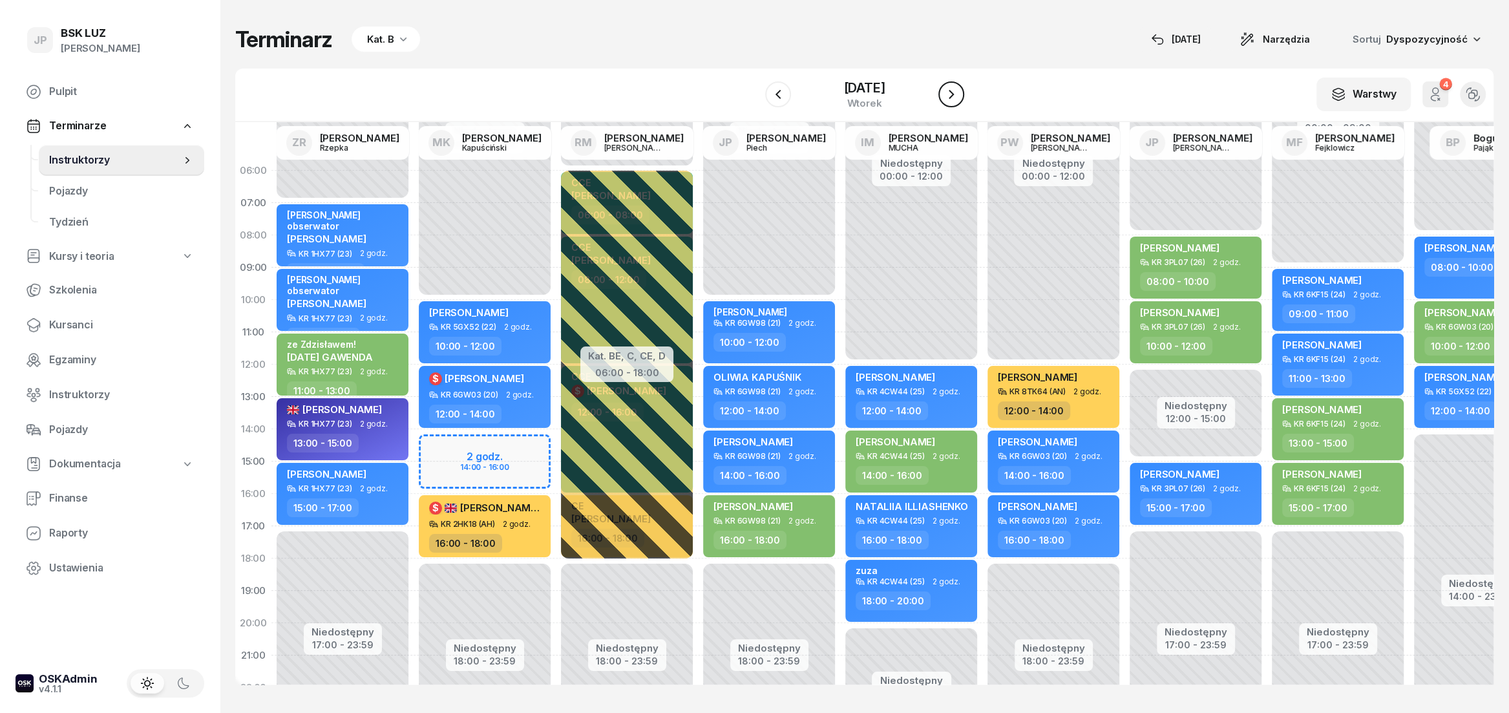
click at [959, 98] on icon "button" at bounding box center [952, 95] width 16 height 16
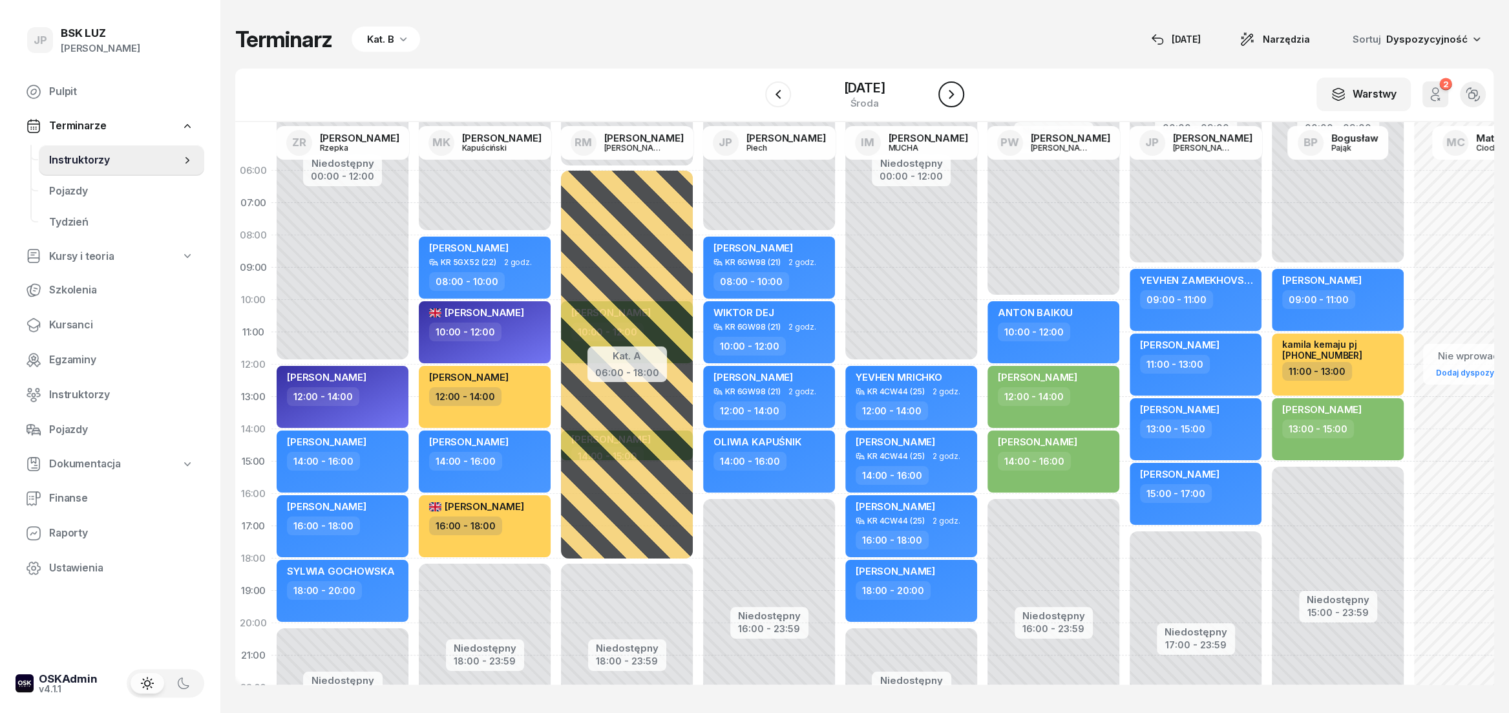
click at [954, 98] on icon "button" at bounding box center [951, 94] width 5 height 9
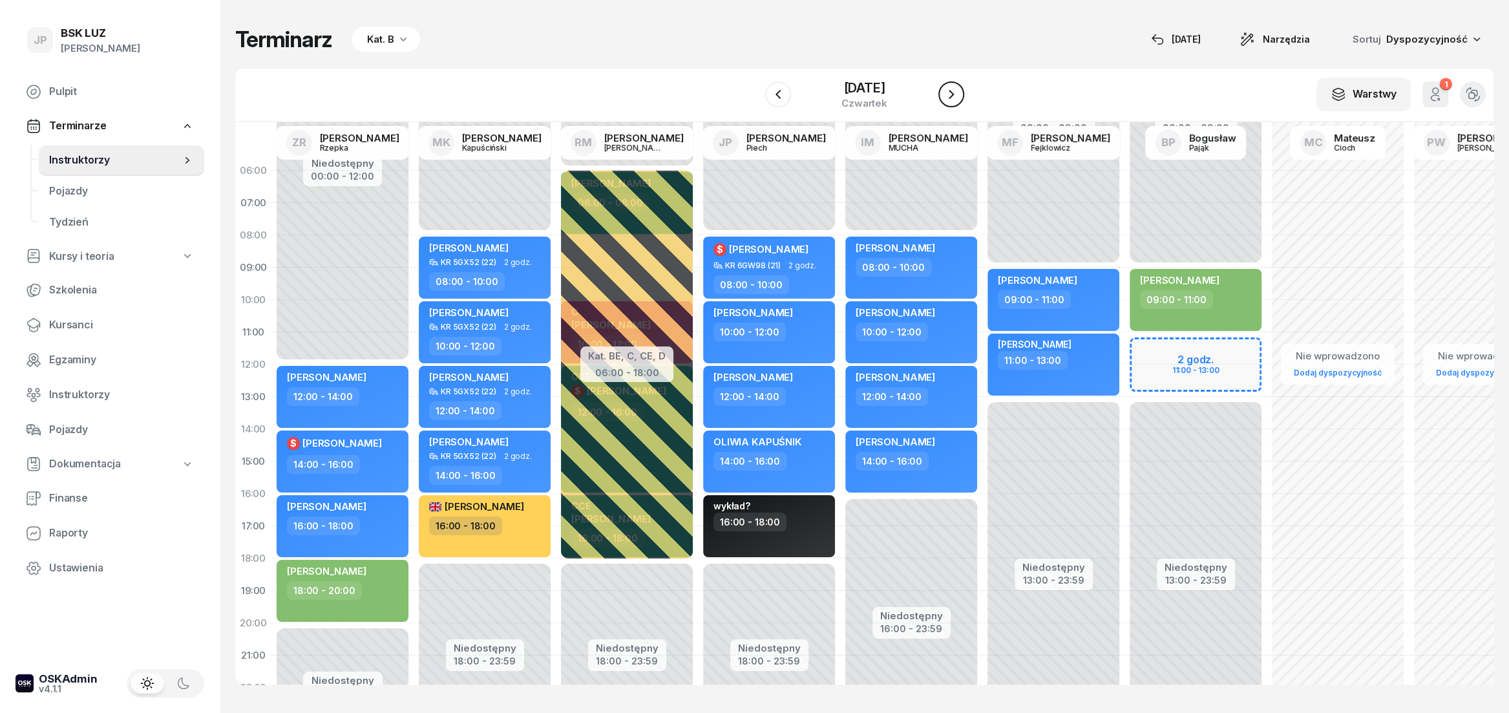
click at [954, 98] on icon "button" at bounding box center [951, 94] width 5 height 9
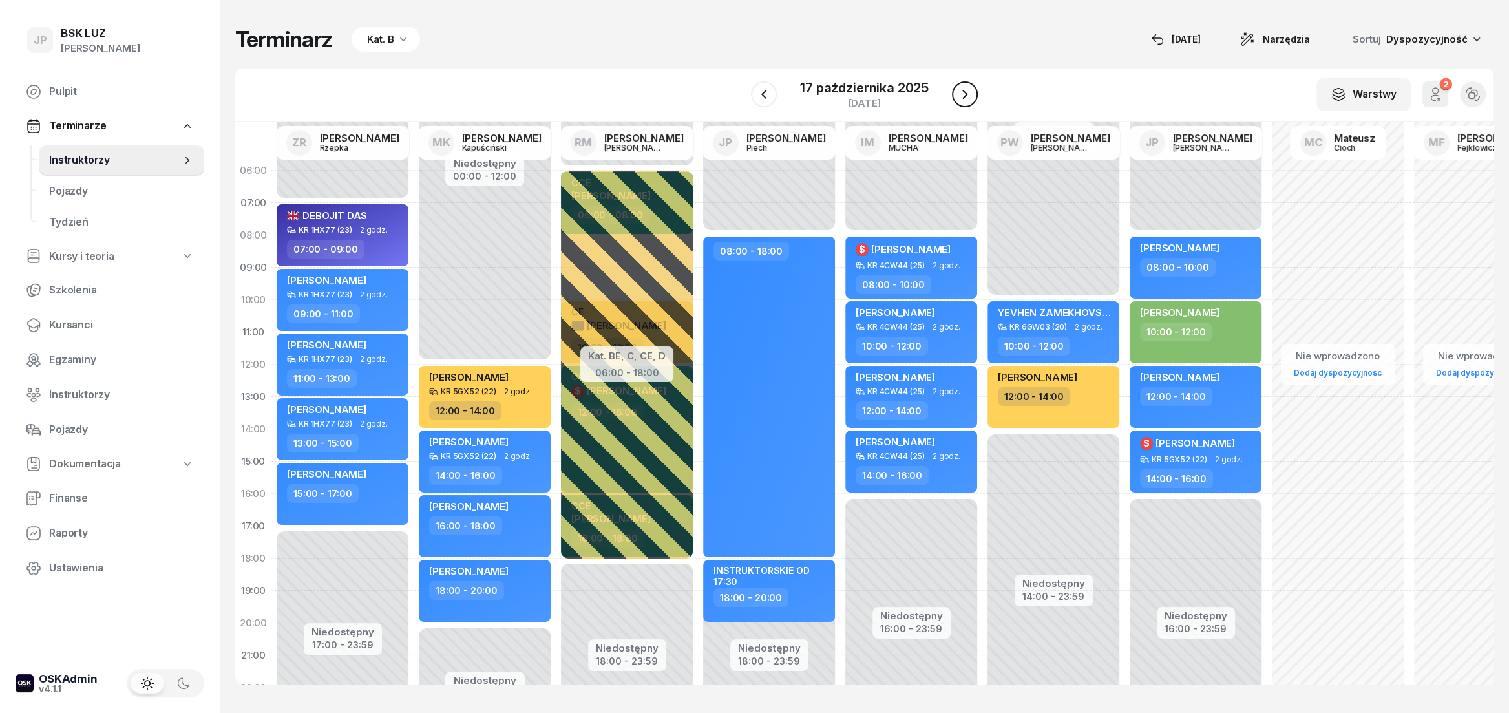
click at [962, 98] on icon "button" at bounding box center [964, 94] width 5 height 9
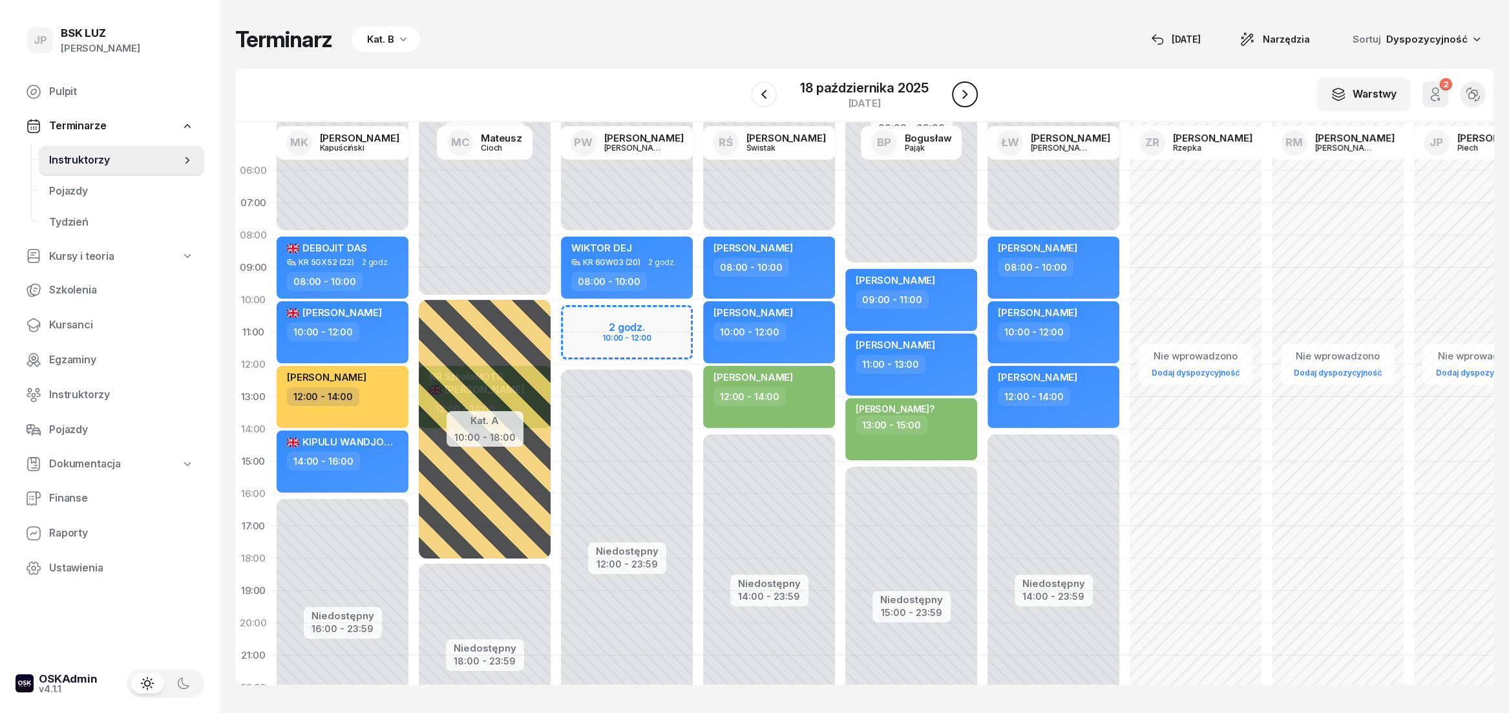
click at [962, 98] on icon "button" at bounding box center [964, 94] width 5 height 9
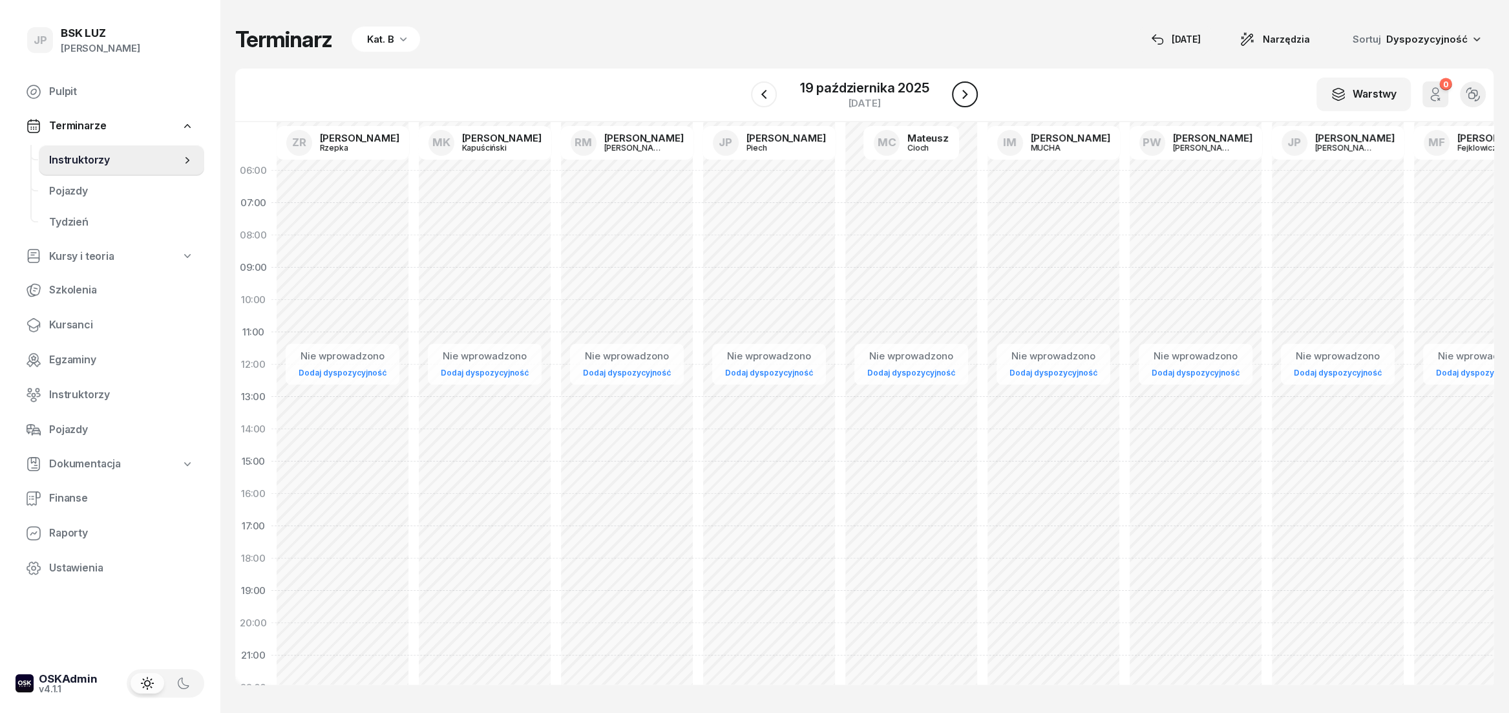
click at [962, 98] on icon "button" at bounding box center [964, 94] width 5 height 9
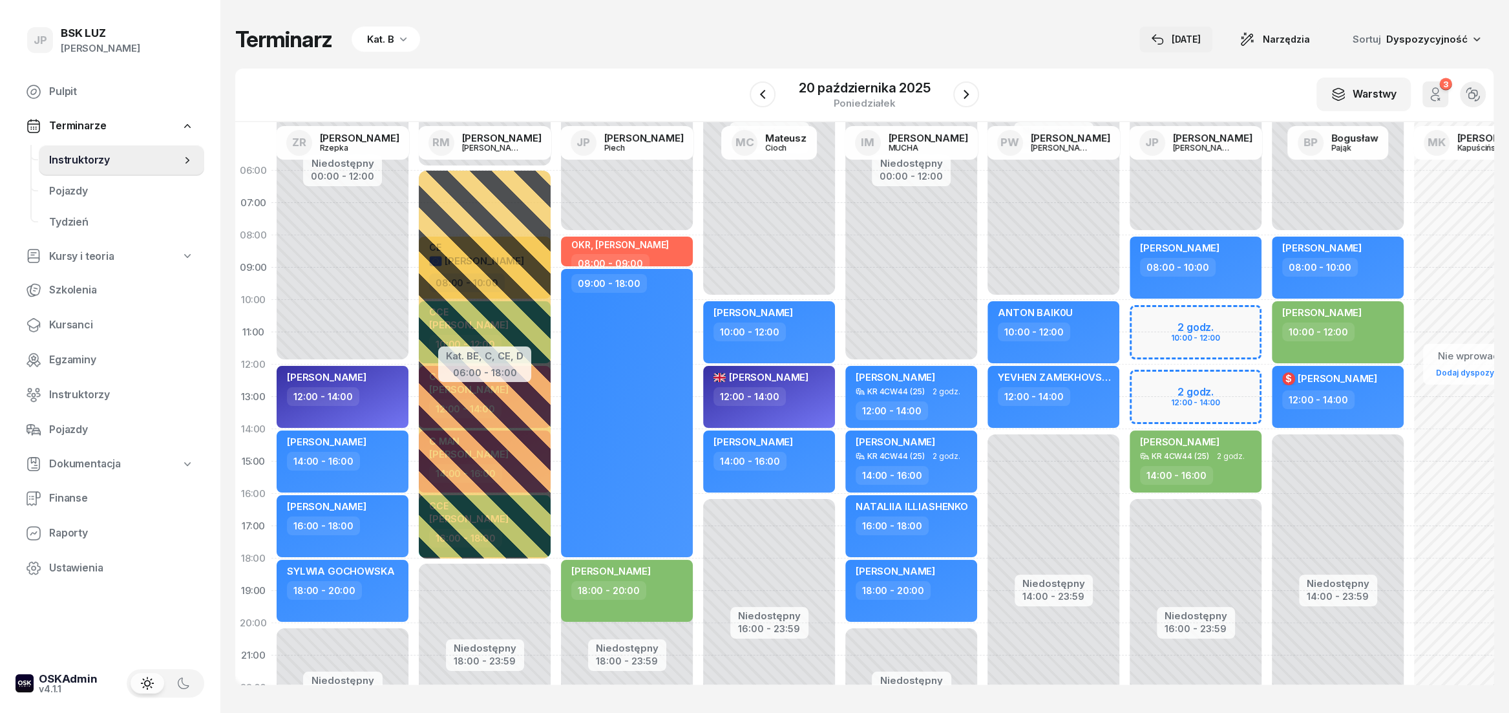
click at [1196, 40] on div "[DATE]" at bounding box center [1176, 40] width 50 height 16
